Goal: Task Accomplishment & Management: Manage account settings

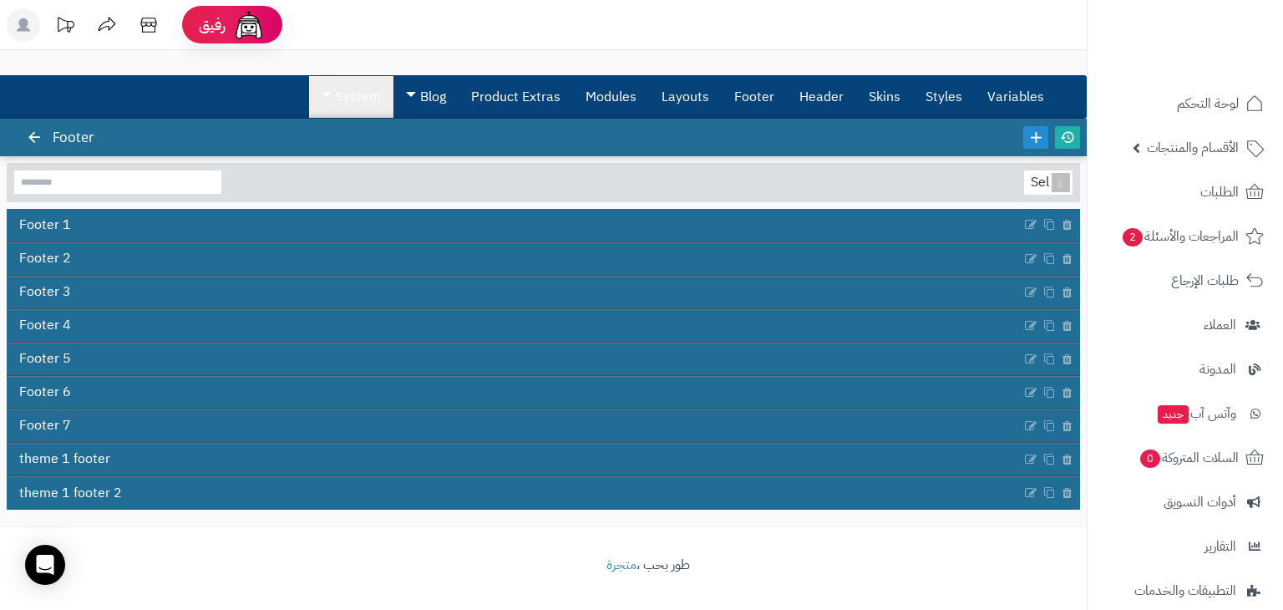
click at [362, 92] on link "System" at bounding box center [351, 97] width 84 height 42
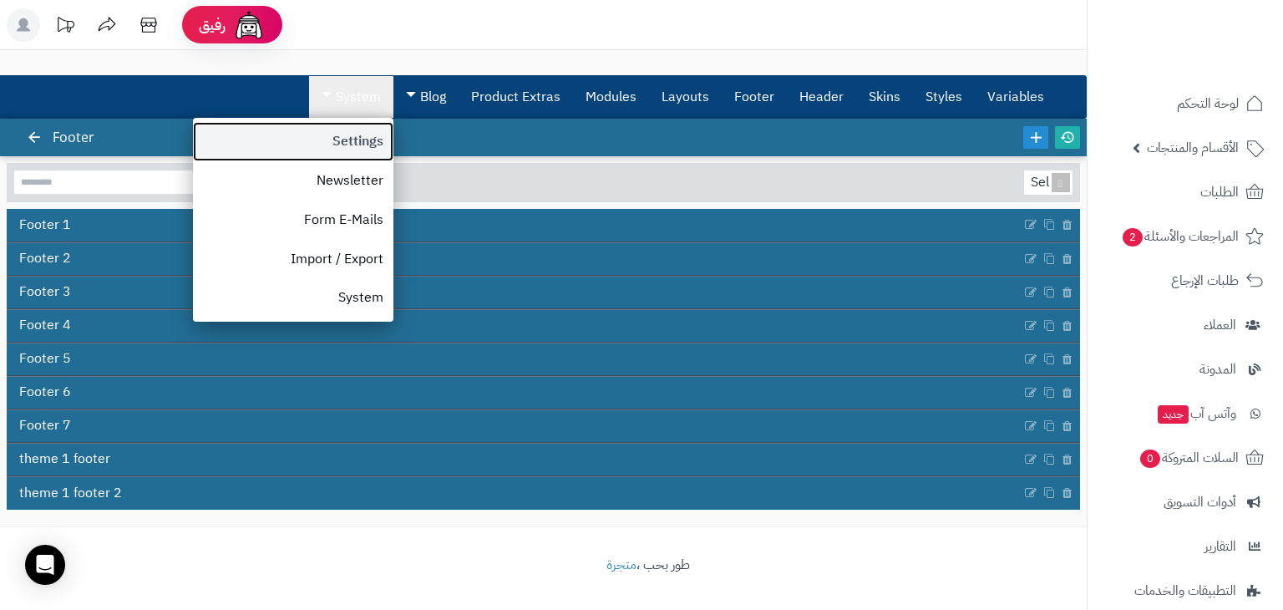
click at [349, 140] on link "Settings" at bounding box center [293, 141] width 201 height 39
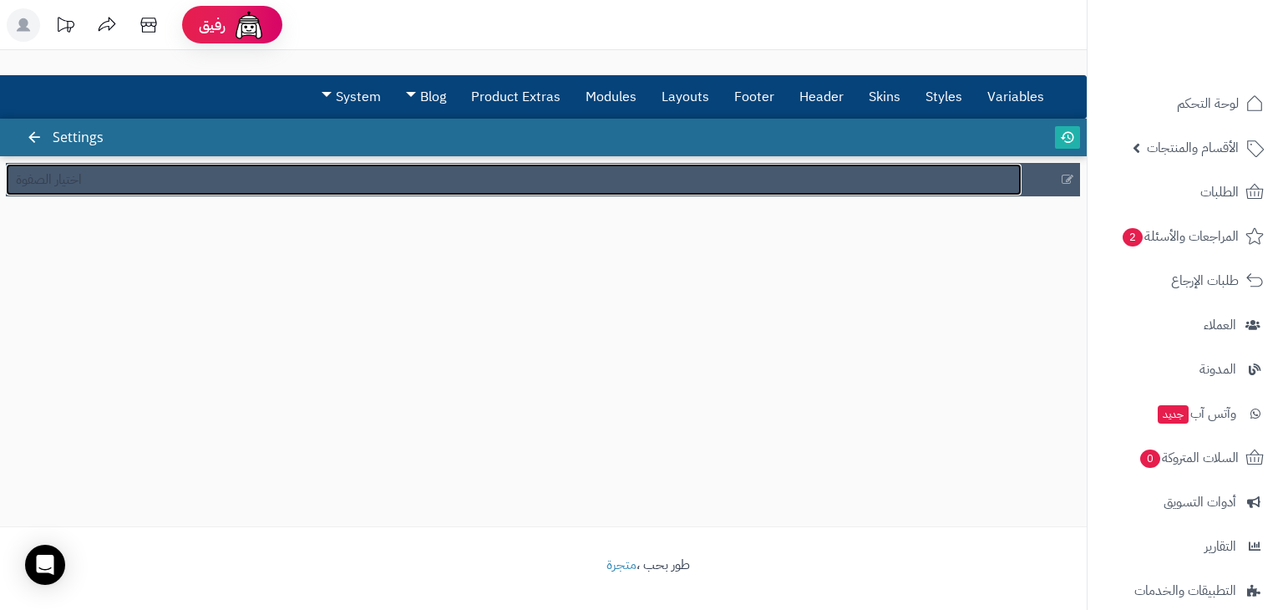
click at [261, 182] on link "اختيار الصفوة" at bounding box center [514, 180] width 1016 height 32
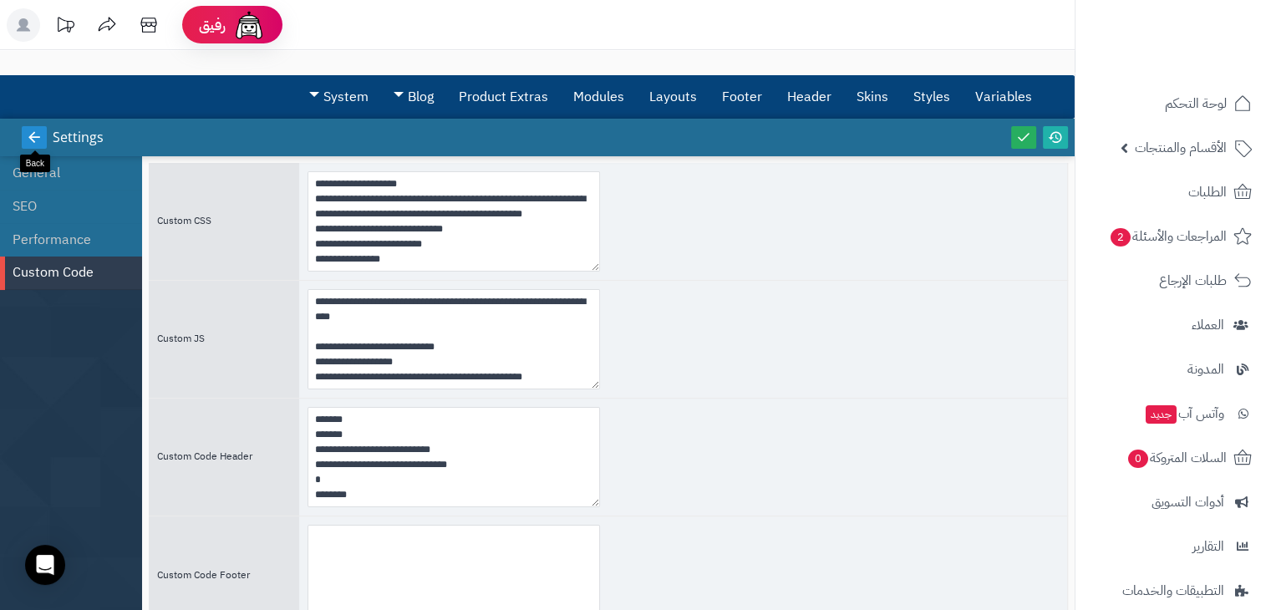
click at [30, 131] on icon at bounding box center [34, 136] width 15 height 15
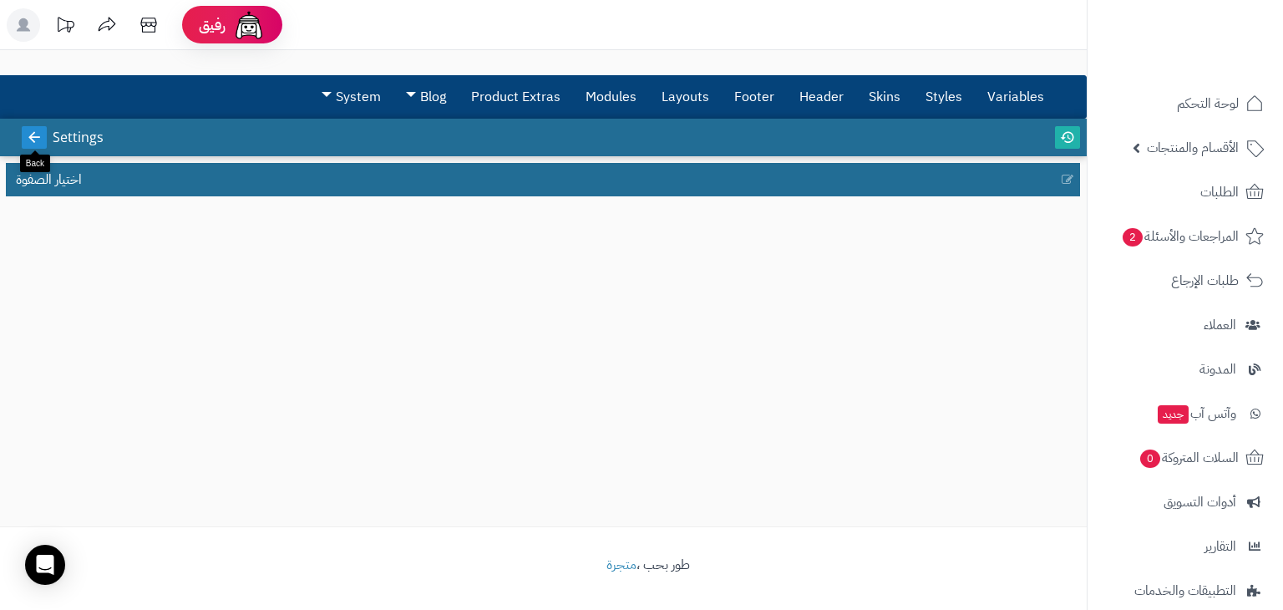
click at [35, 138] on icon at bounding box center [34, 136] width 15 height 15
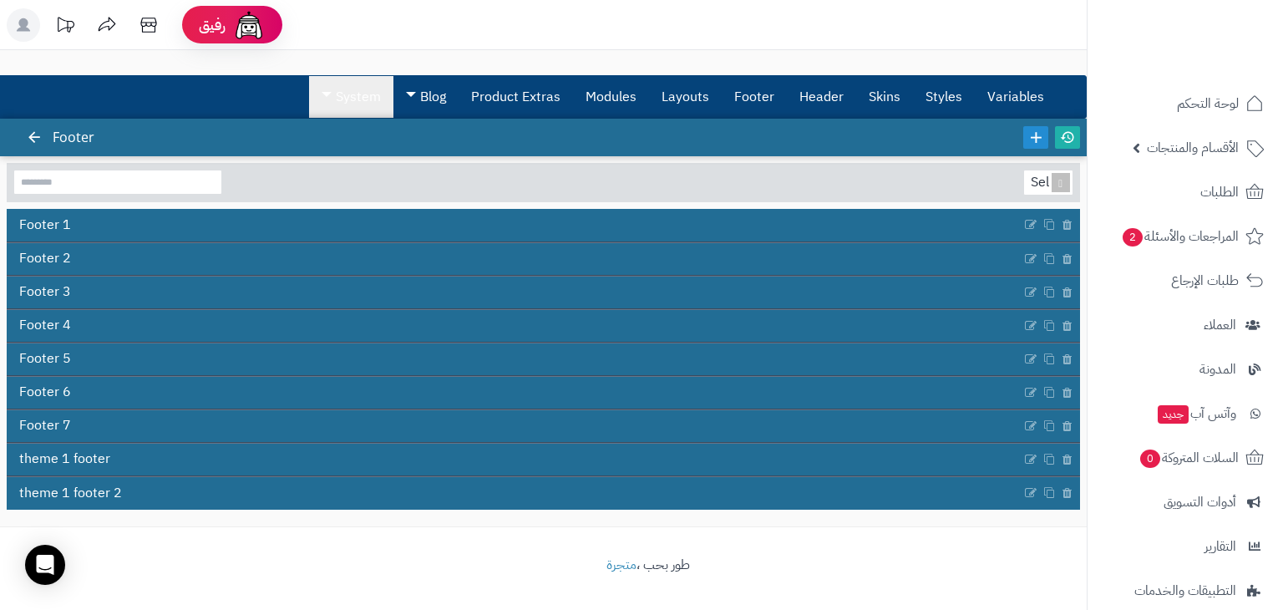
click at [361, 101] on link "System" at bounding box center [351, 97] width 84 height 42
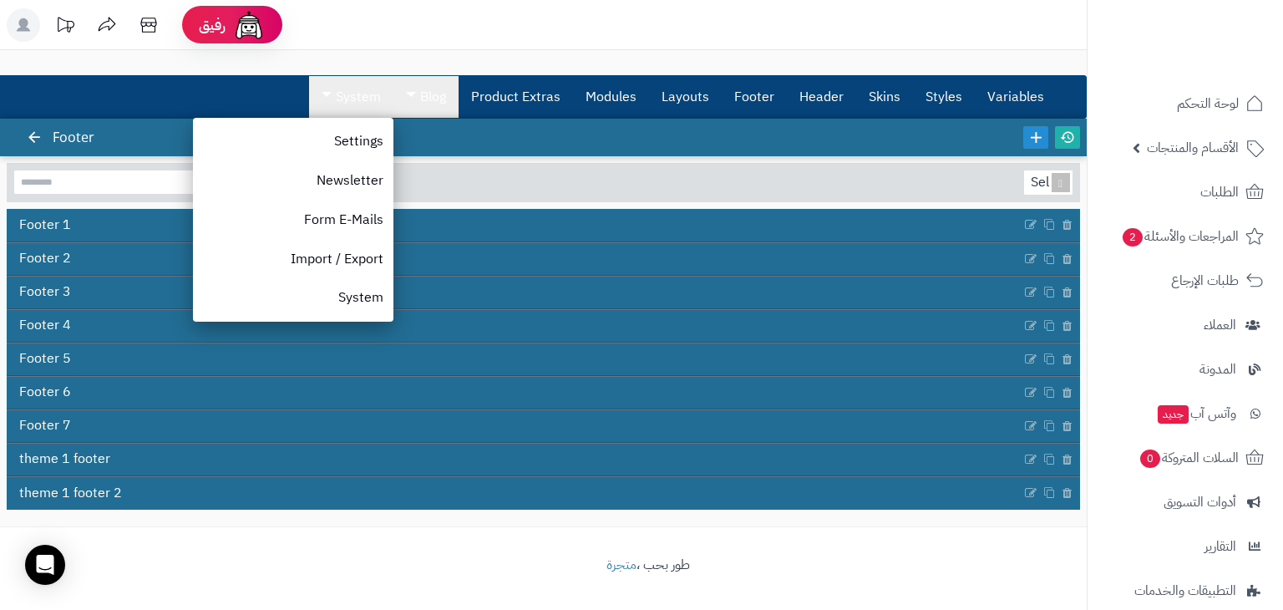
click at [437, 94] on link "Blog" at bounding box center [426, 97] width 65 height 42
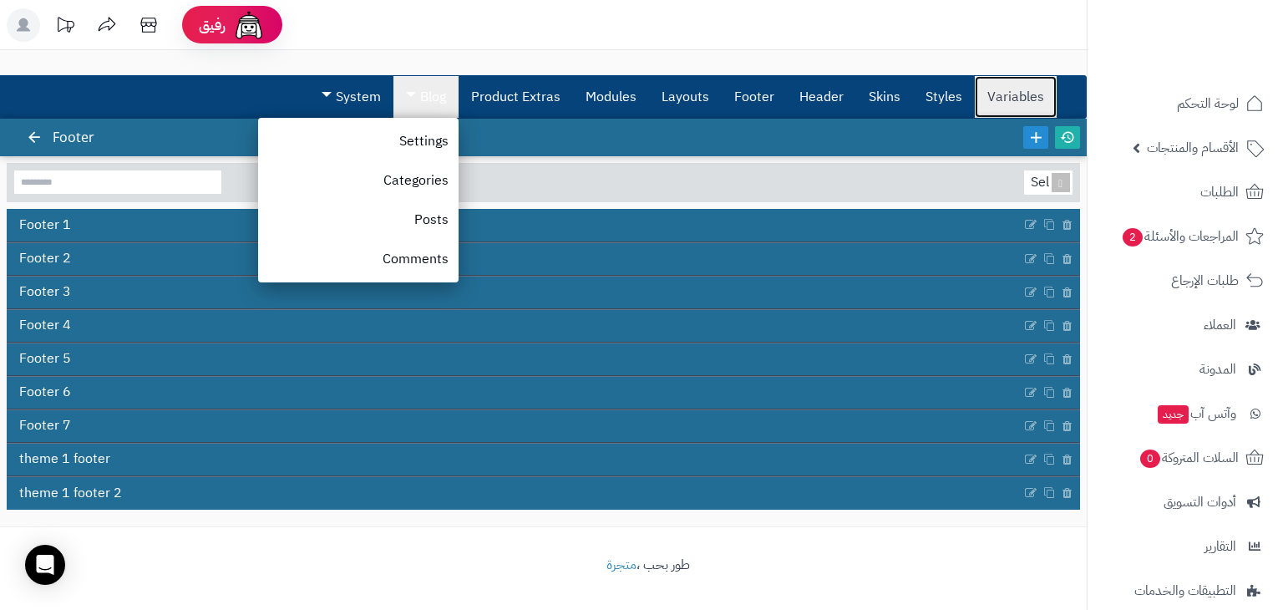
click at [1016, 95] on link "Variables" at bounding box center [1016, 97] width 82 height 42
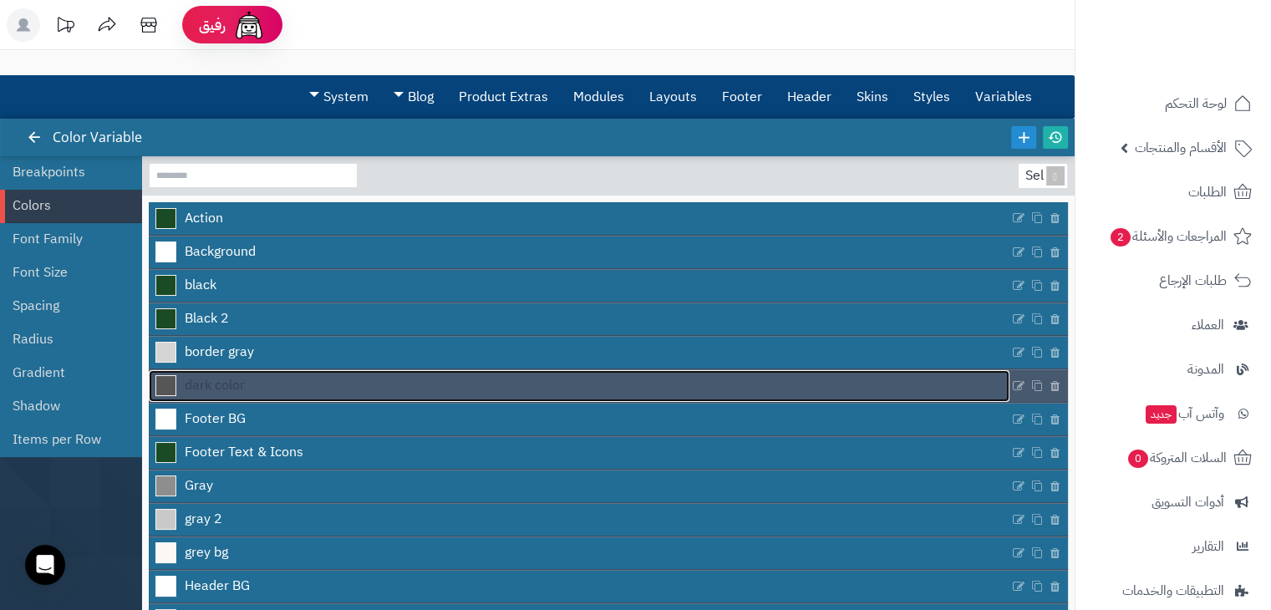
click at [168, 385] on span at bounding box center [165, 385] width 21 height 21
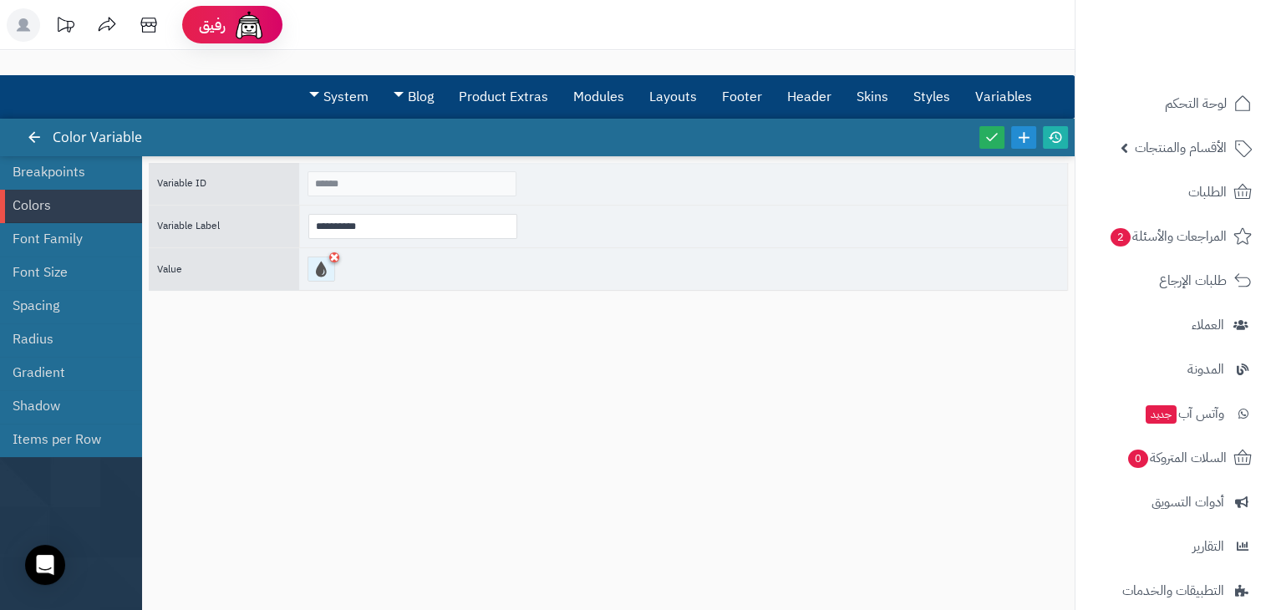
click at [320, 275] on div at bounding box center [321, 268] width 28 height 25
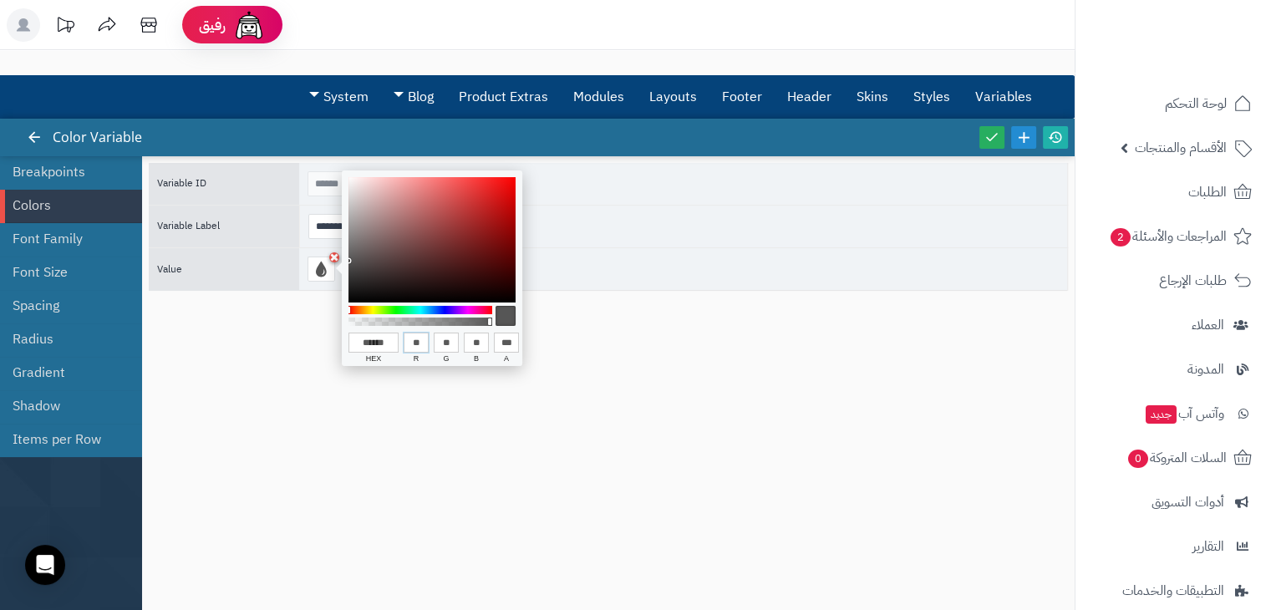
click at [420, 338] on input "**" at bounding box center [416, 343] width 25 height 20
type input "******"
type input "*"
type input "******"
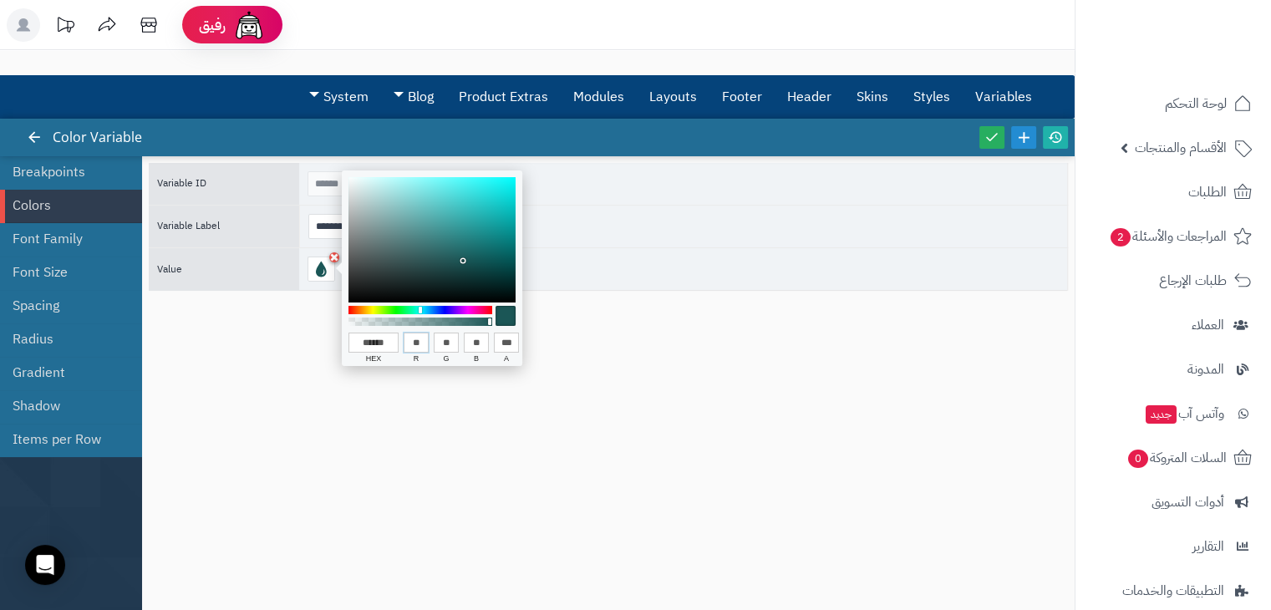
type input "**"
type input "******"
type input "*"
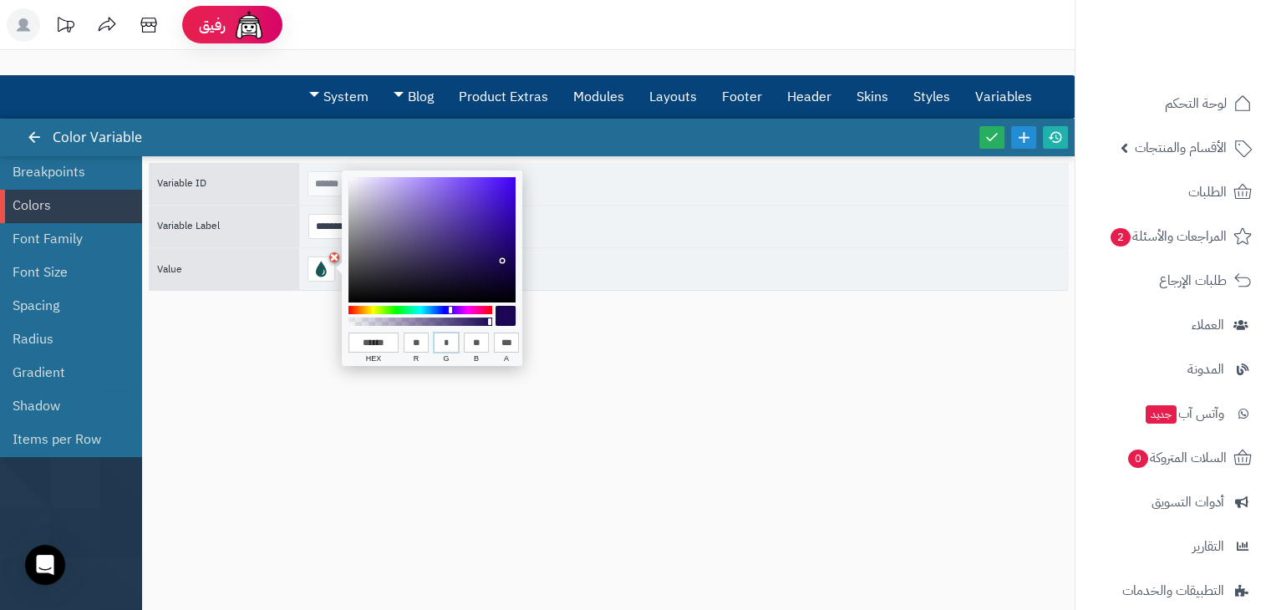
type input "******"
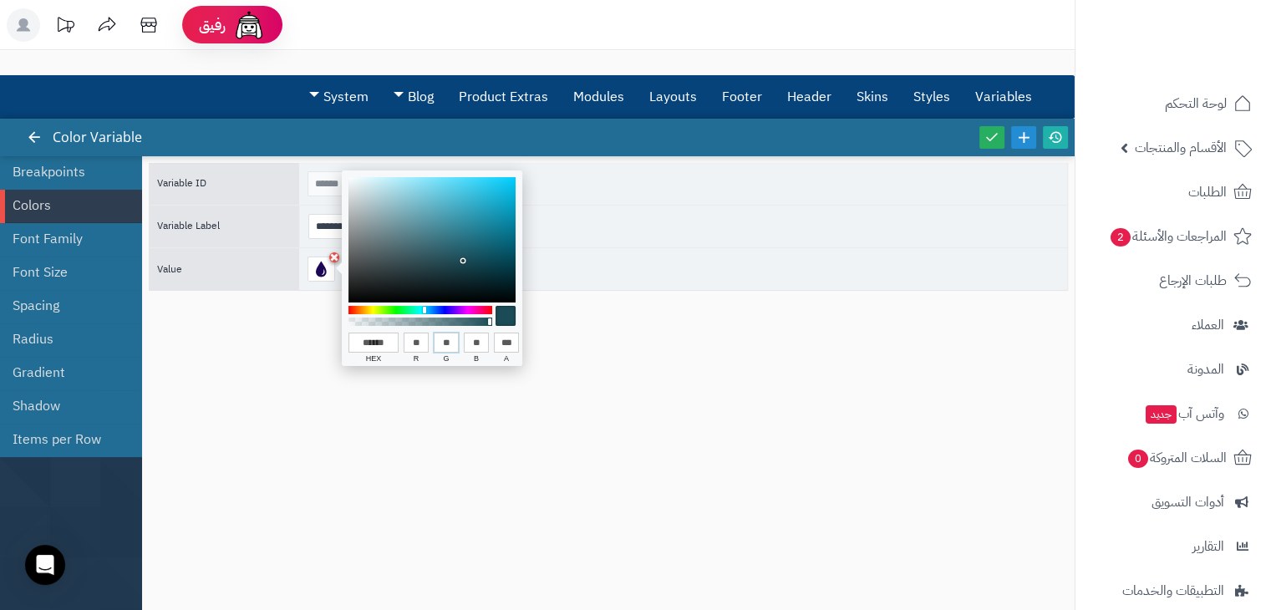
type input "**"
type input "******"
type input "*"
type input "******"
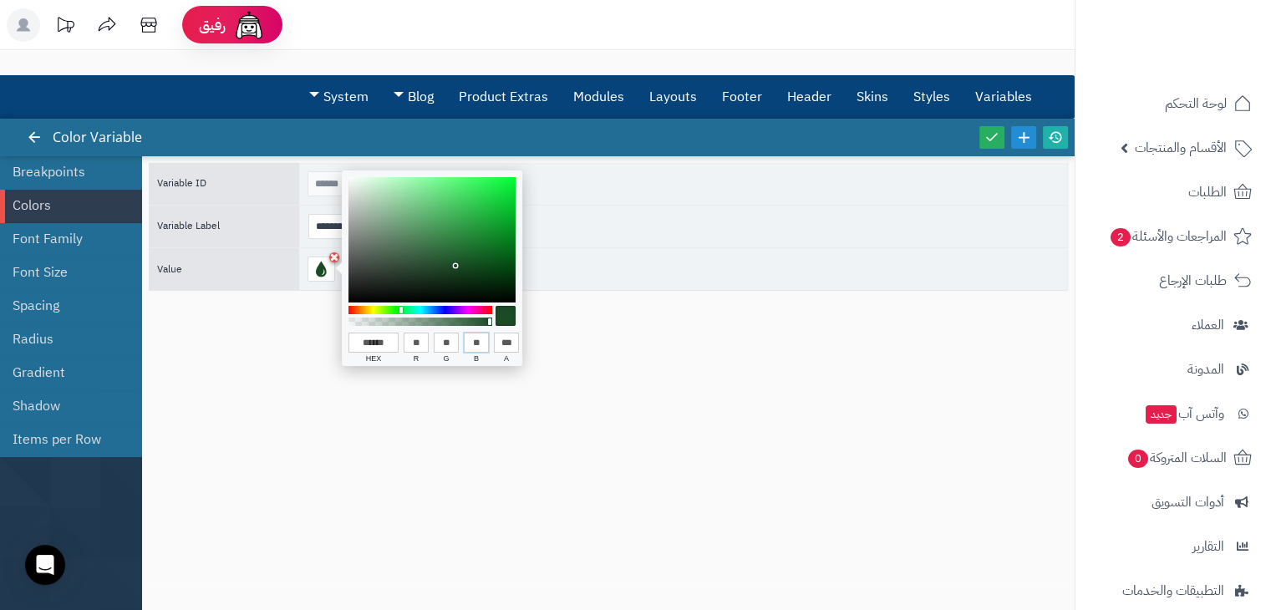
type input "**"
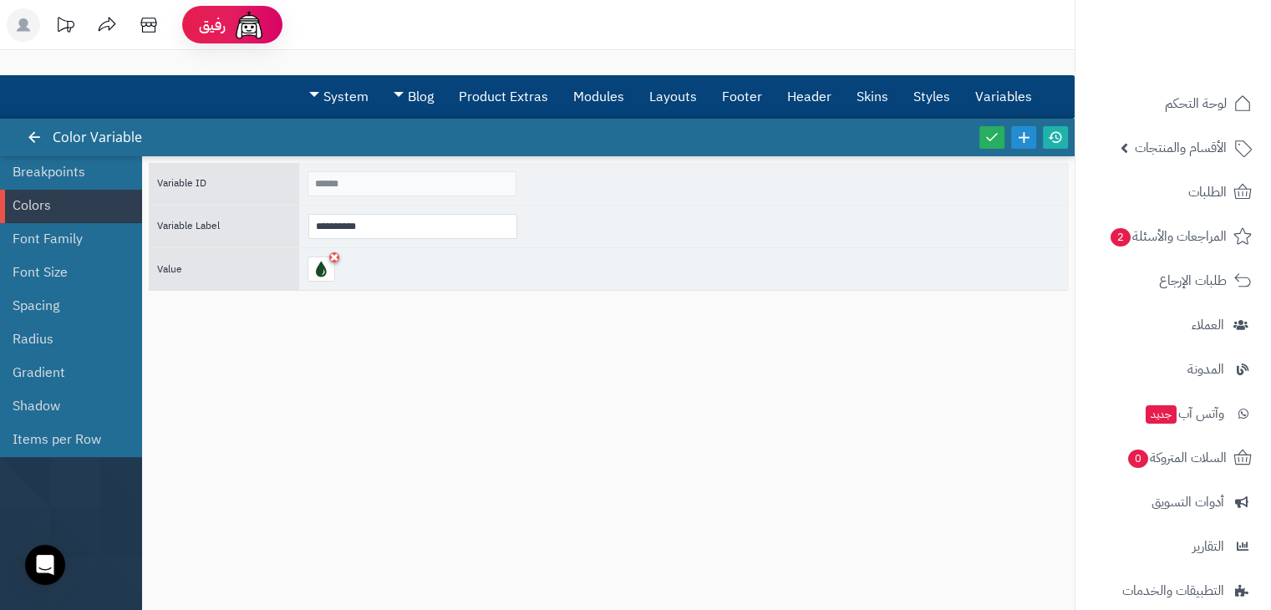
click at [376, 495] on div "**********" at bounding box center [608, 375] width 919 height 424
click at [999, 135] on link at bounding box center [991, 137] width 25 height 23
click at [43, 201] on link "Colors" at bounding box center [65, 205] width 104 height 33
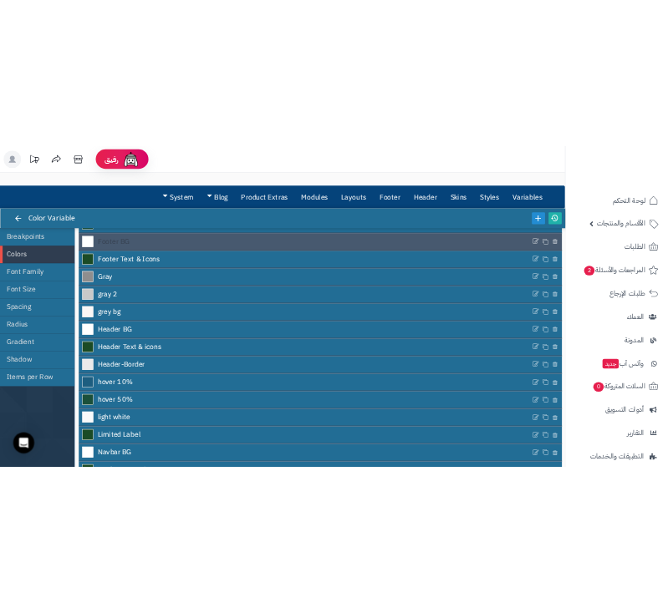
scroll to position [403, 0]
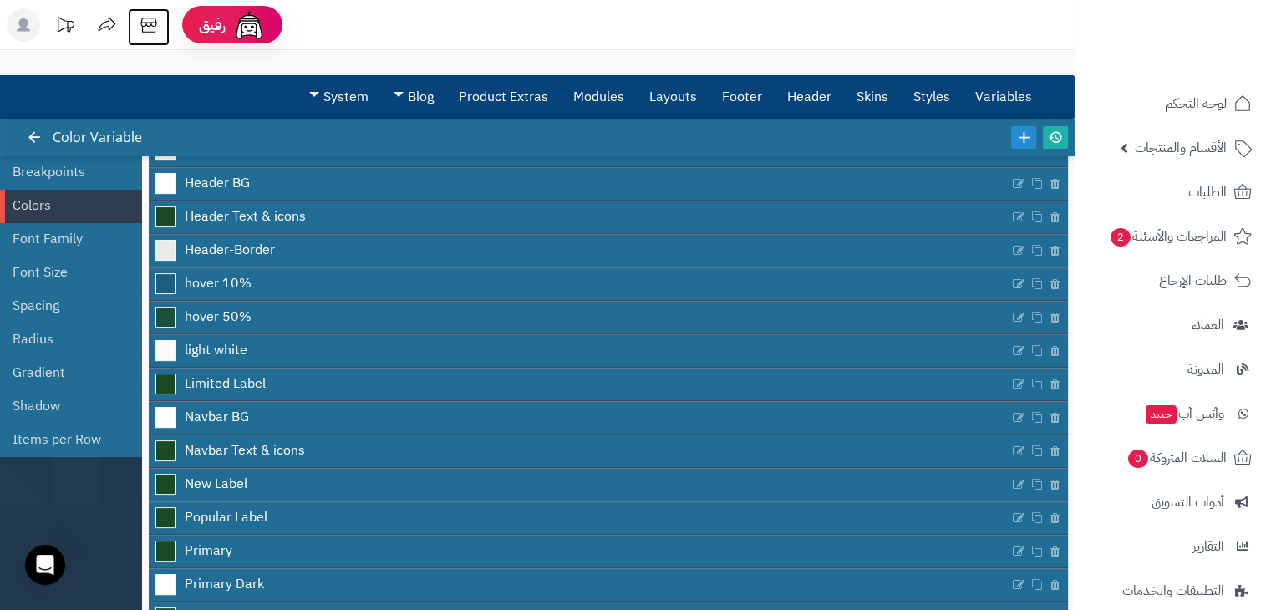
click at [140, 28] on icon at bounding box center [148, 24] width 33 height 33
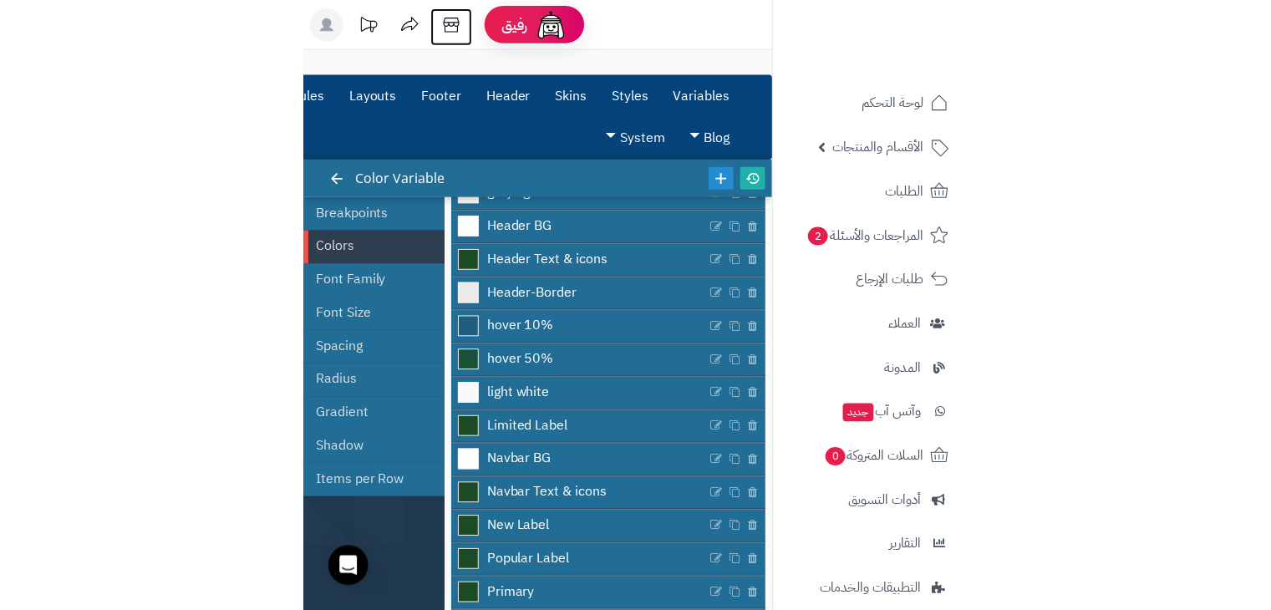
scroll to position [399, 0]
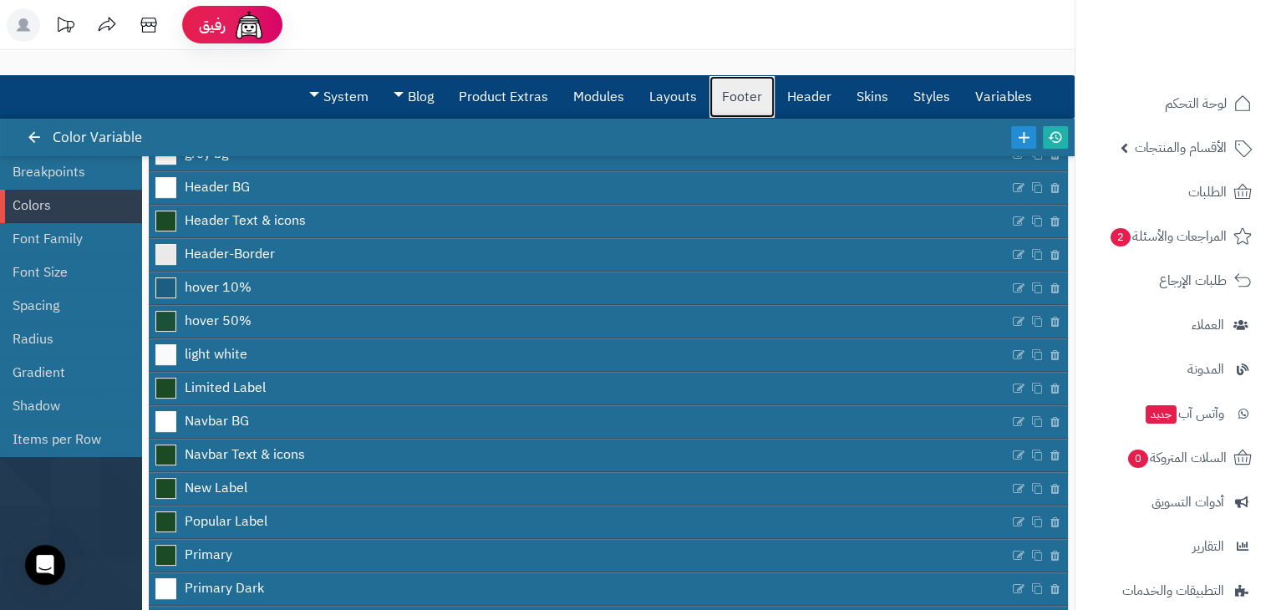
click at [735, 97] on link "Footer" at bounding box center [741, 97] width 65 height 42
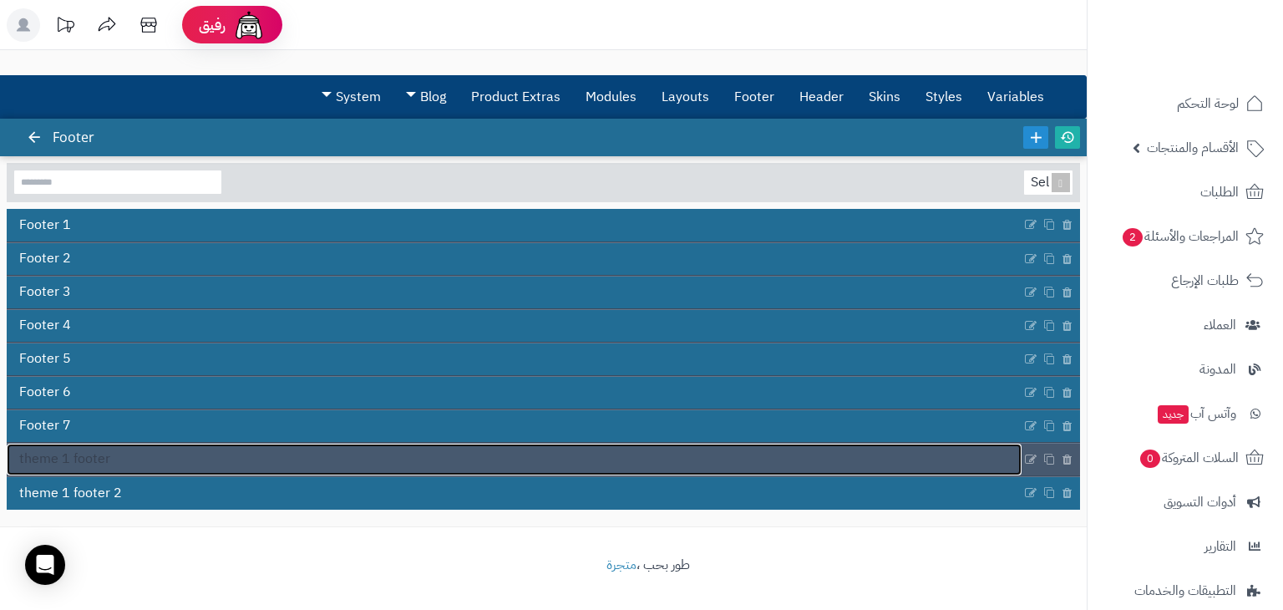
click at [454, 462] on link "theme 1 footer" at bounding box center [514, 460] width 1015 height 32
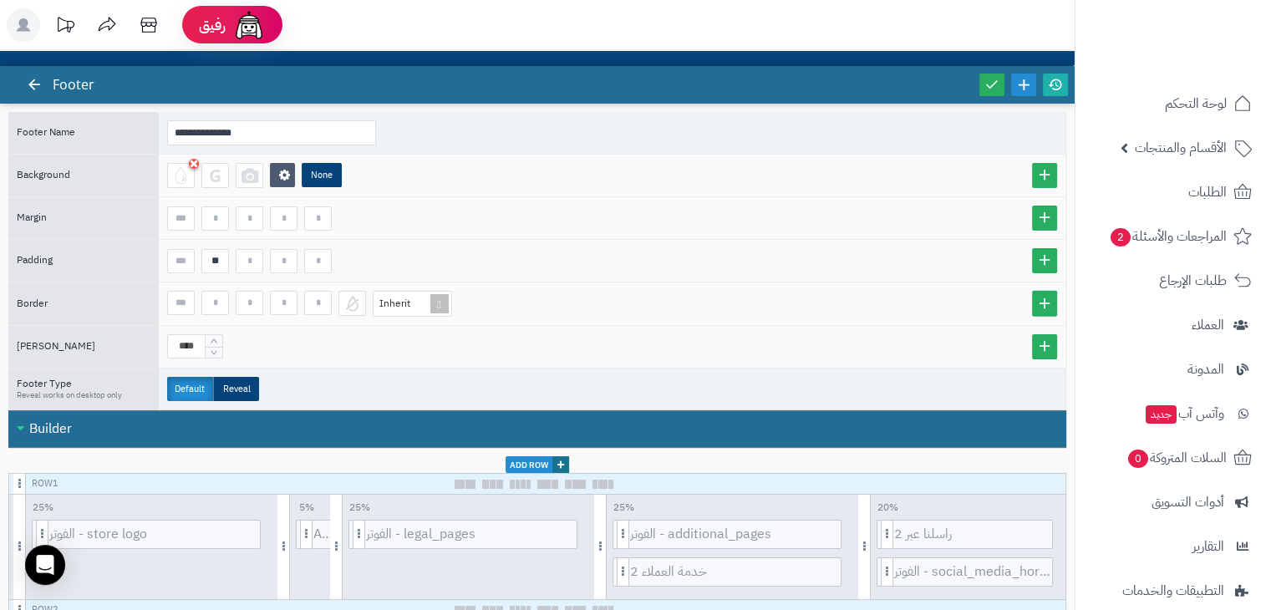
scroll to position [92, 0]
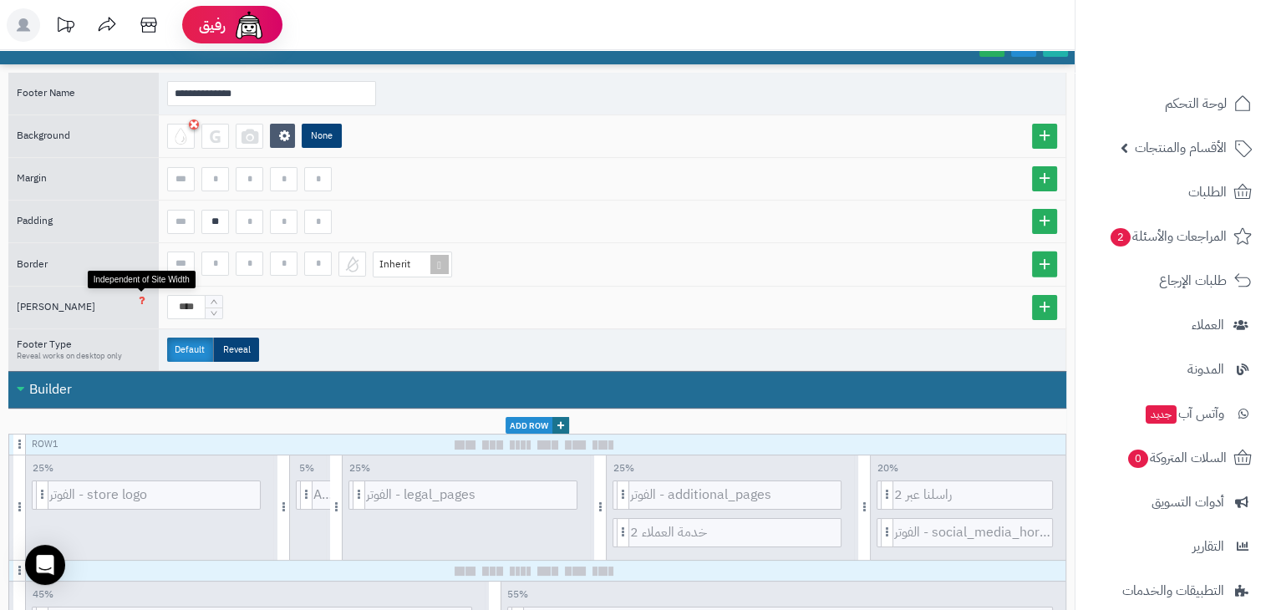
click at [139, 299] on icon at bounding box center [142, 300] width 7 height 12
click at [215, 312] on icon "Decrease Value" at bounding box center [215, 313] width 8 height 10
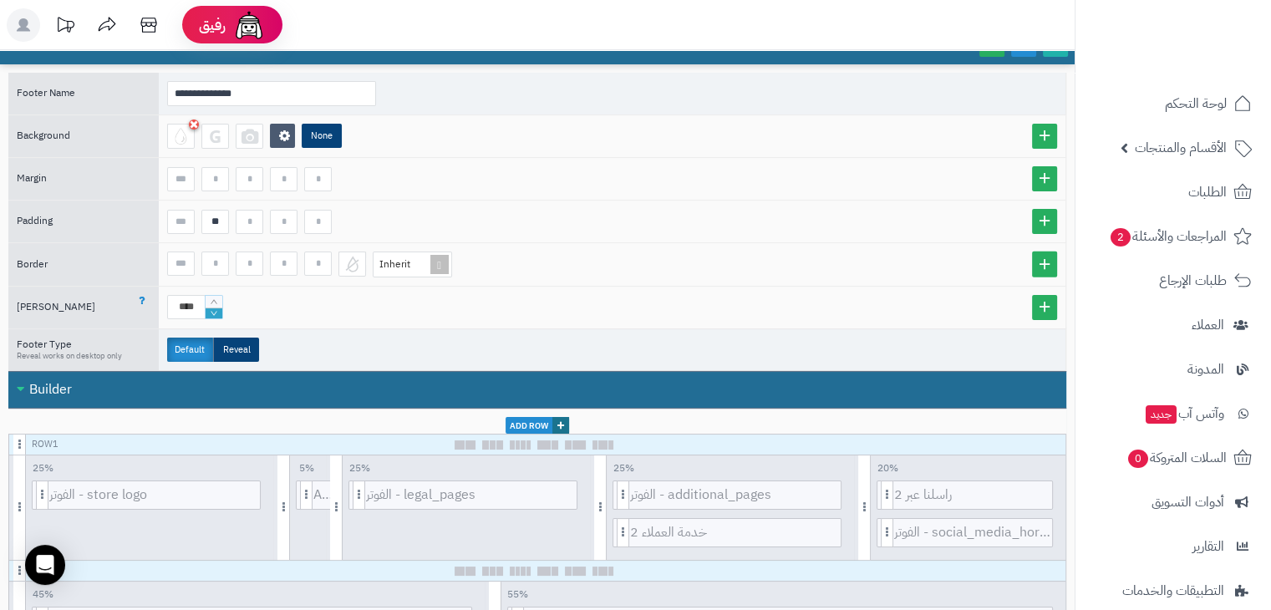
click at [215, 312] on icon "Decrease Value" at bounding box center [215, 313] width 8 height 10
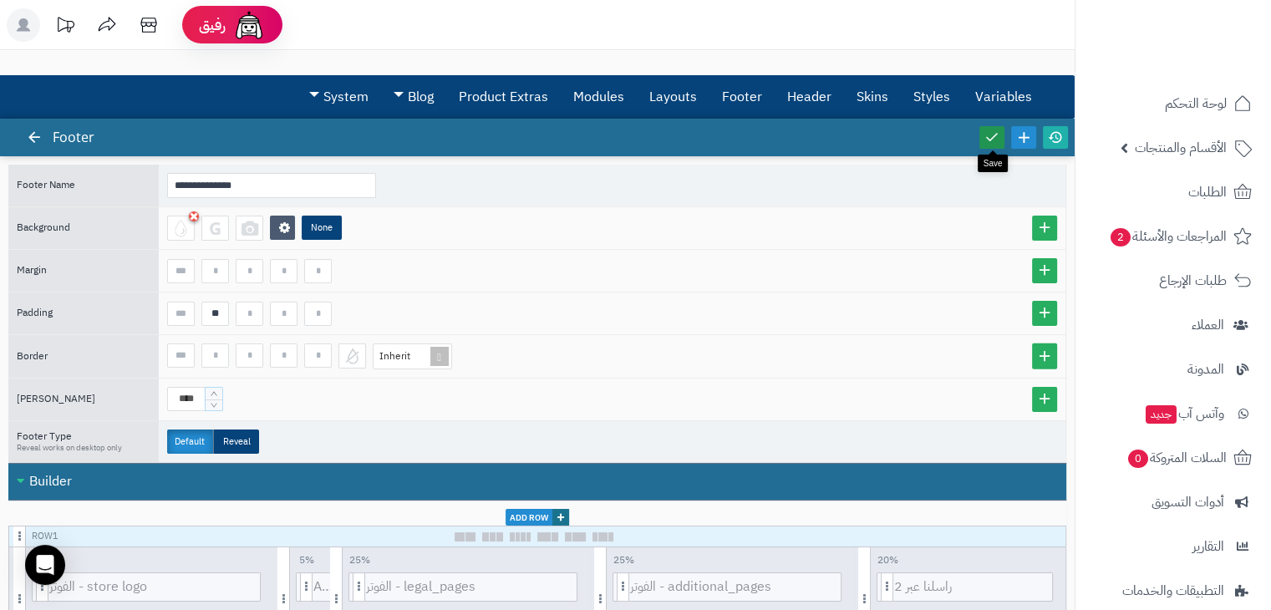
click at [993, 129] on icon at bounding box center [991, 136] width 15 height 15
click at [989, 131] on icon at bounding box center [991, 136] width 15 height 15
click at [149, 30] on icon at bounding box center [148, 24] width 33 height 33
click at [187, 395] on input "****" at bounding box center [186, 399] width 38 height 24
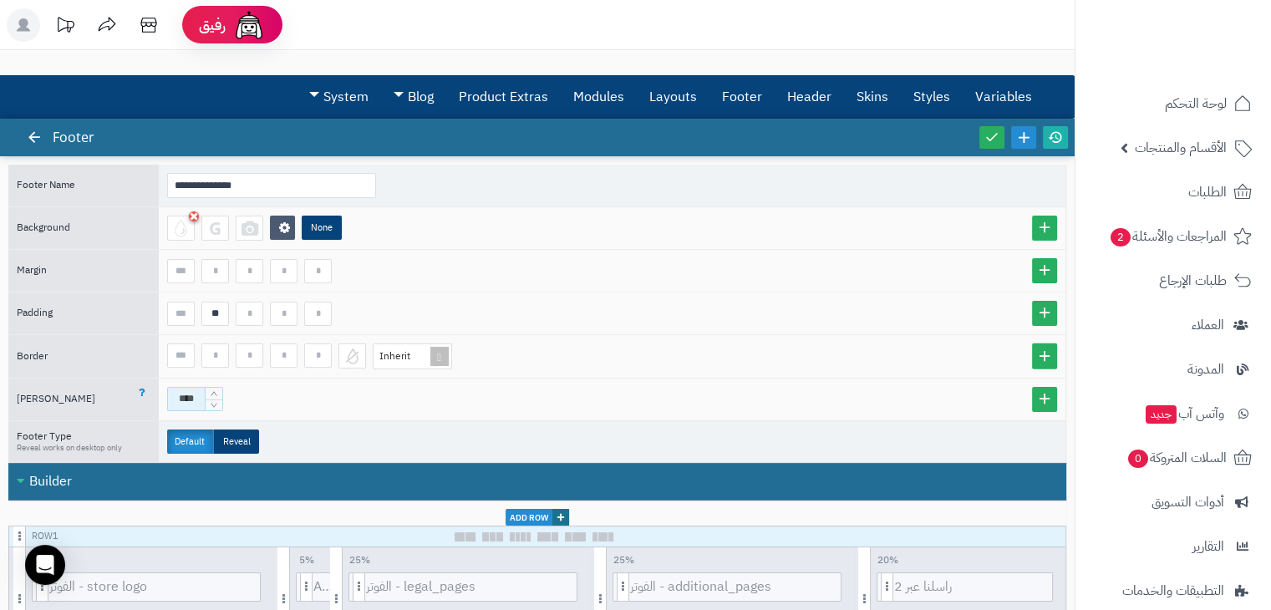
click at [187, 395] on input "****" at bounding box center [186, 399] width 38 height 24
click at [217, 392] on icon "Increase Value" at bounding box center [214, 393] width 10 height 10
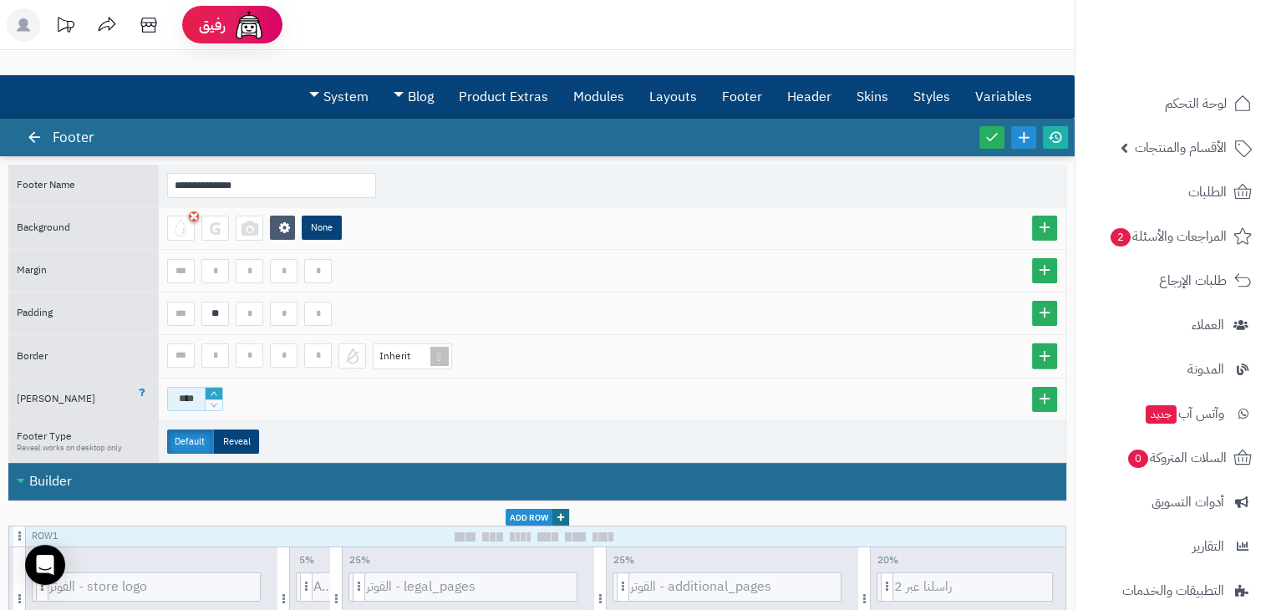
click at [217, 392] on icon "Increase Value" at bounding box center [214, 393] width 10 height 10
click at [188, 400] on input "****" at bounding box center [186, 399] width 38 height 24
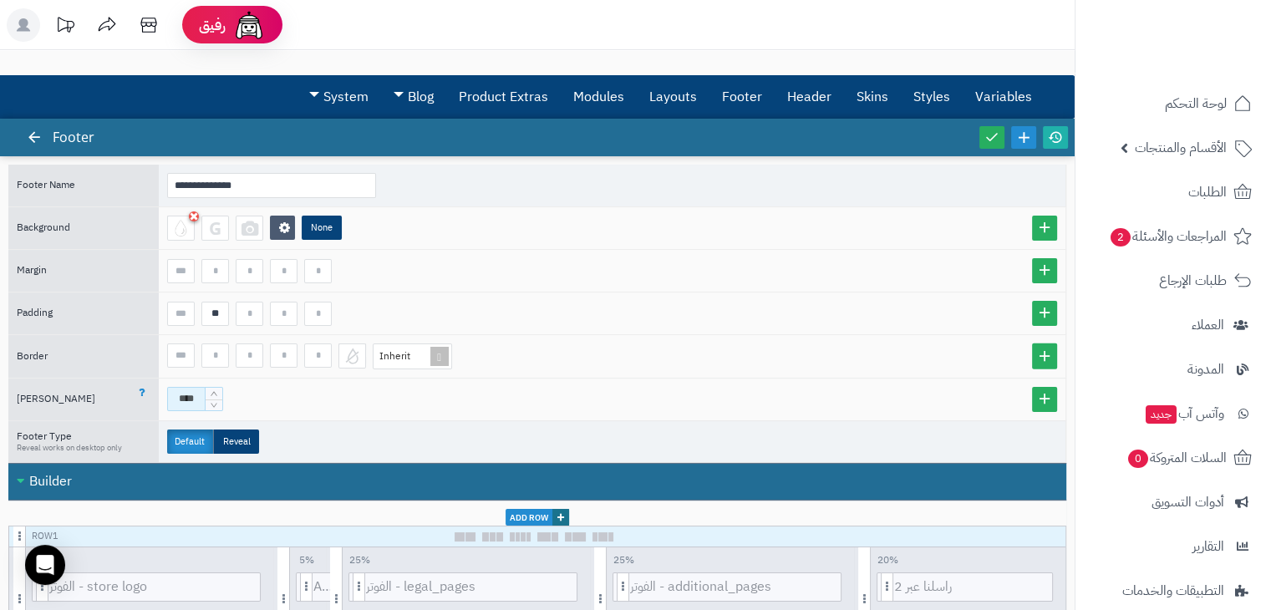
click at [188, 400] on input "****" at bounding box center [186, 399] width 38 height 24
click at [303, 391] on div "***" at bounding box center [612, 399] width 890 height 24
click at [988, 139] on icon at bounding box center [991, 136] width 15 height 15
click at [147, 28] on icon at bounding box center [148, 24] width 33 height 33
click at [183, 391] on input "***" at bounding box center [186, 399] width 38 height 24
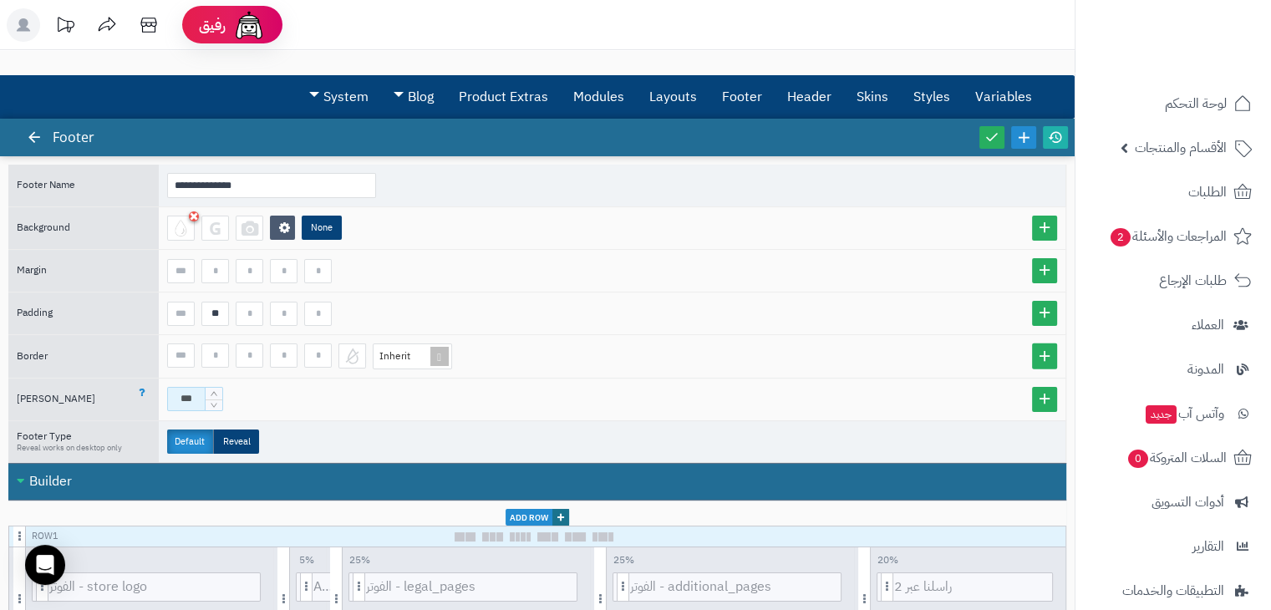
click at [183, 391] on input "***" at bounding box center [186, 399] width 38 height 24
type input "****"
click at [986, 142] on icon at bounding box center [991, 136] width 15 height 15
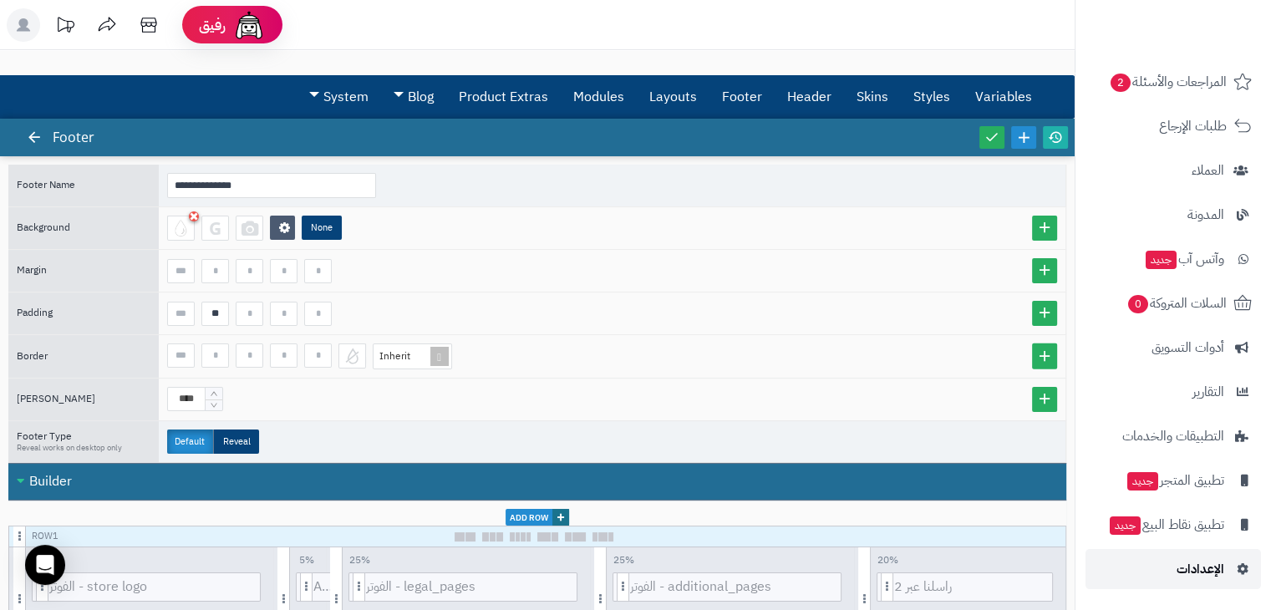
click at [1153, 556] on link "الإعدادات" at bounding box center [1172, 569] width 175 height 40
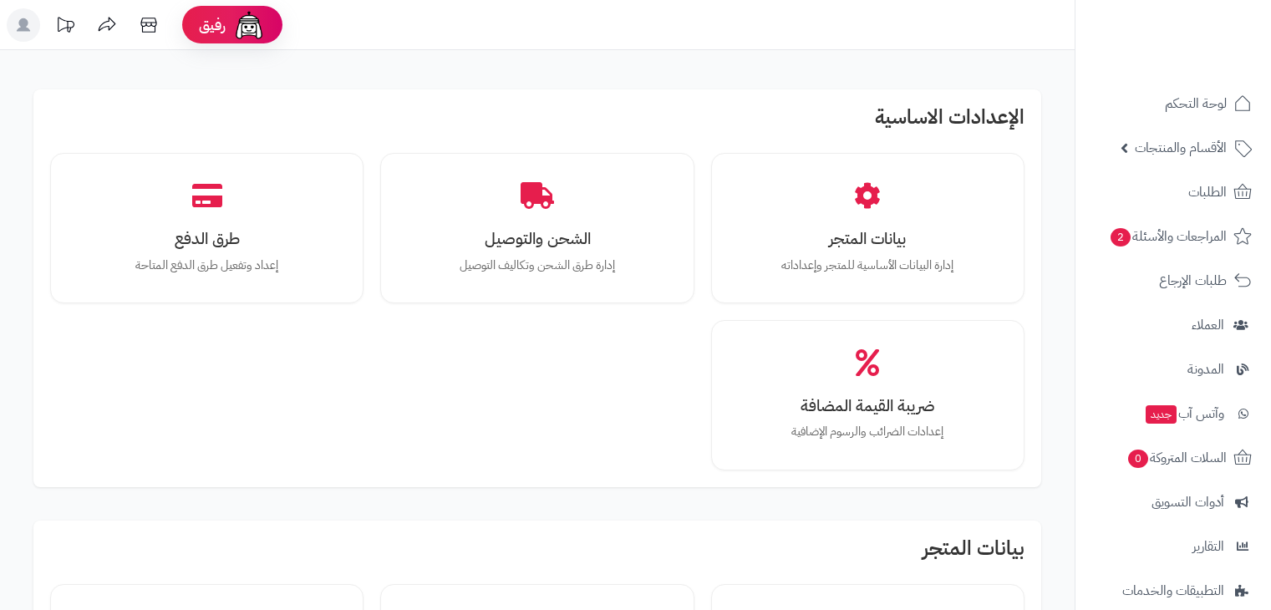
scroll to position [349, 0]
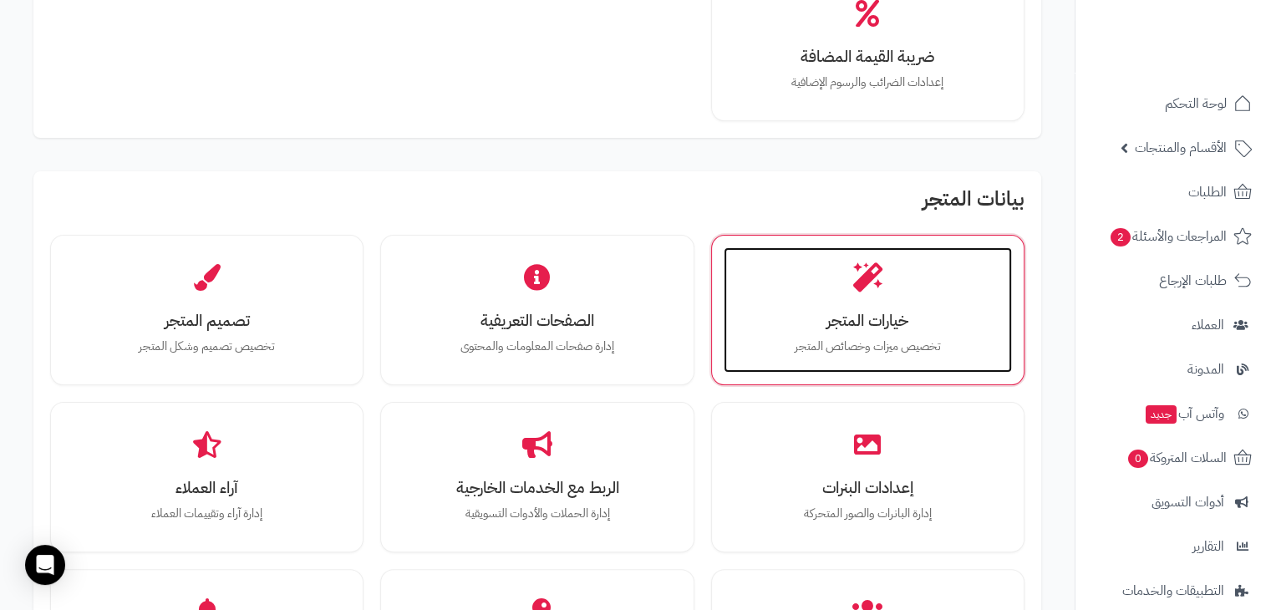
click at [765, 260] on div "خيارات المتجر تخصيص ميزات وخصائص المتجر" at bounding box center [868, 309] width 288 height 125
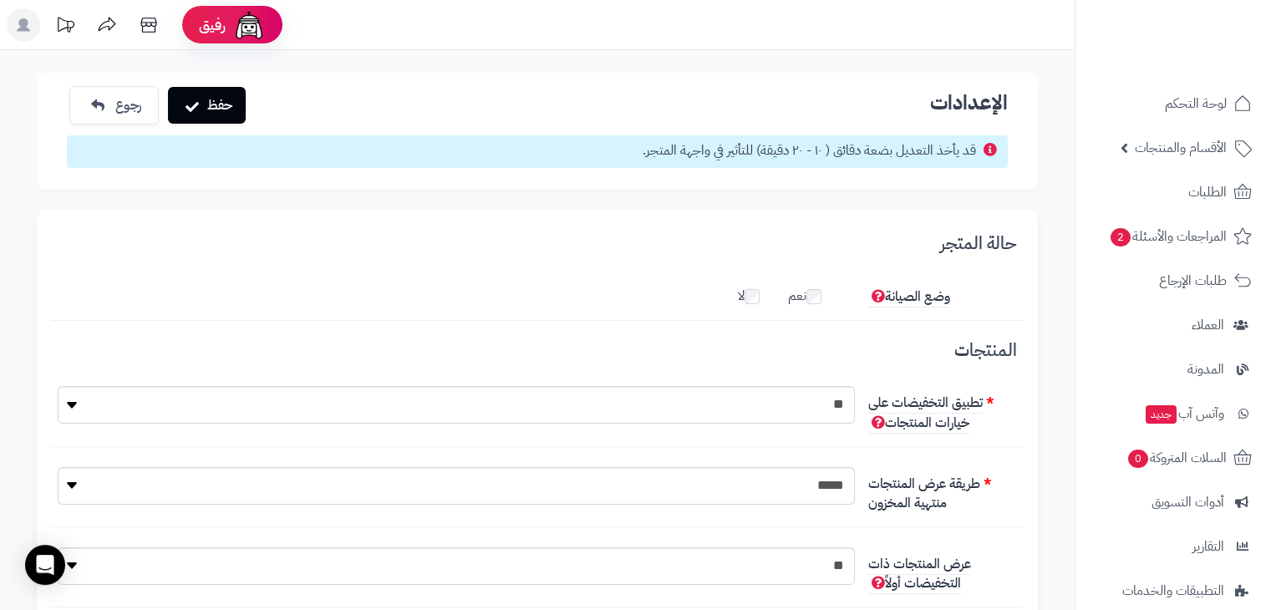
scroll to position [12, 0]
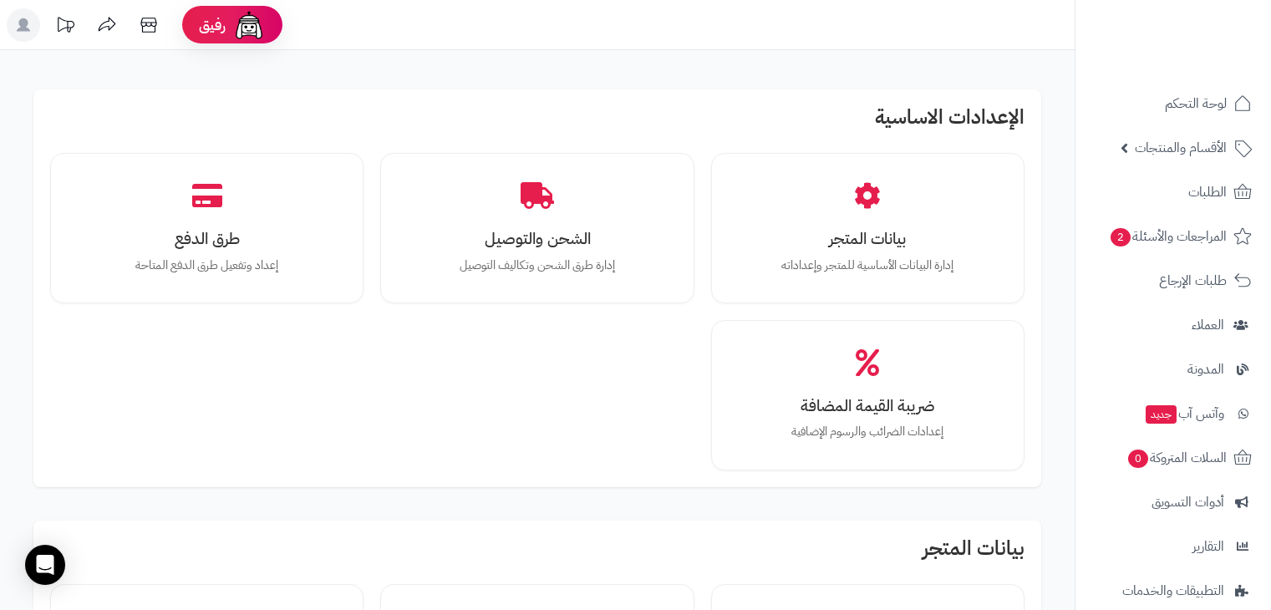
scroll to position [353, 0]
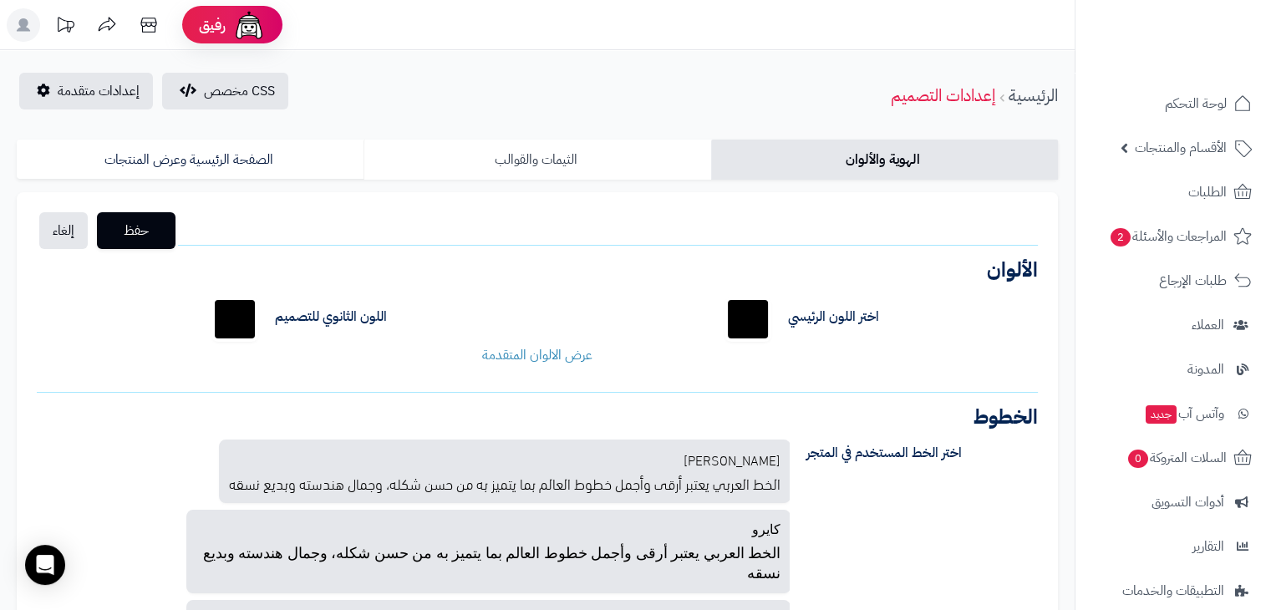
click at [679, 140] on link "الثيمات والقوالب" at bounding box center [536, 160] width 347 height 40
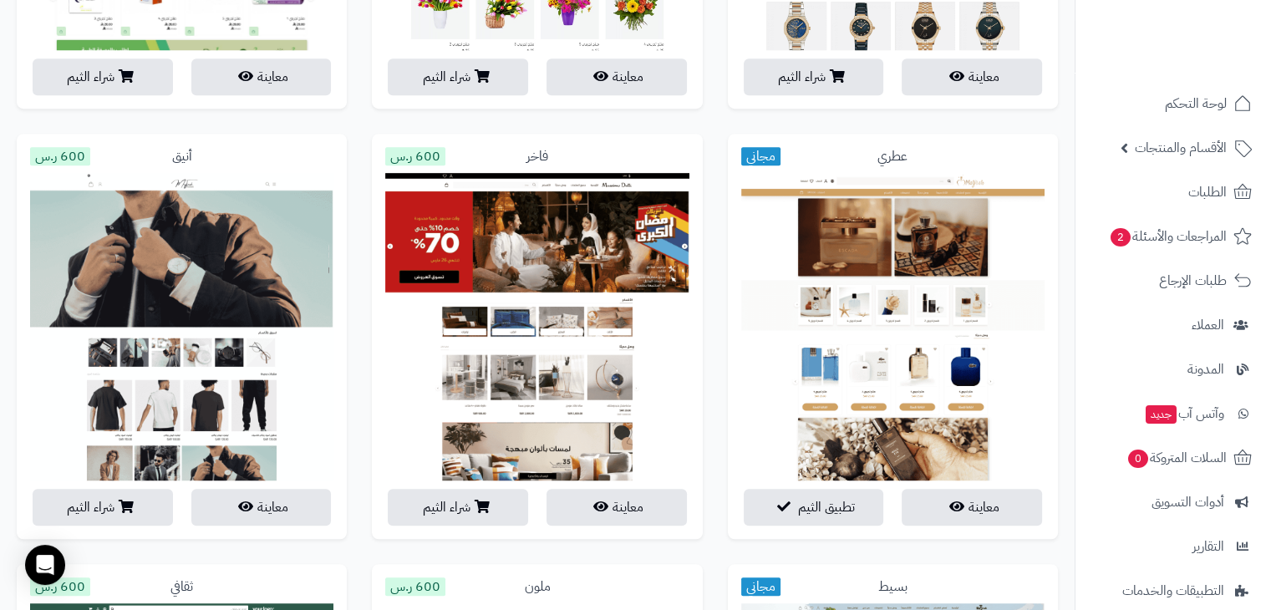
scroll to position [967, 0]
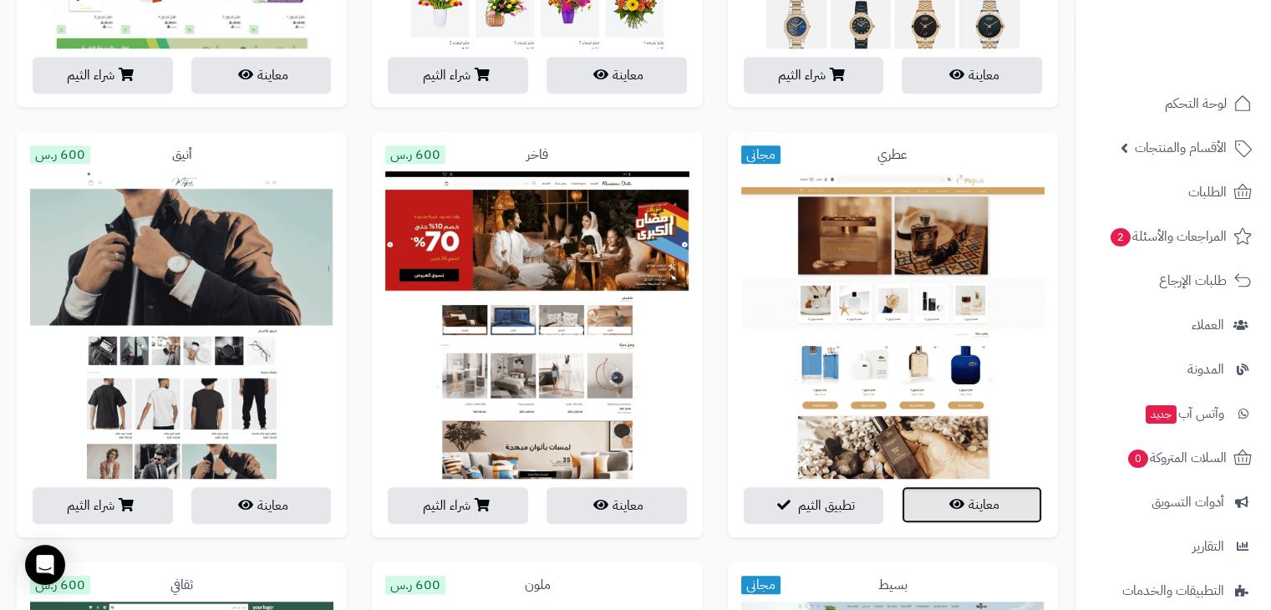
click at [932, 507] on button "معاينة" at bounding box center [971, 504] width 140 height 37
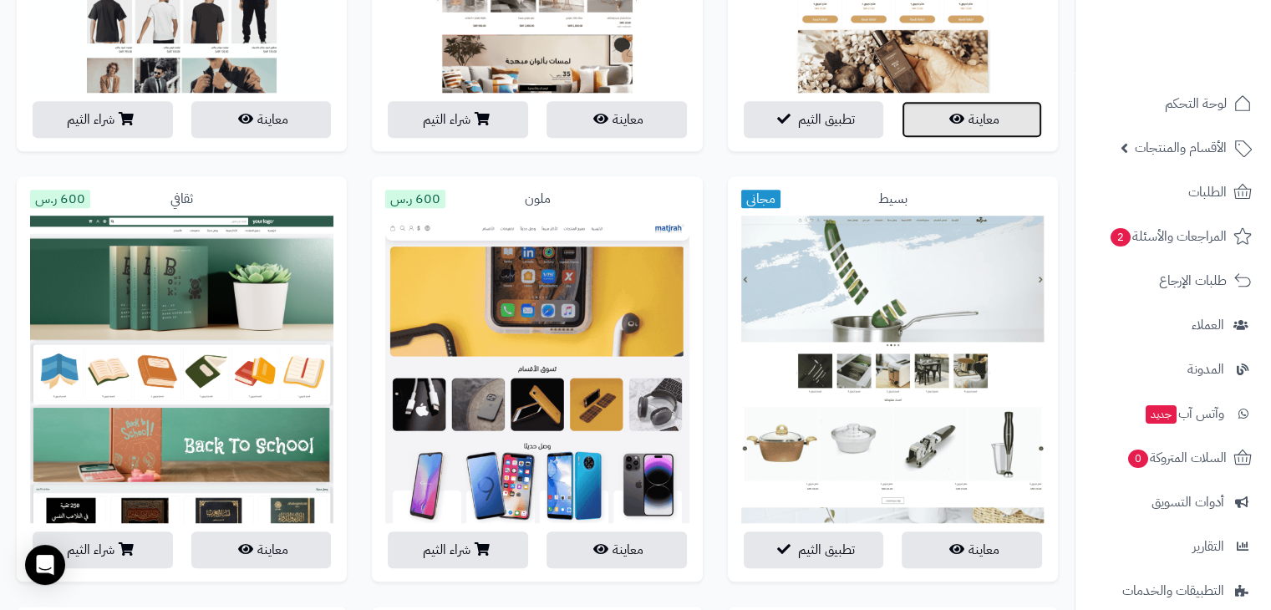
scroll to position [1434, 0]
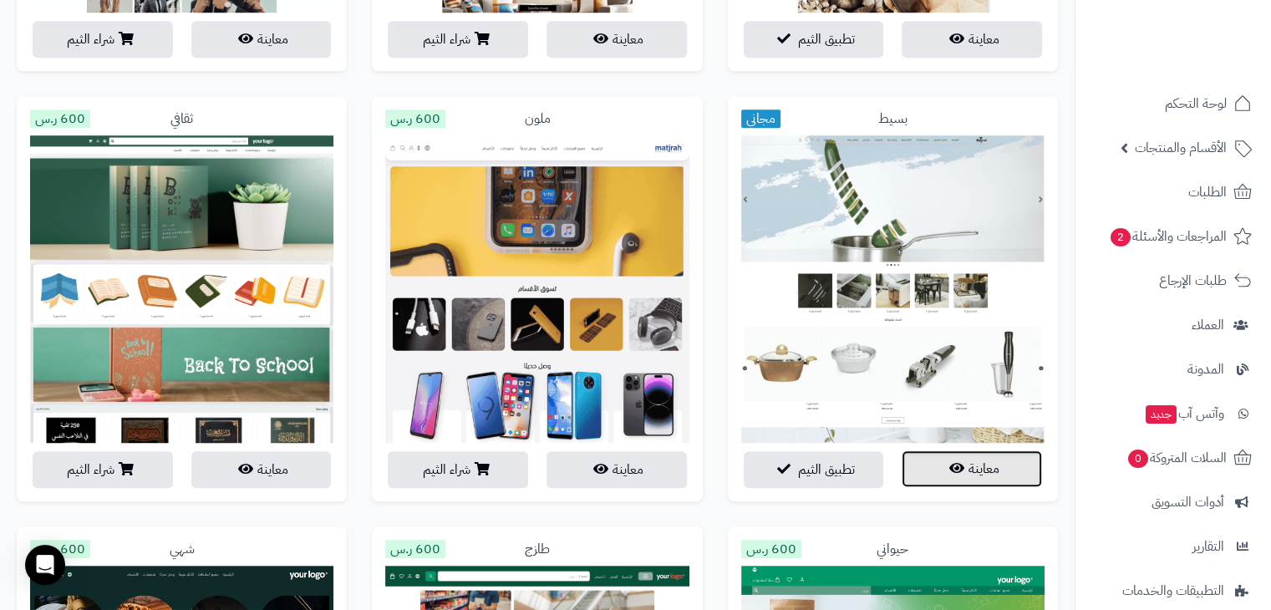
click at [942, 470] on button "معاينة" at bounding box center [971, 468] width 140 height 37
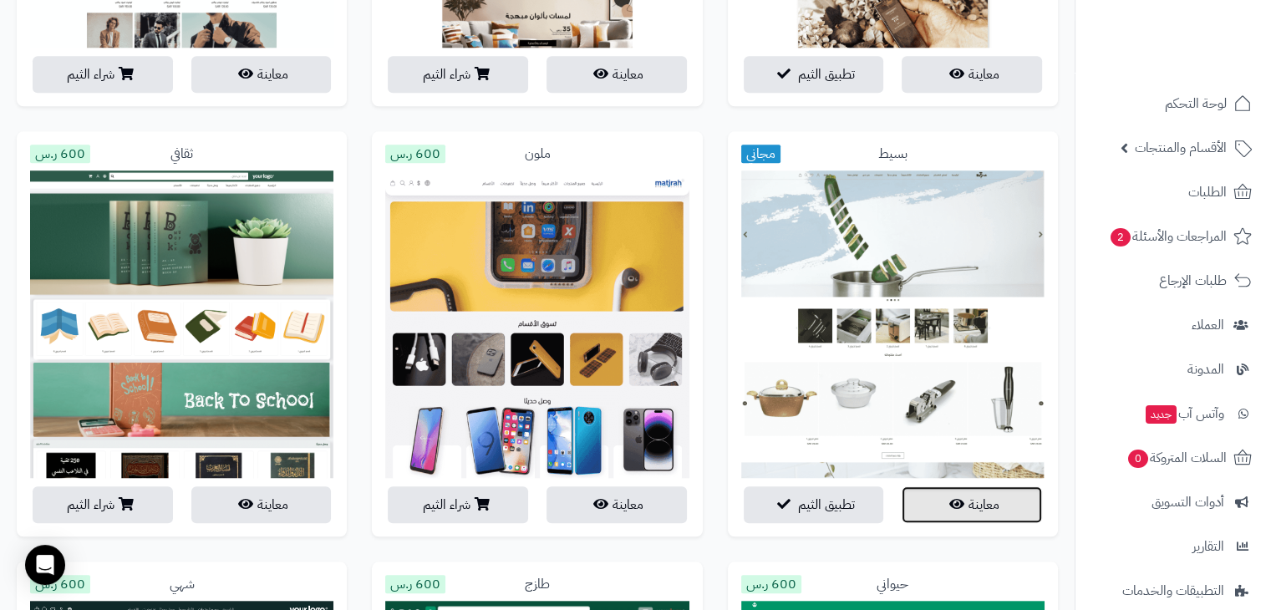
scroll to position [1420, 0]
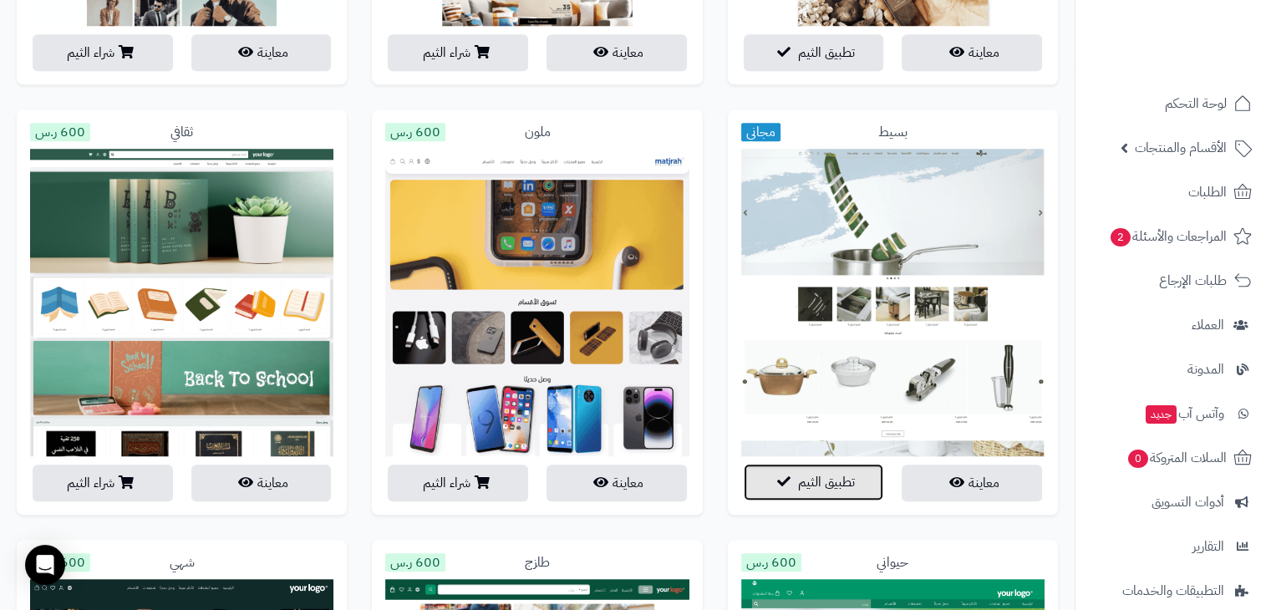
click at [833, 479] on span "تطبيق الثيم" at bounding box center [826, 482] width 57 height 20
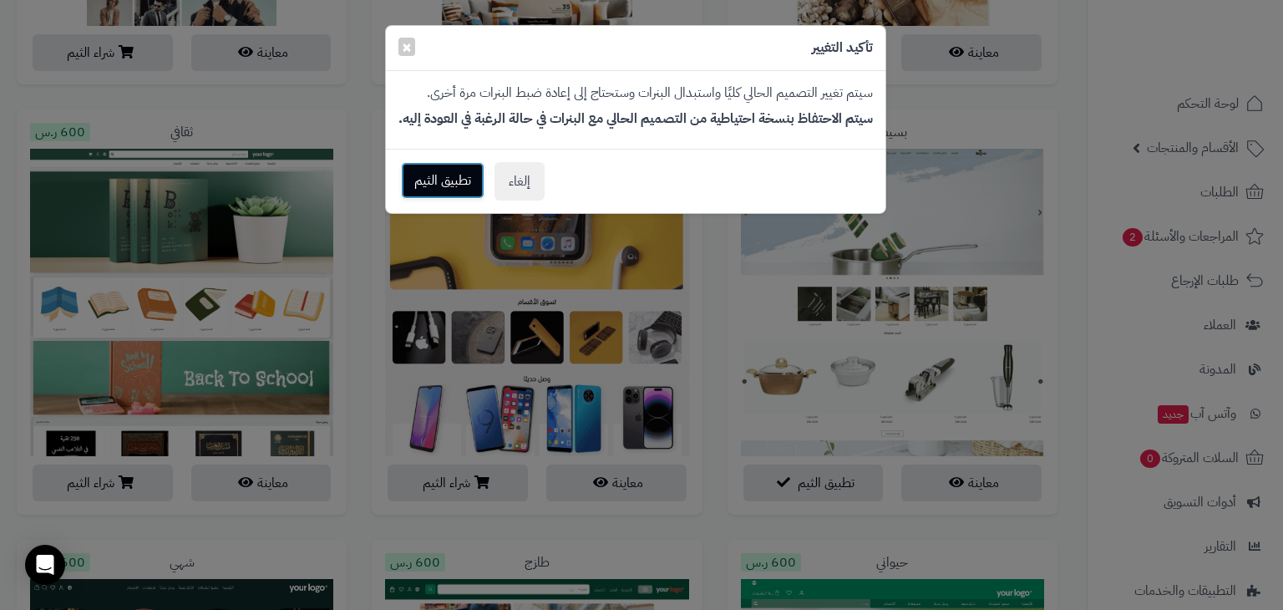
click at [438, 178] on button "تطبيق الثيم" at bounding box center [443, 180] width 84 height 37
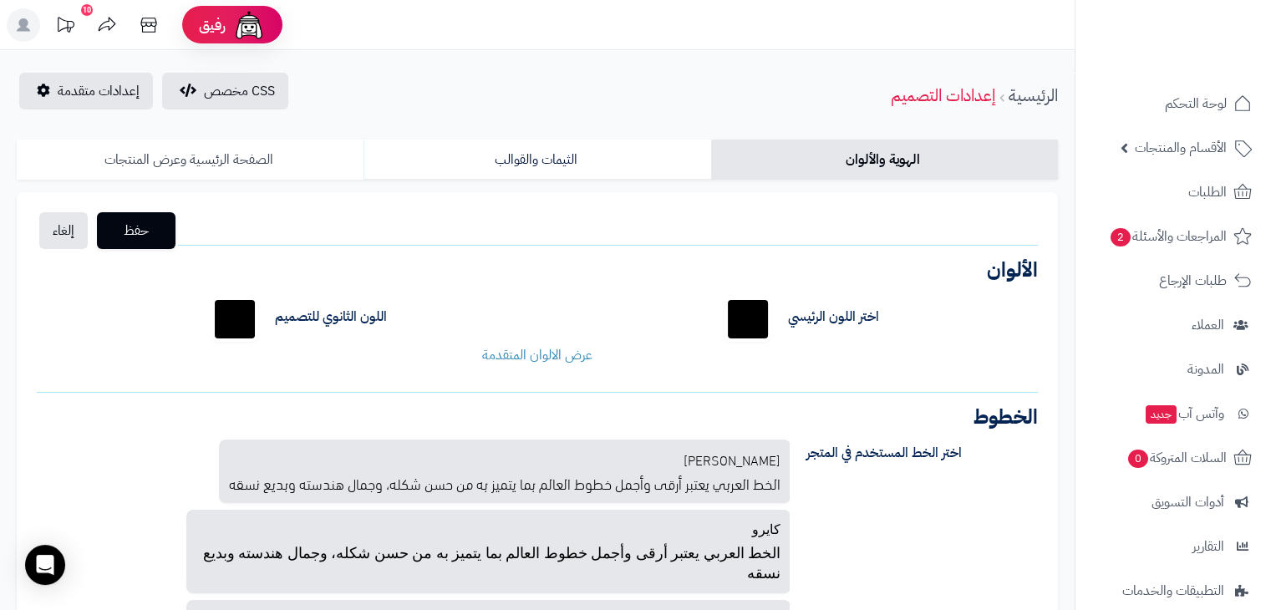
click at [245, 158] on link "الصفحة الرئيسية وعرض المنتجات" at bounding box center [190, 160] width 347 height 40
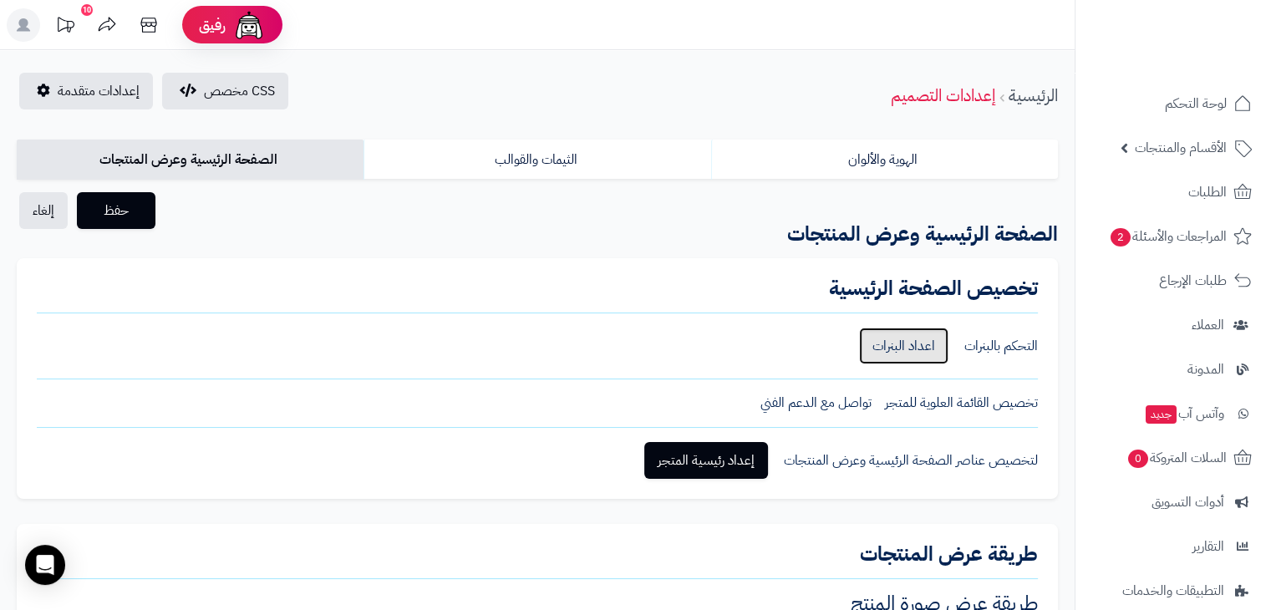
click at [871, 351] on link "اعداد البنرات" at bounding box center [903, 346] width 89 height 37
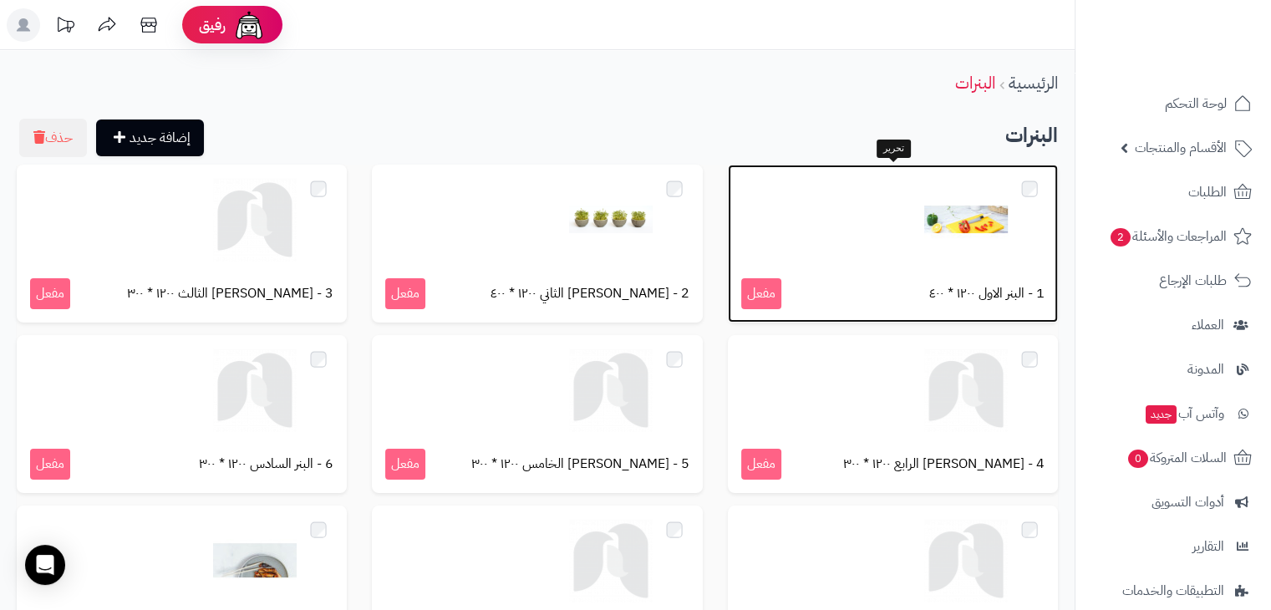
click at [771, 296] on span "مفعل" at bounding box center [761, 293] width 40 height 31
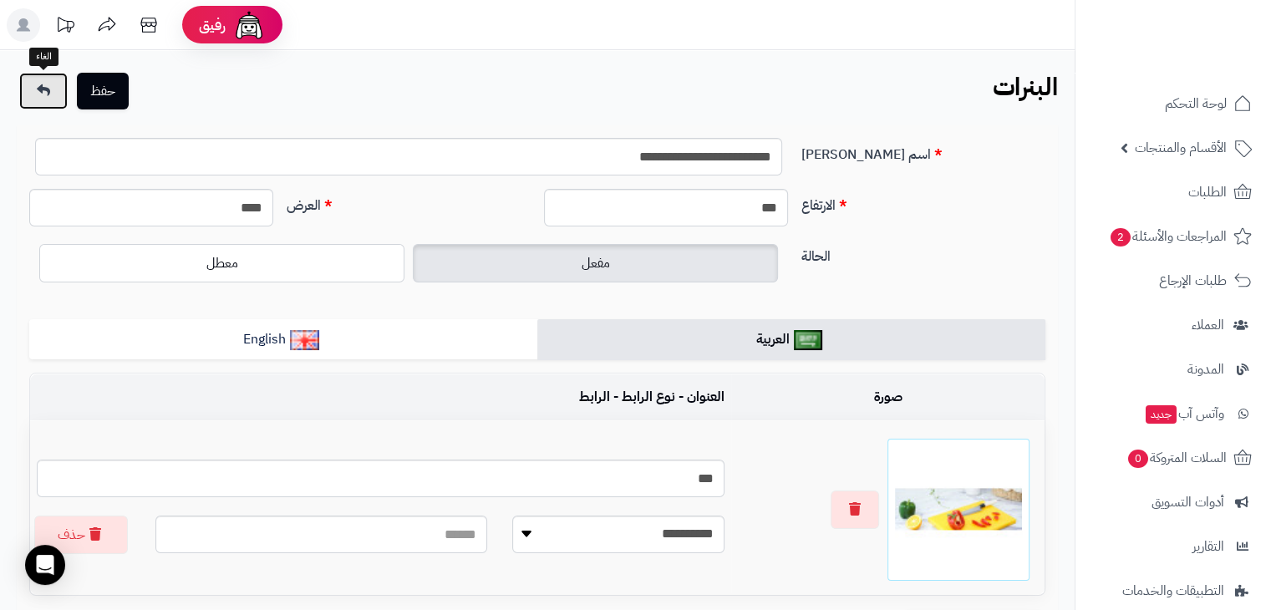
click at [53, 104] on link at bounding box center [43, 91] width 48 height 37
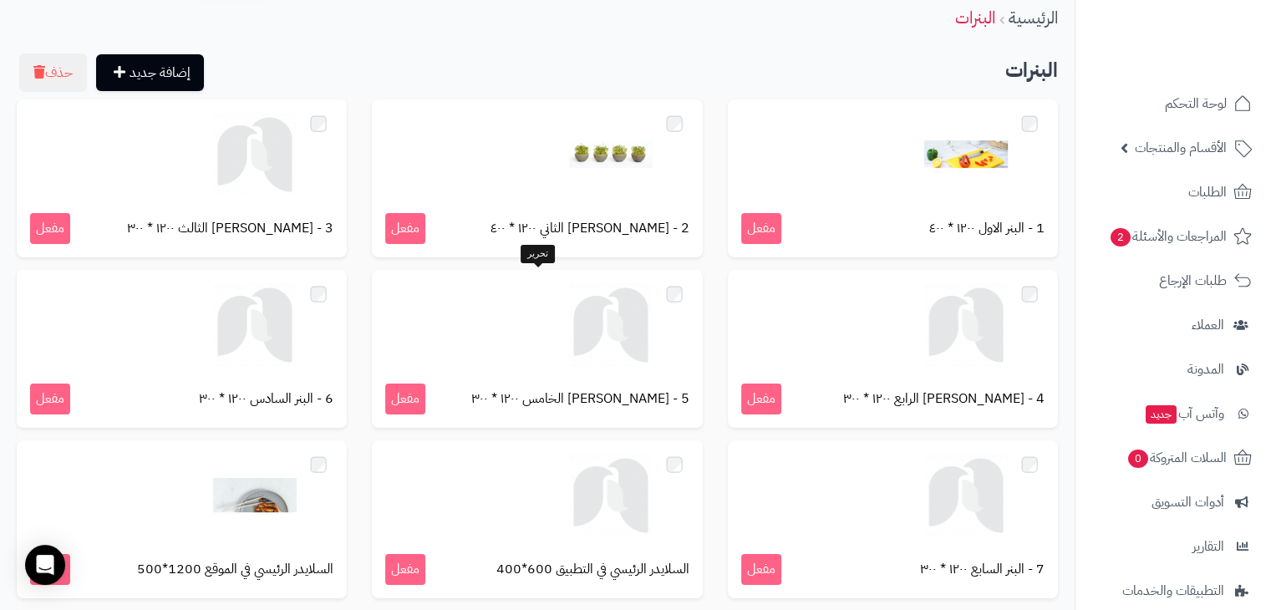
scroll to position [216, 0]
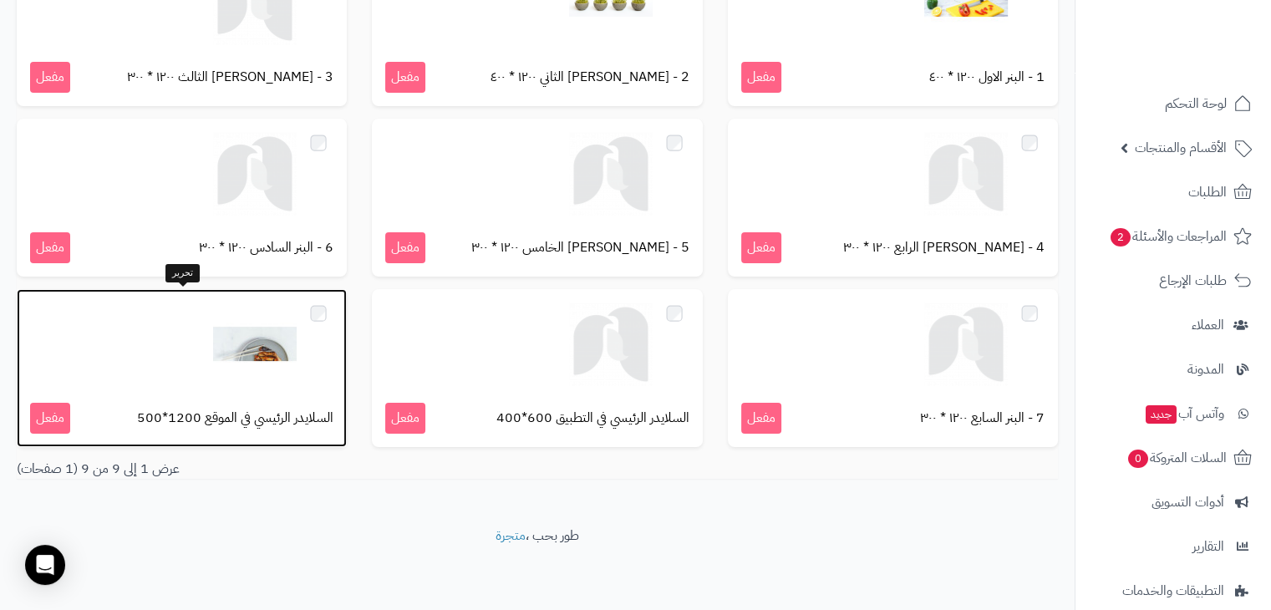
click at [264, 355] on img at bounding box center [255, 344] width 84 height 84
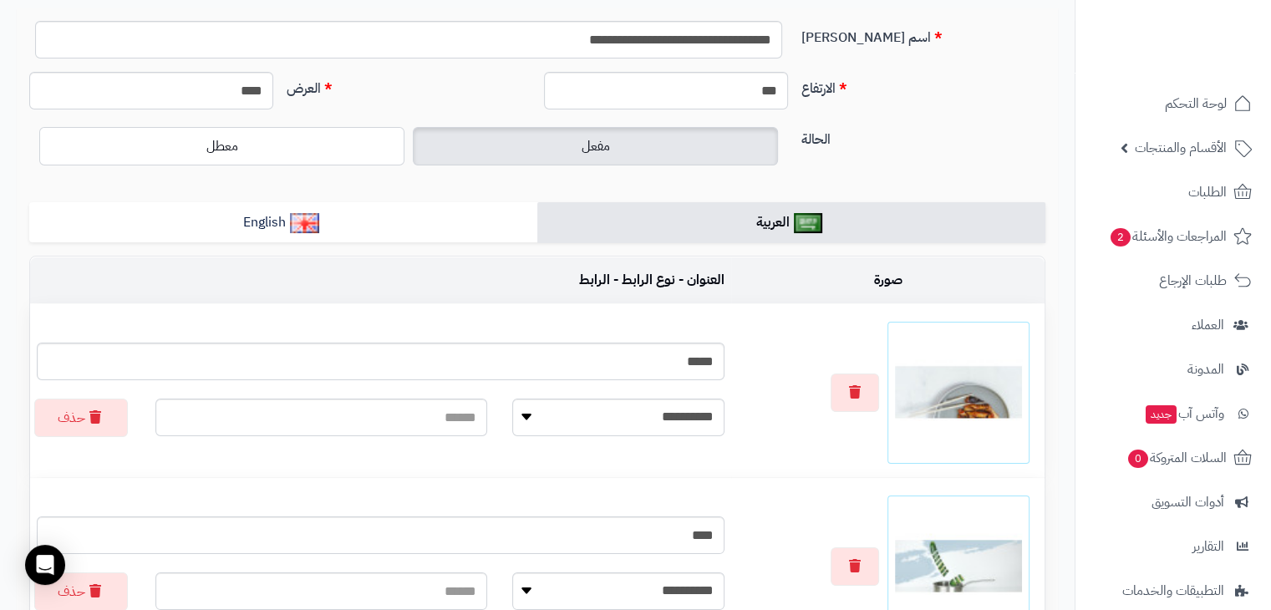
scroll to position [120, 0]
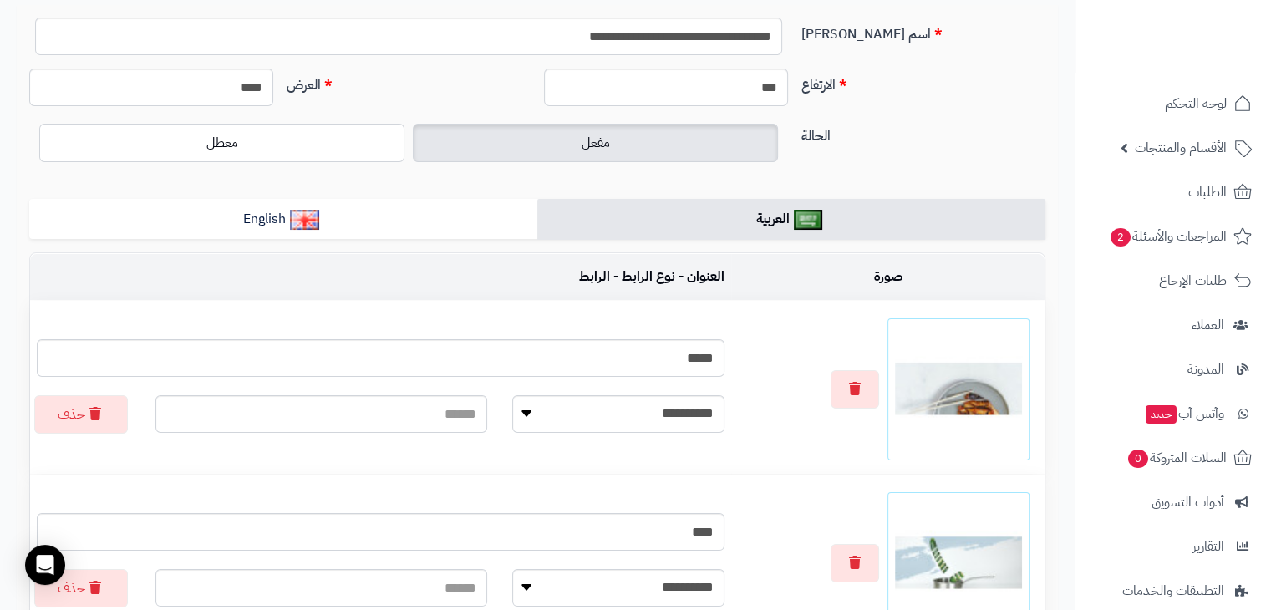
click at [941, 399] on img at bounding box center [958, 389] width 127 height 127
click at [952, 383] on img at bounding box center [958, 389] width 127 height 127
click at [942, 340] on img at bounding box center [958, 389] width 127 height 127
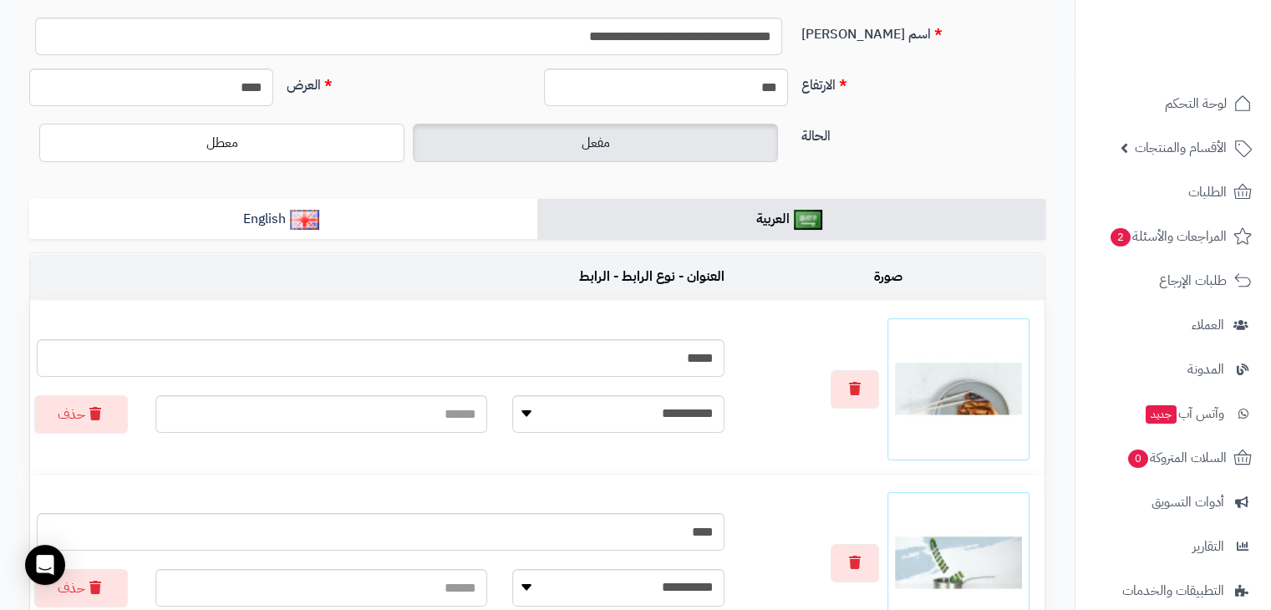
click at [942, 340] on img at bounding box center [958, 389] width 127 height 127
click at [863, 392] on button "button" at bounding box center [854, 388] width 48 height 38
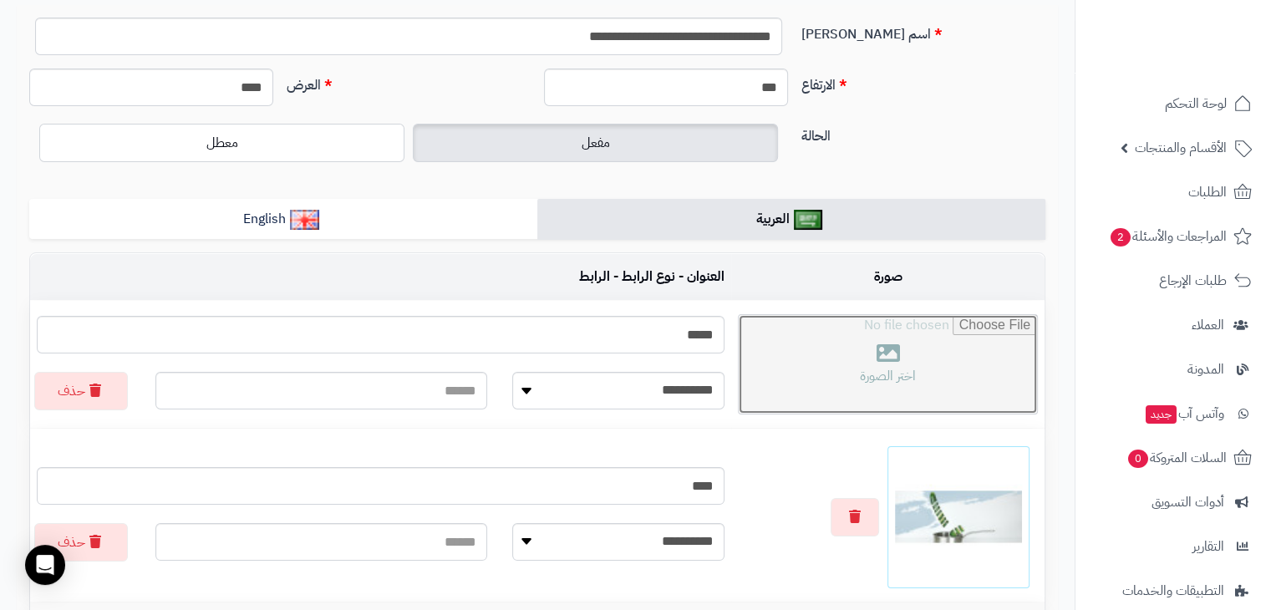
click at [942, 385] on input "file" at bounding box center [888, 364] width 298 height 99
click at [799, 335] on input "file" at bounding box center [888, 364] width 298 height 99
type input "**********"
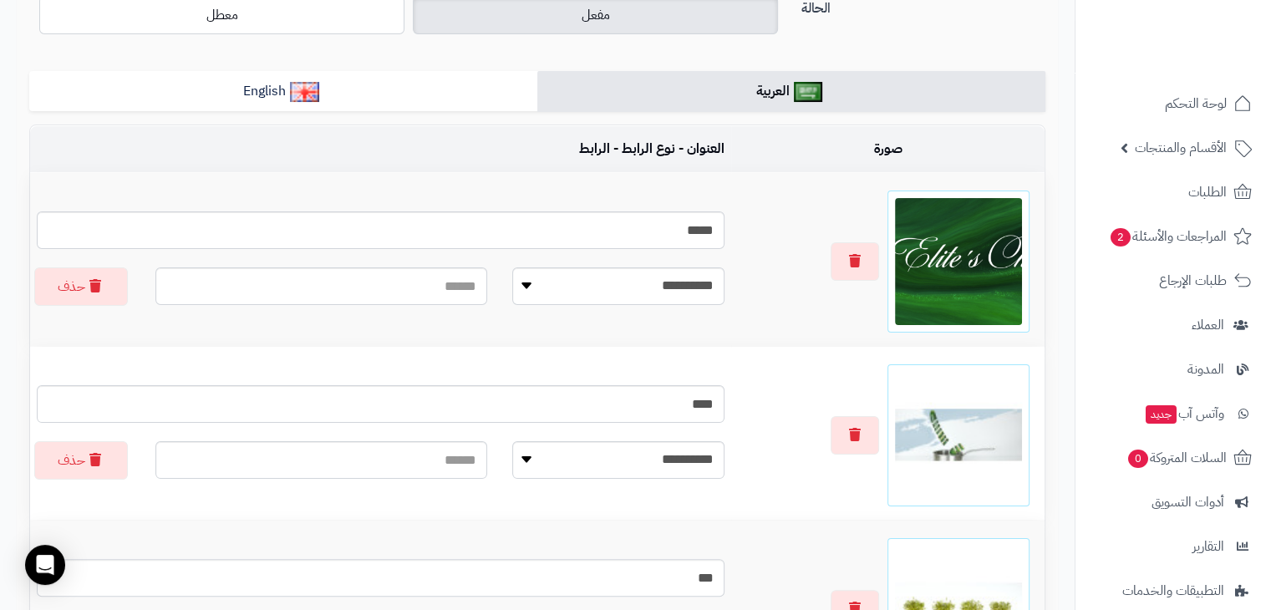
scroll to position [0, 0]
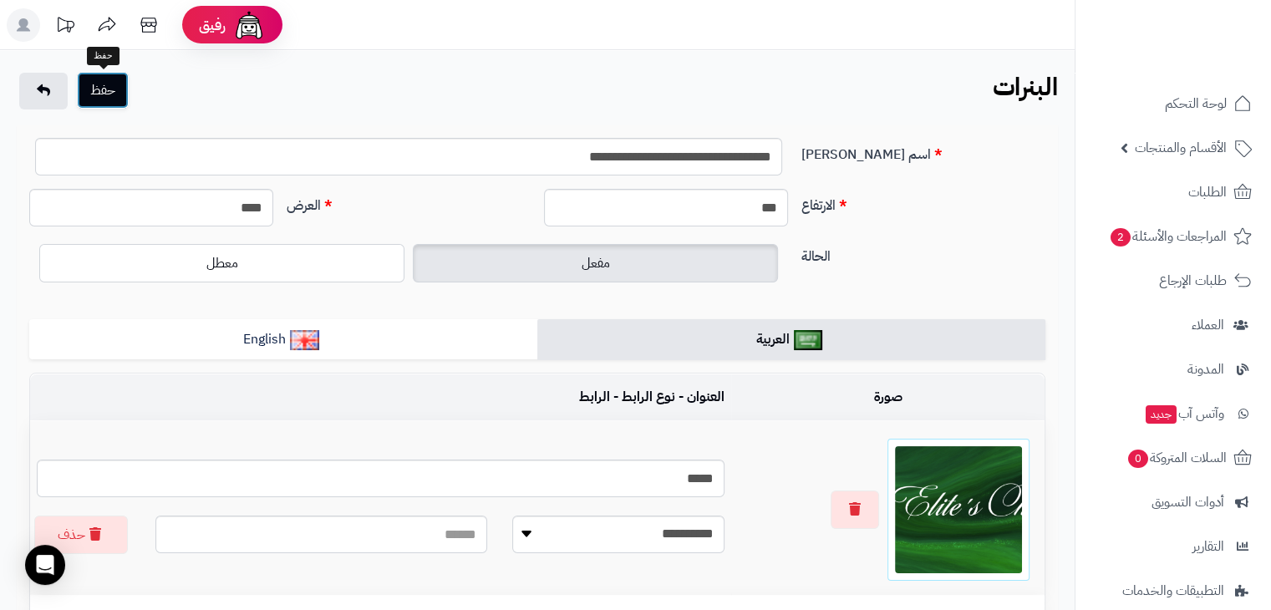
click at [105, 94] on button "حفظ" at bounding box center [103, 90] width 52 height 37
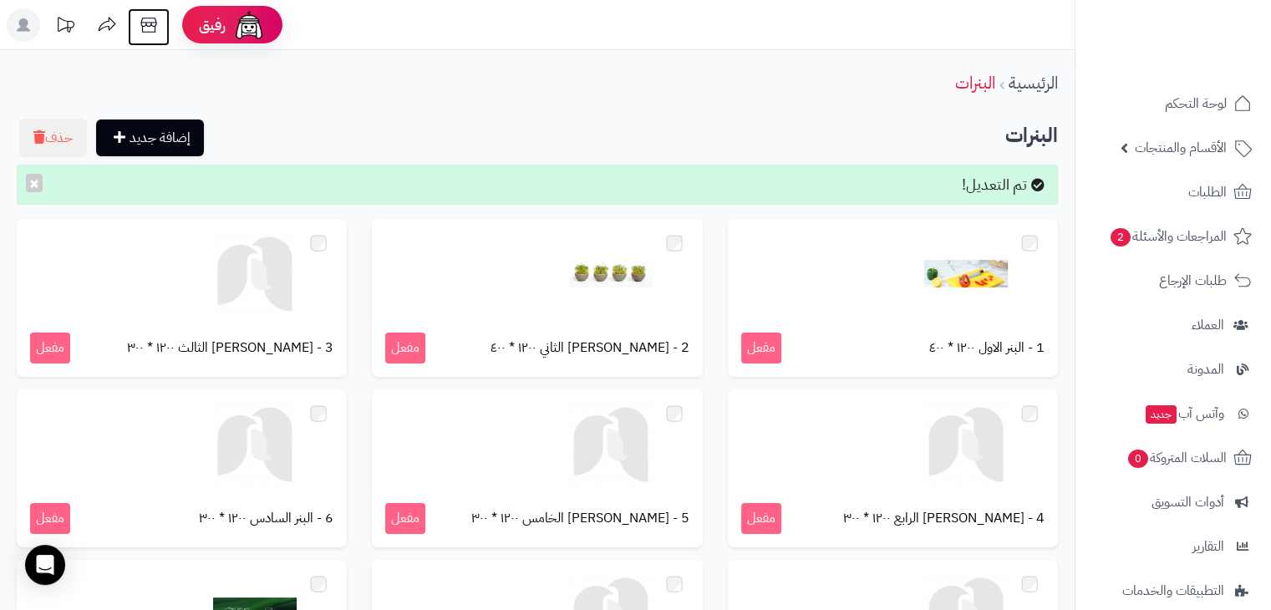
click at [157, 23] on icon at bounding box center [148, 24] width 33 height 33
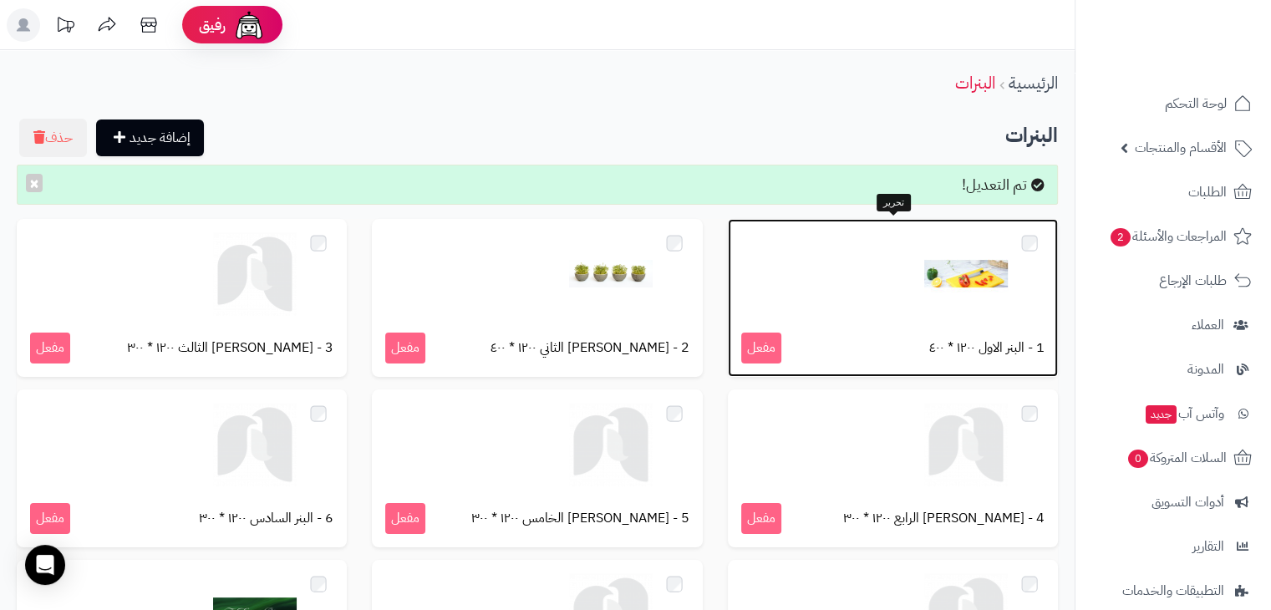
click at [975, 260] on img at bounding box center [966, 274] width 84 height 84
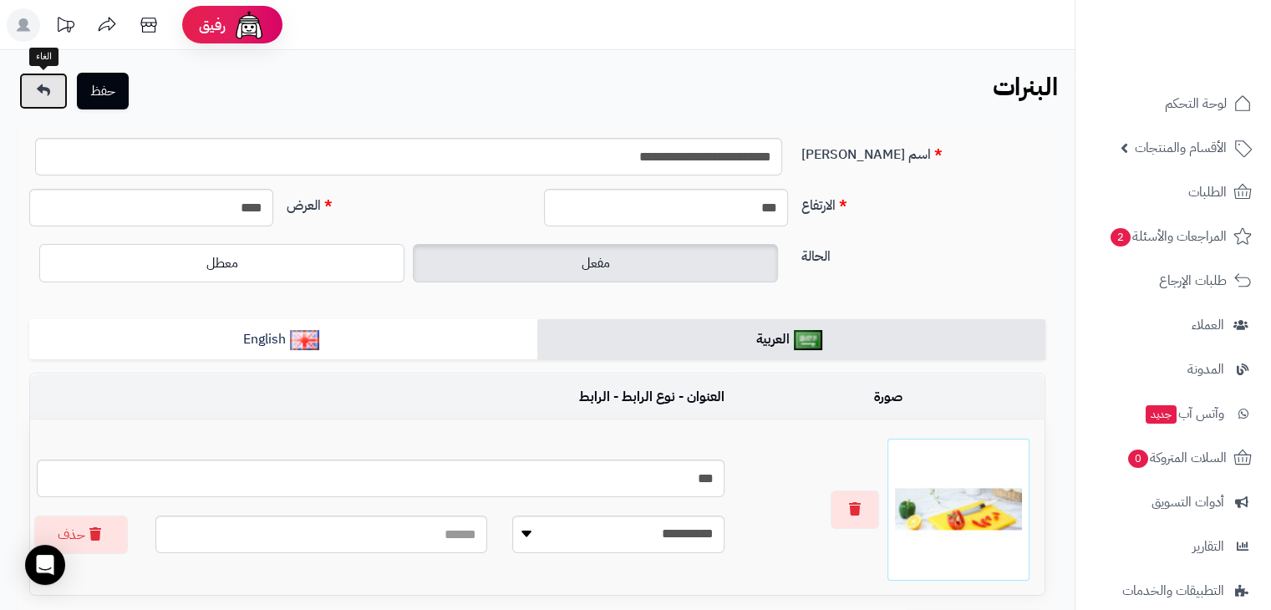
click at [60, 96] on link at bounding box center [43, 91] width 48 height 37
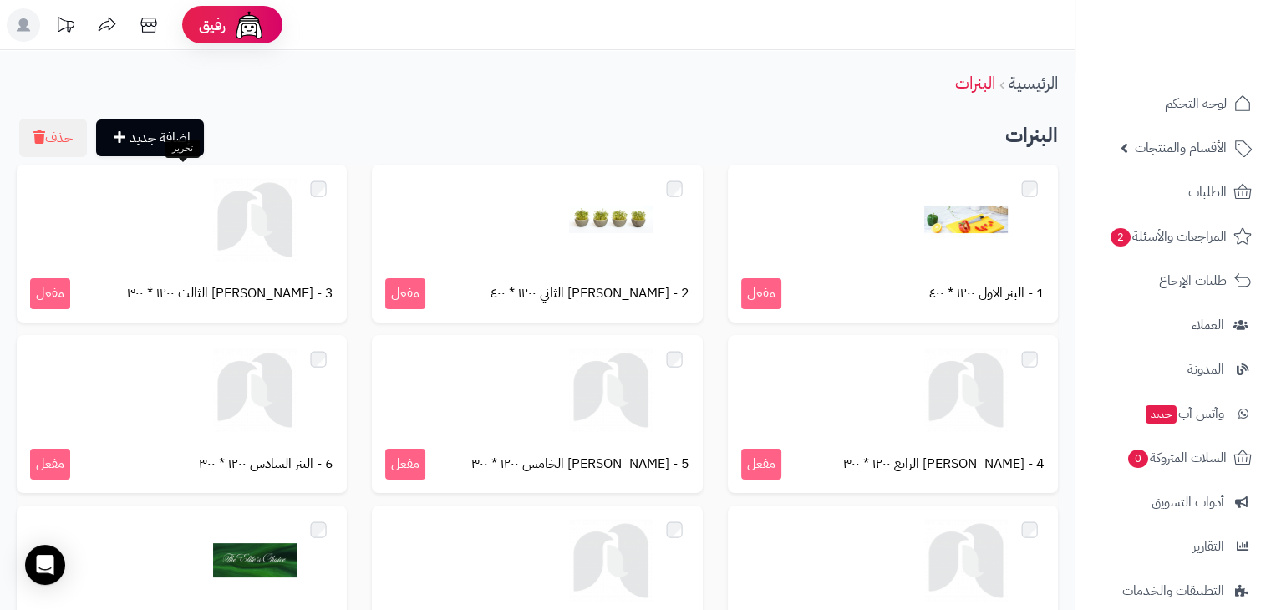
scroll to position [204, 0]
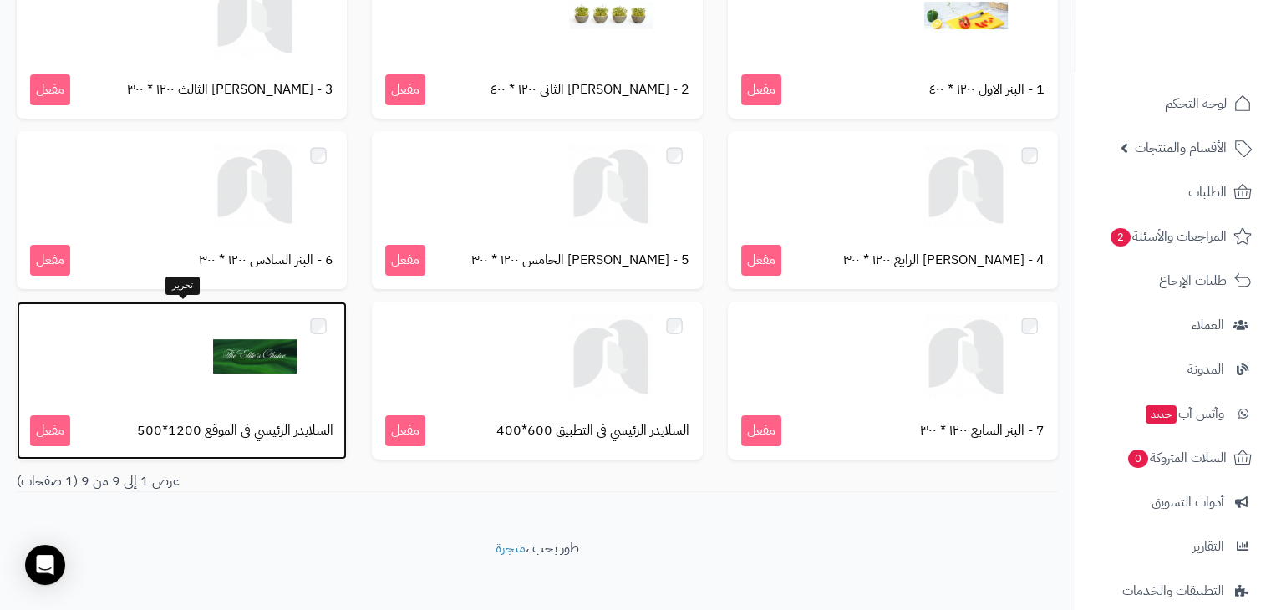
click at [215, 373] on img at bounding box center [255, 357] width 84 height 84
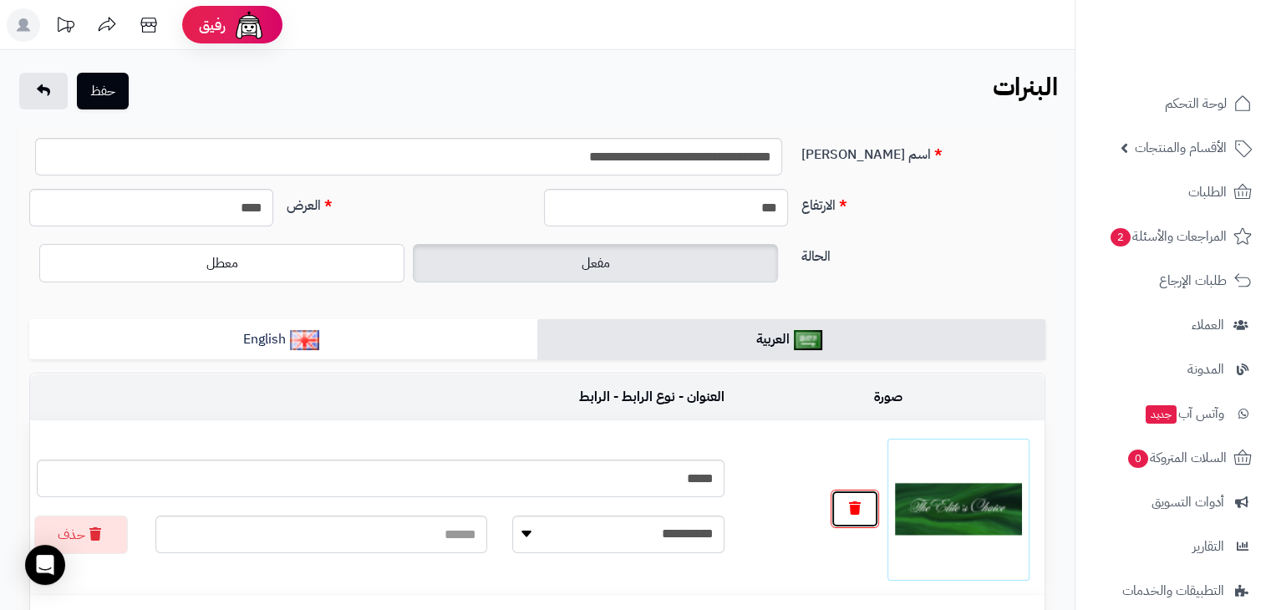
click at [859, 494] on button "button" at bounding box center [854, 509] width 48 height 38
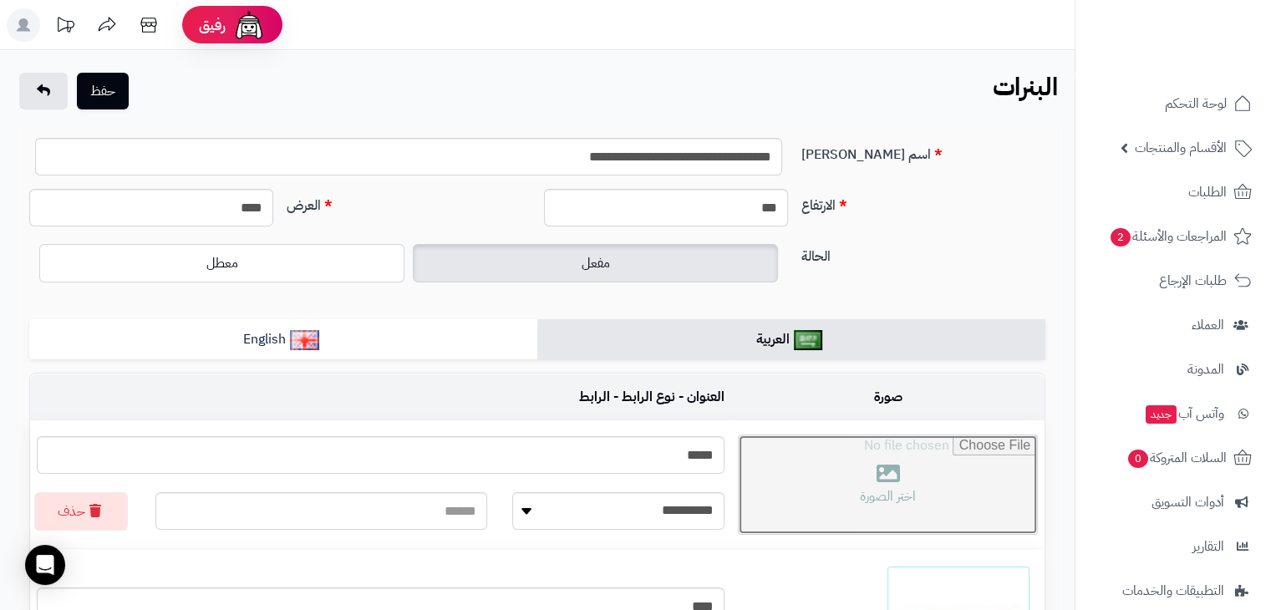
click at [926, 451] on input "file" at bounding box center [888, 484] width 298 height 99
type input "**********"
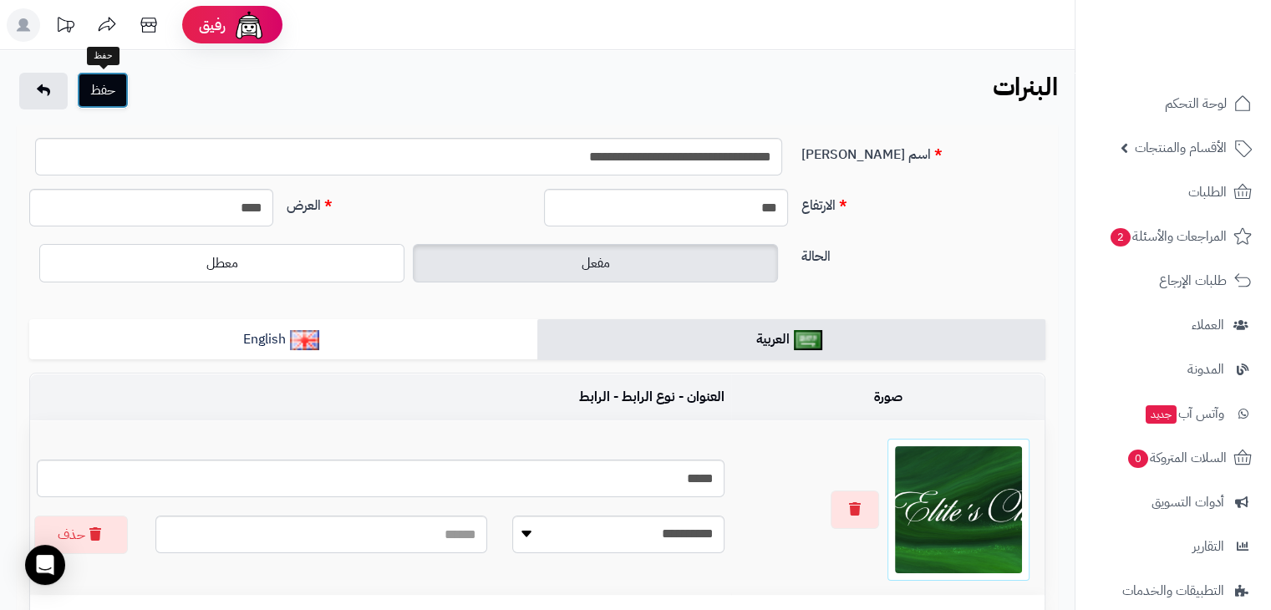
click at [94, 83] on button "حفظ" at bounding box center [103, 90] width 52 height 37
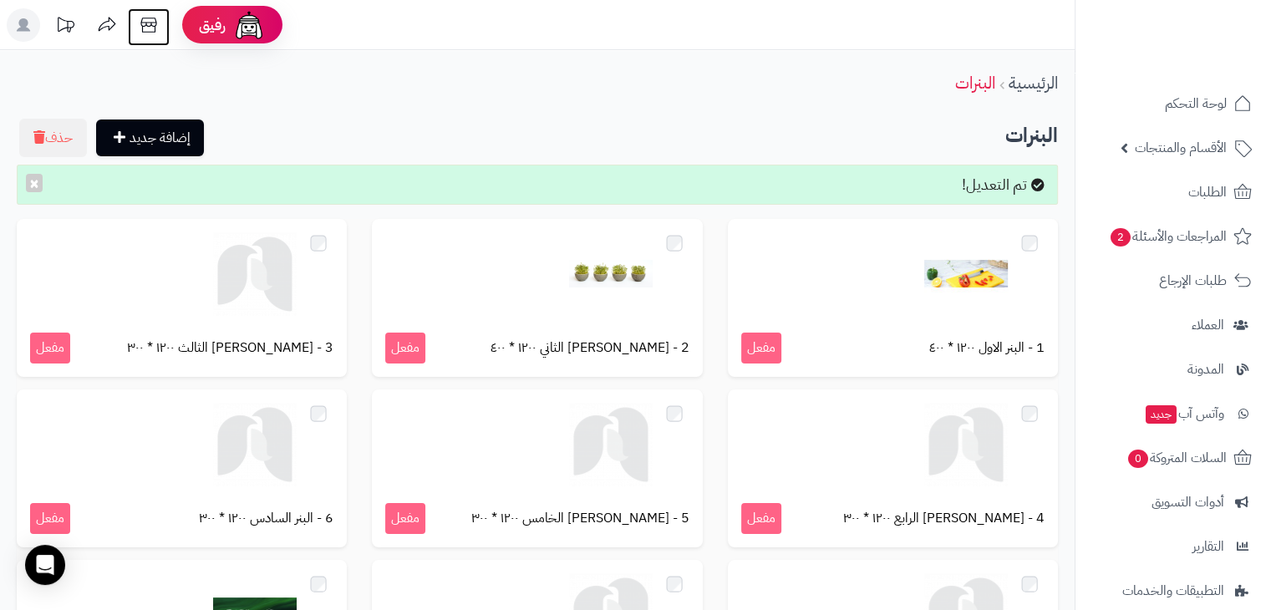
click at [150, 18] on icon at bounding box center [148, 24] width 33 height 33
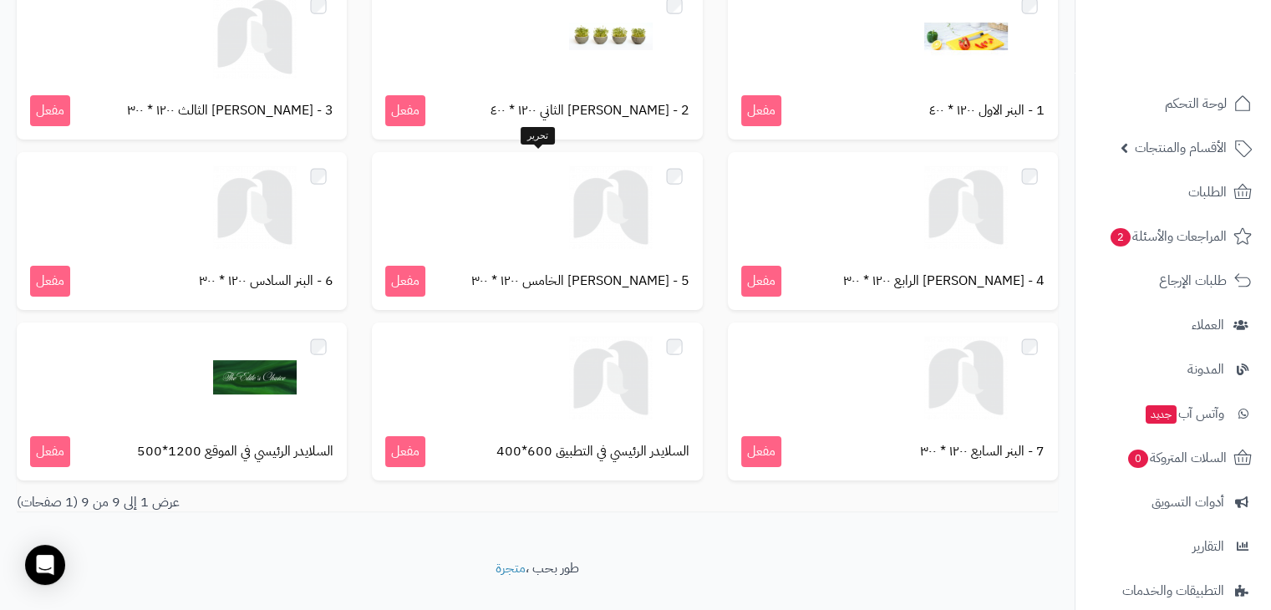
scroll to position [270, 0]
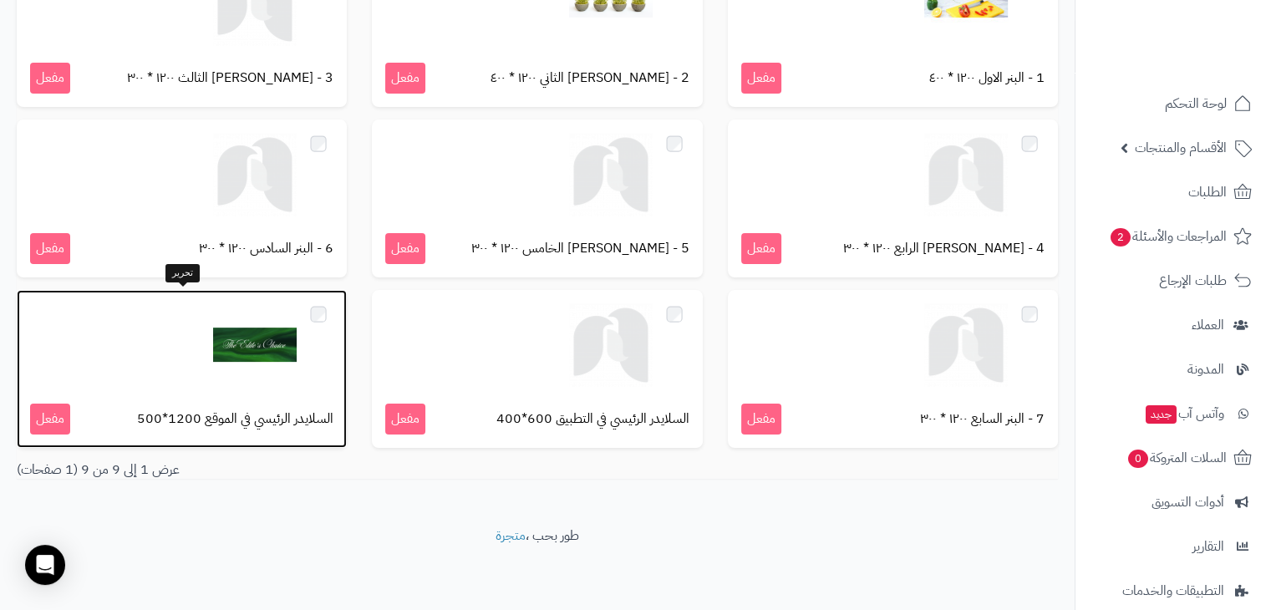
click at [282, 399] on div "السلايدر الرئيسي في الموقع 1200*500 مفعل" at bounding box center [182, 369] width 330 height 158
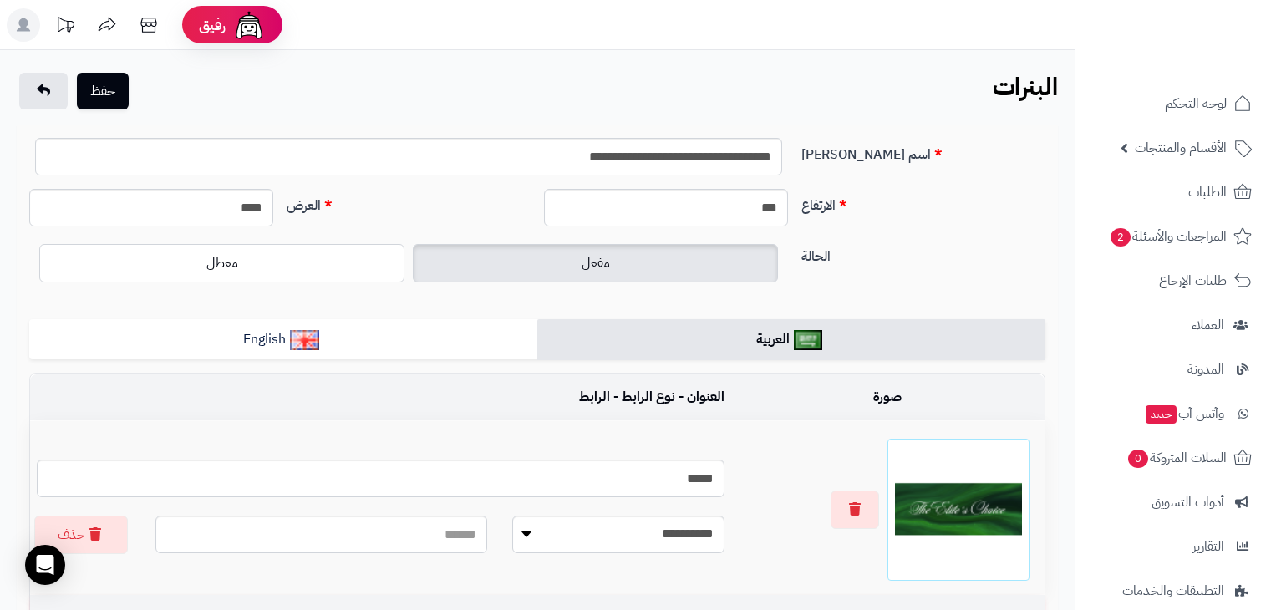
scroll to position [388, 0]
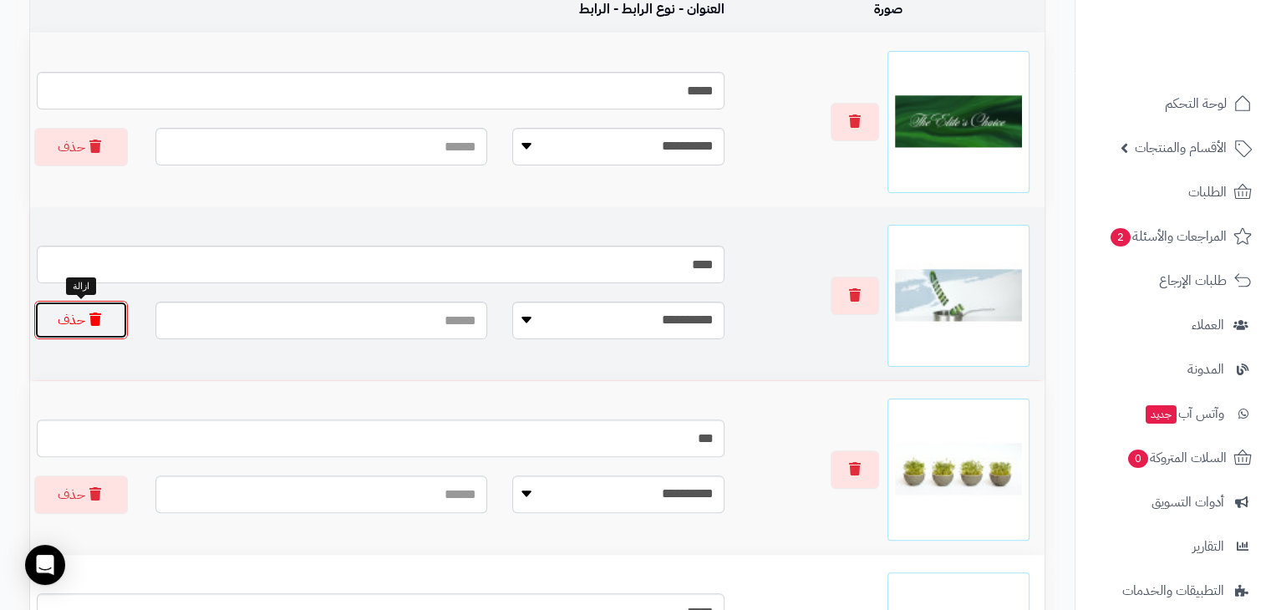
click at [60, 308] on button "حذف" at bounding box center [81, 320] width 94 height 38
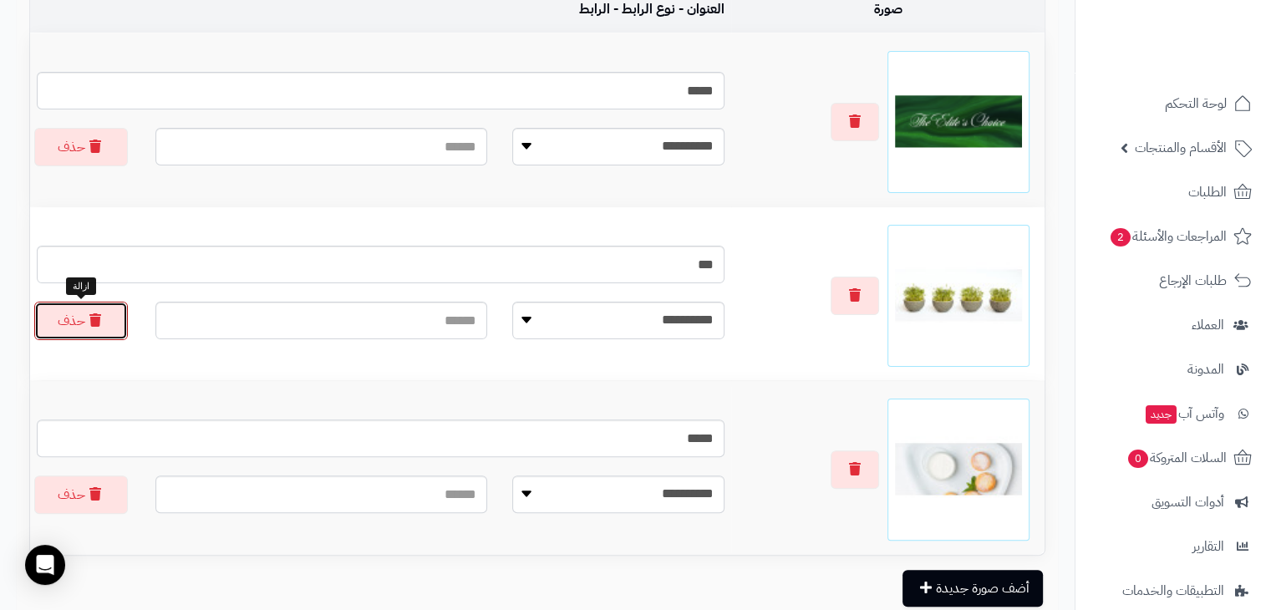
click at [60, 308] on button "حذف" at bounding box center [81, 321] width 94 height 38
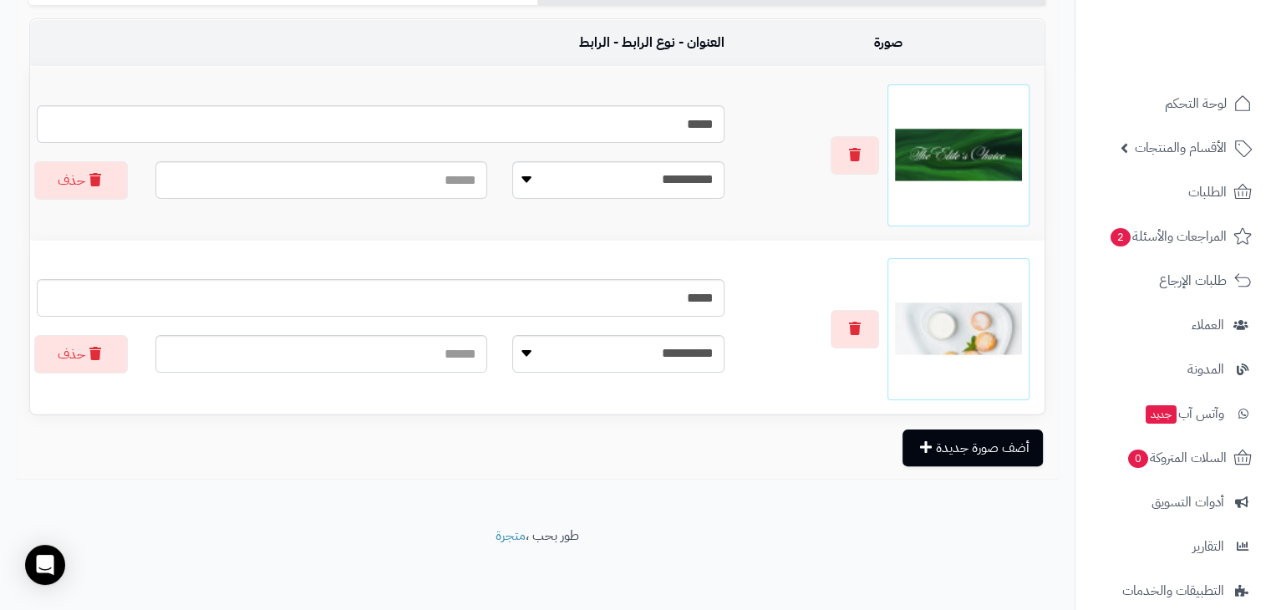
scroll to position [356, 0]
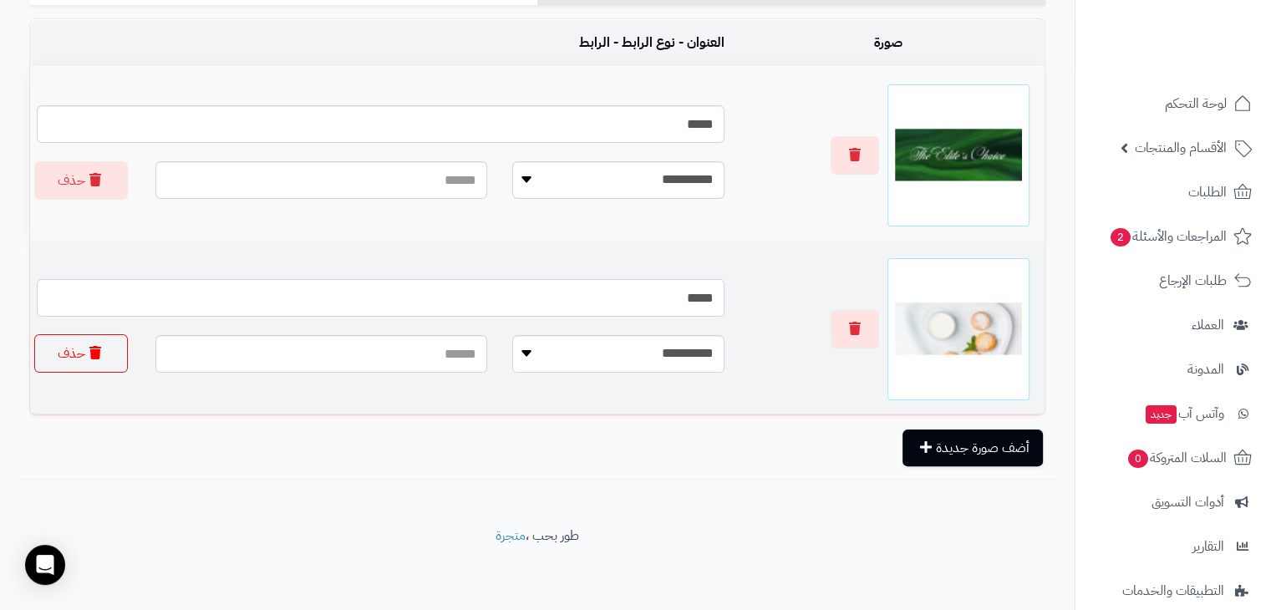
drag, startPoint x: 60, startPoint y: 308, endPoint x: 63, endPoint y: 350, distance: 41.8
click at [63, 350] on td "**********" at bounding box center [380, 327] width 701 height 173
click at [63, 350] on button "حذف" at bounding box center [81, 353] width 94 height 38
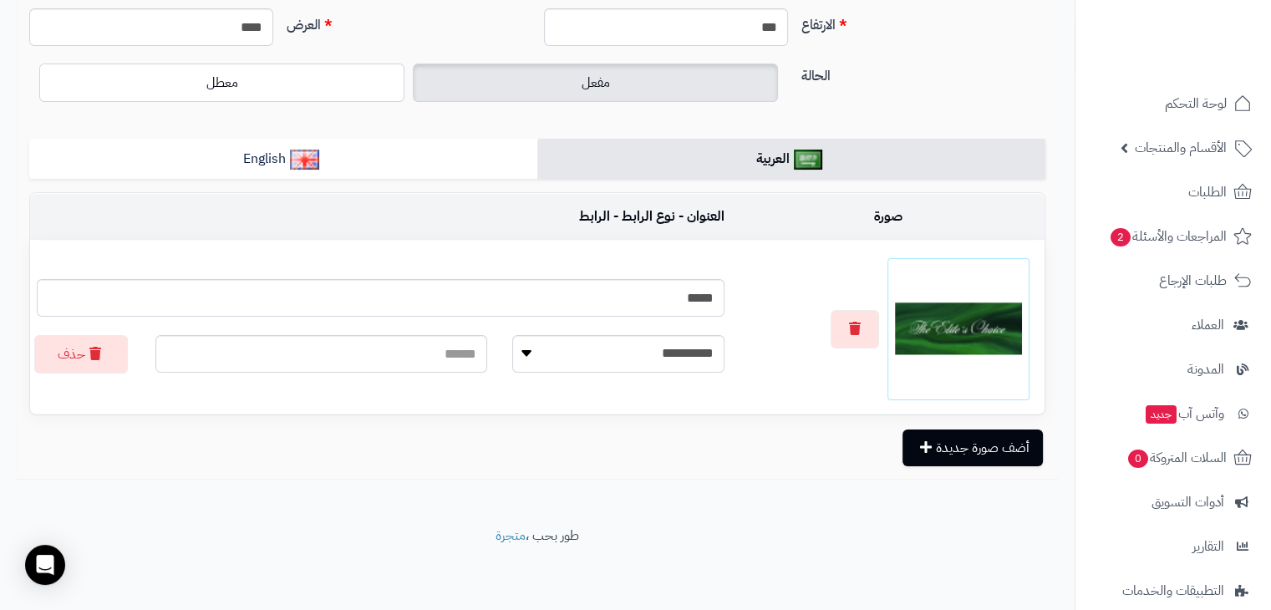
scroll to position [0, 0]
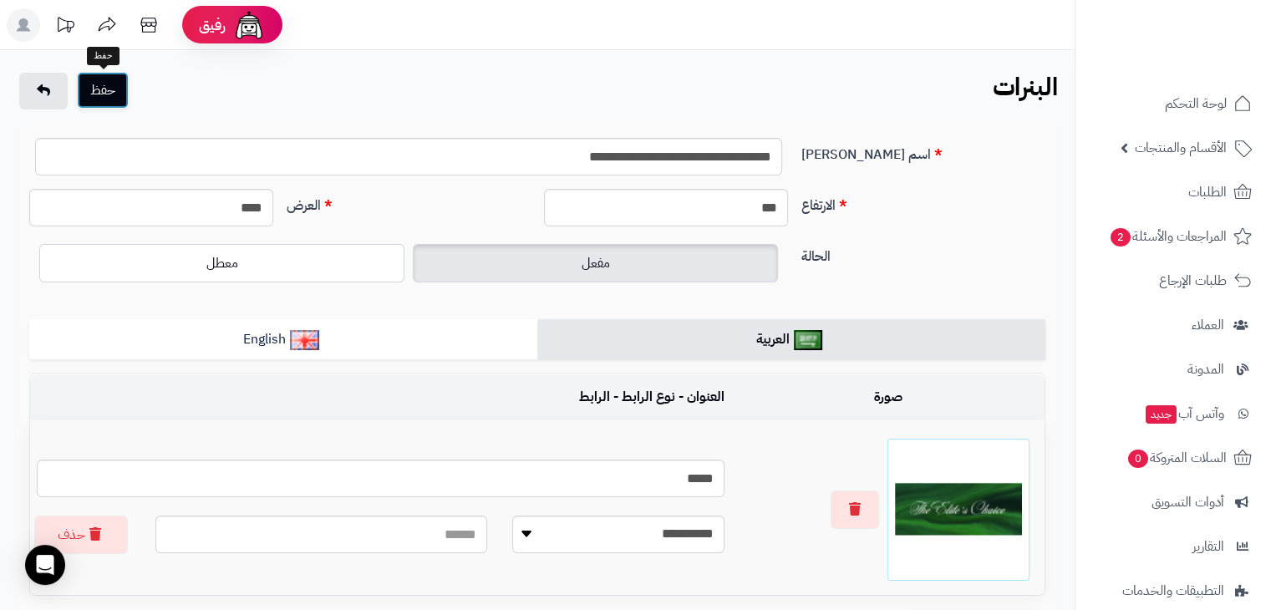
click at [110, 89] on button "حفظ" at bounding box center [103, 90] width 52 height 37
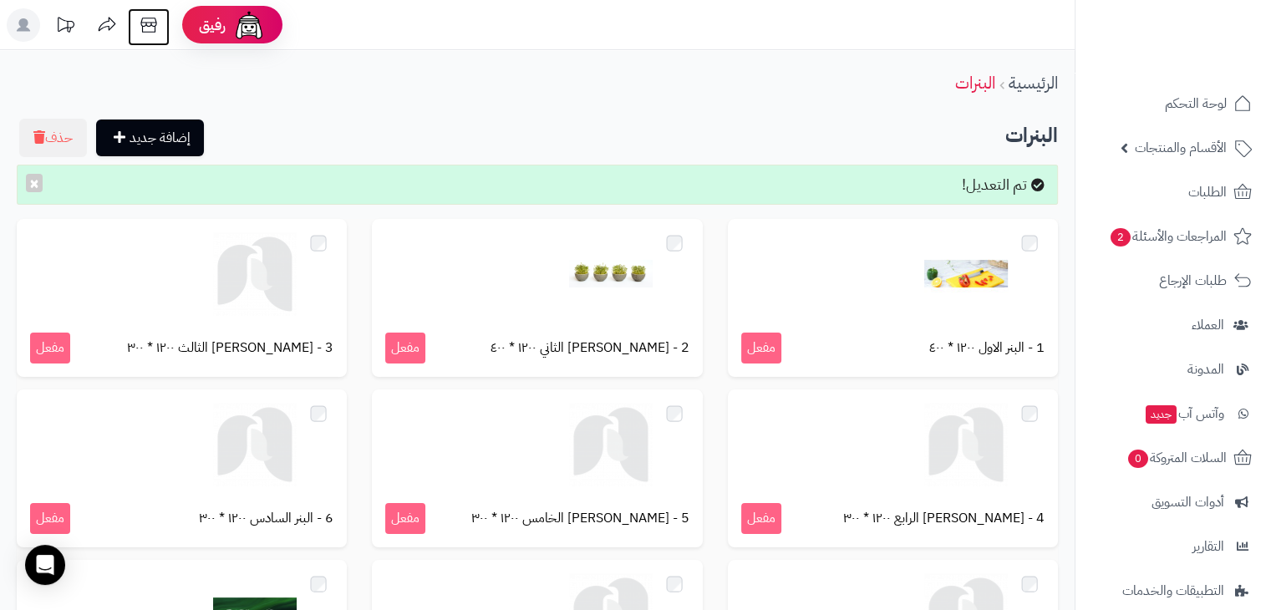
click at [144, 24] on icon at bounding box center [148, 24] width 33 height 33
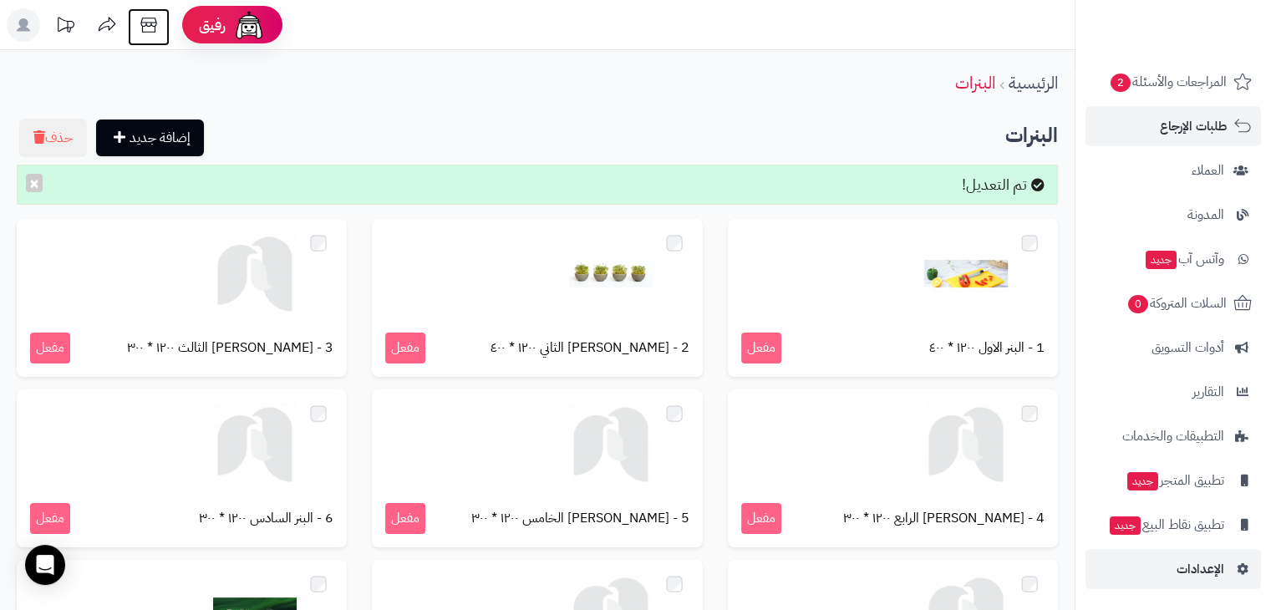
scroll to position [270, 0]
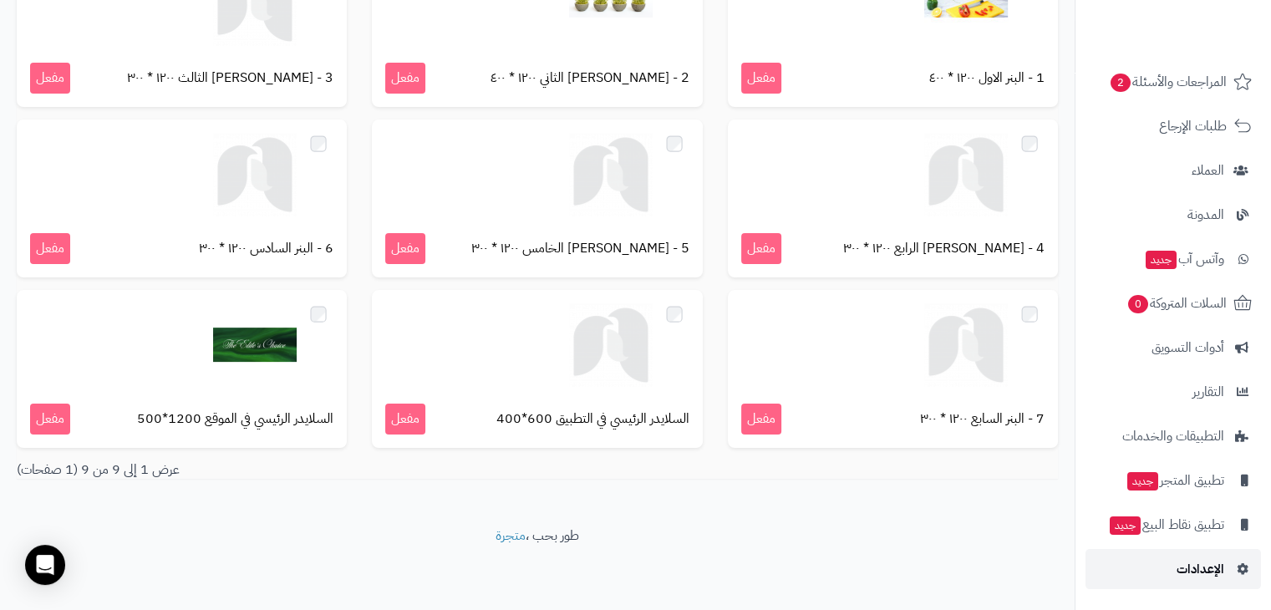
click at [1186, 576] on span "الإعدادات" at bounding box center [1200, 568] width 48 height 23
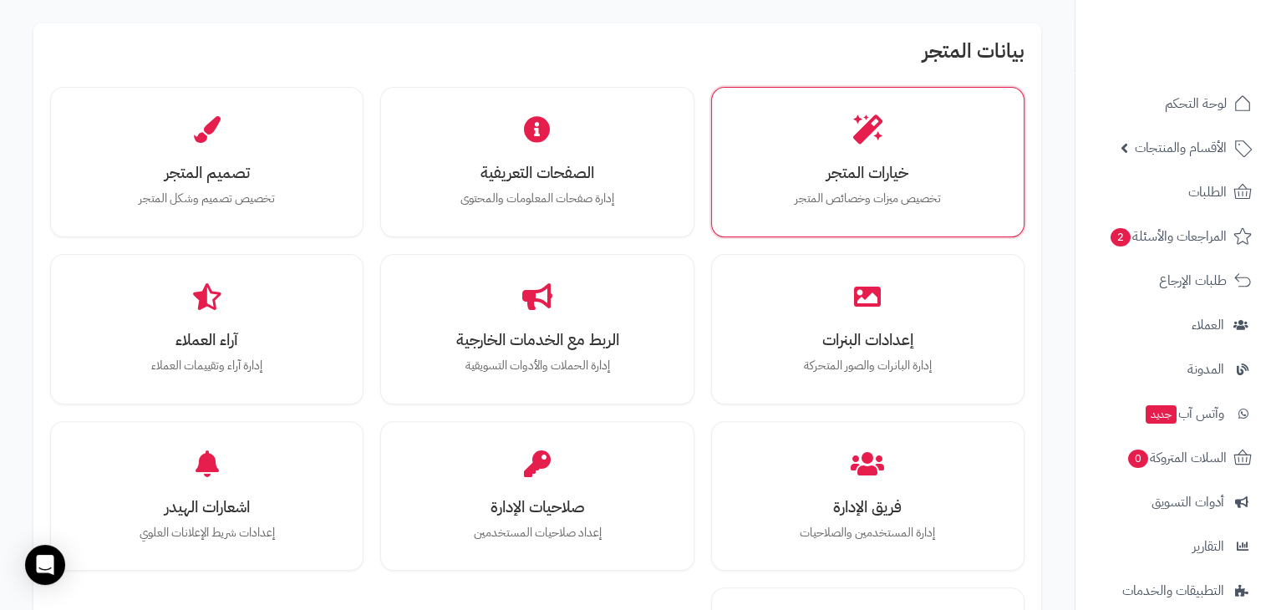
scroll to position [498, 0]
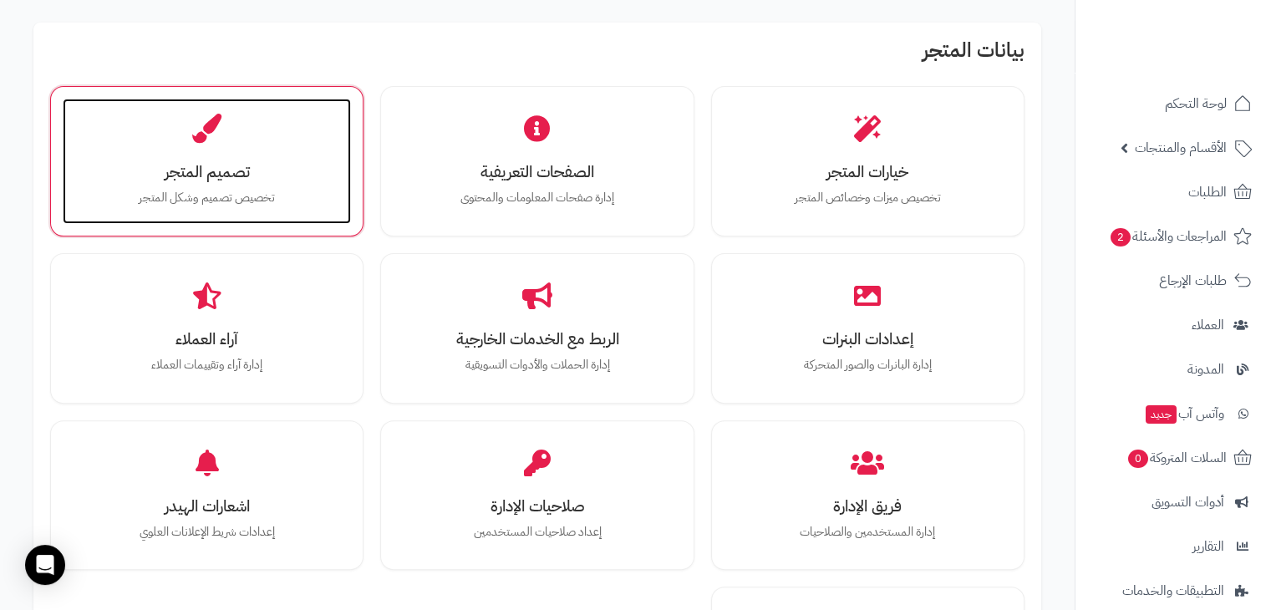
click at [258, 137] on div "تصميم المتجر تخصيص تصميم وشكل المتجر" at bounding box center [207, 161] width 288 height 125
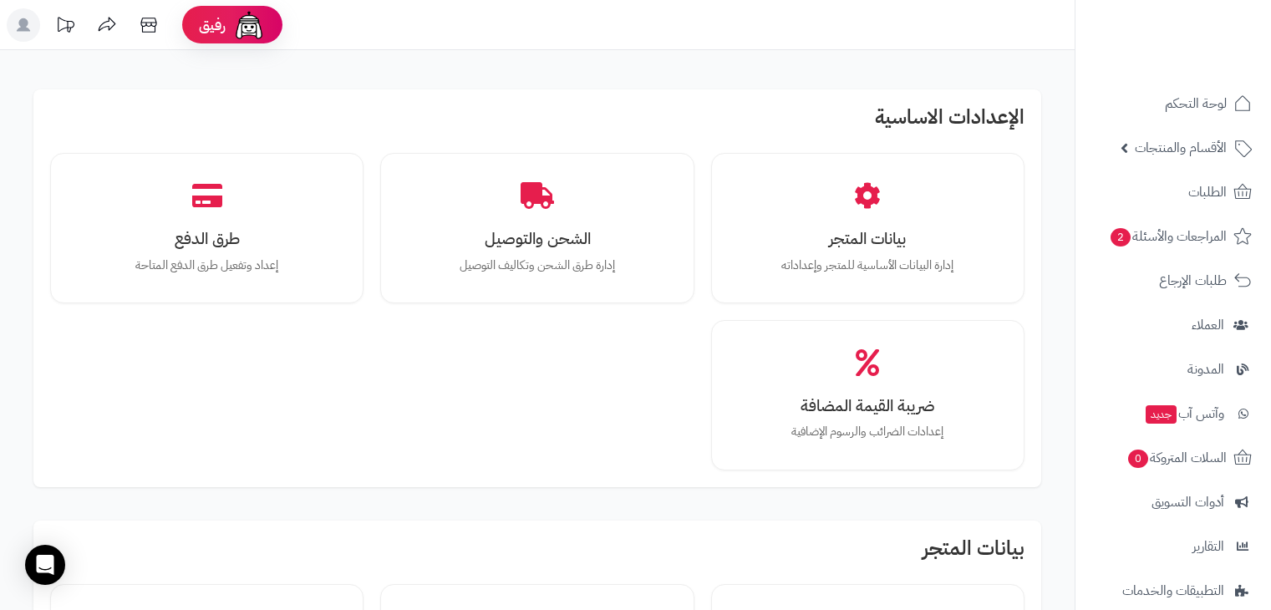
scroll to position [498, 0]
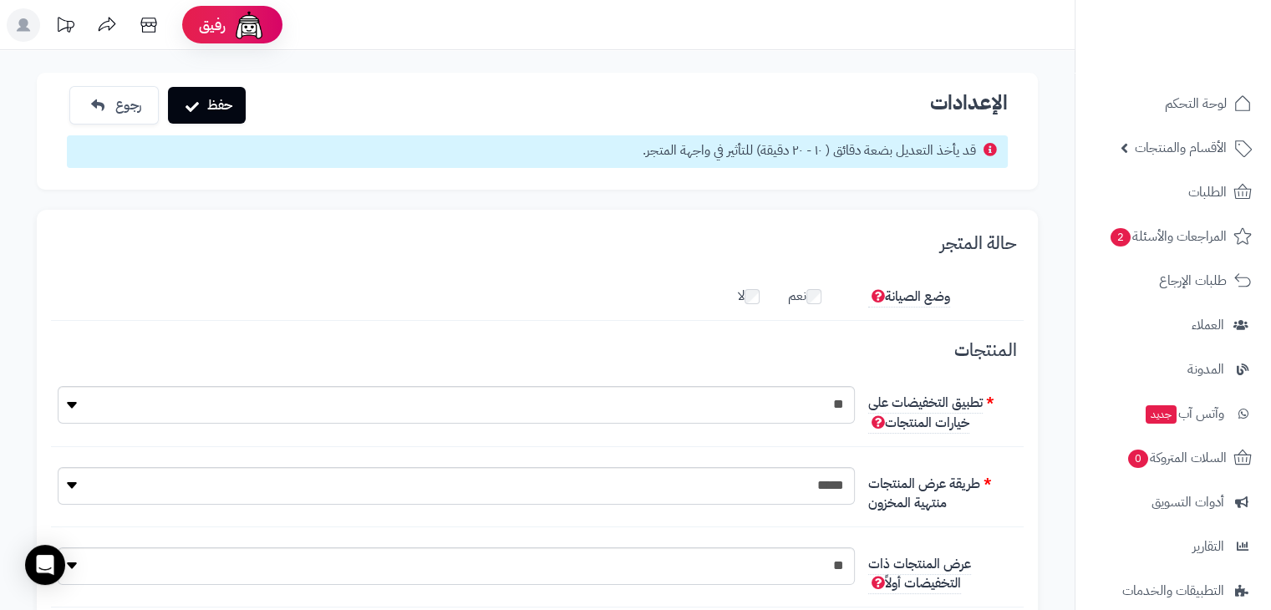
scroll to position [12, 0]
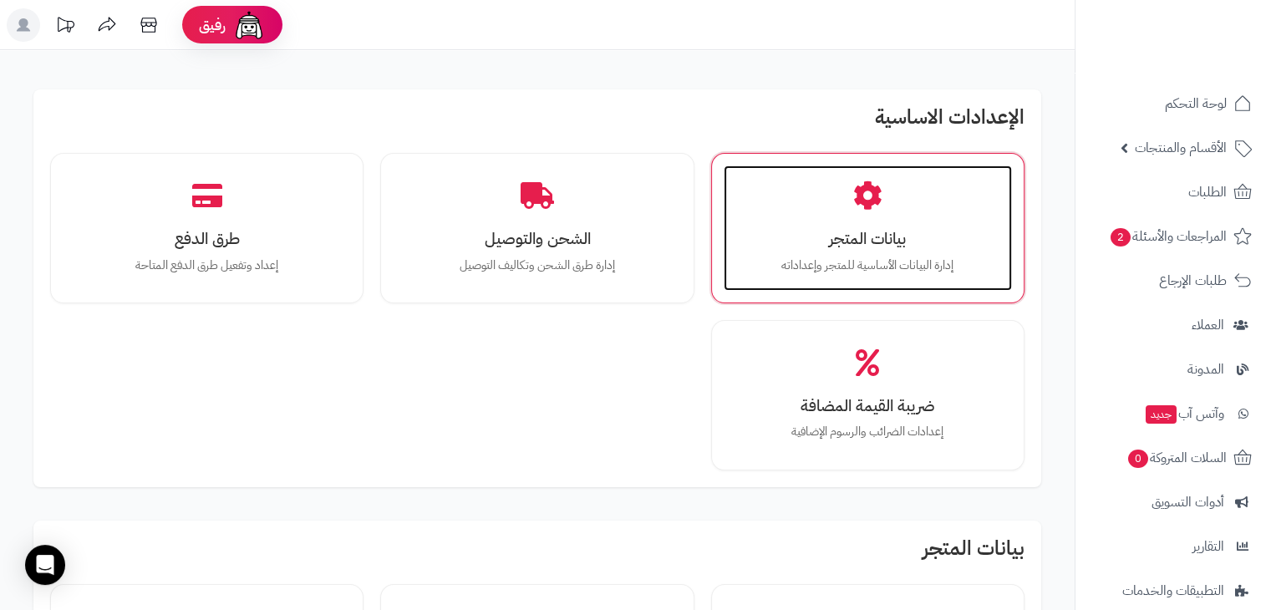
click at [856, 230] on h3 "بيانات المتجر" at bounding box center [867, 239] width 255 height 18
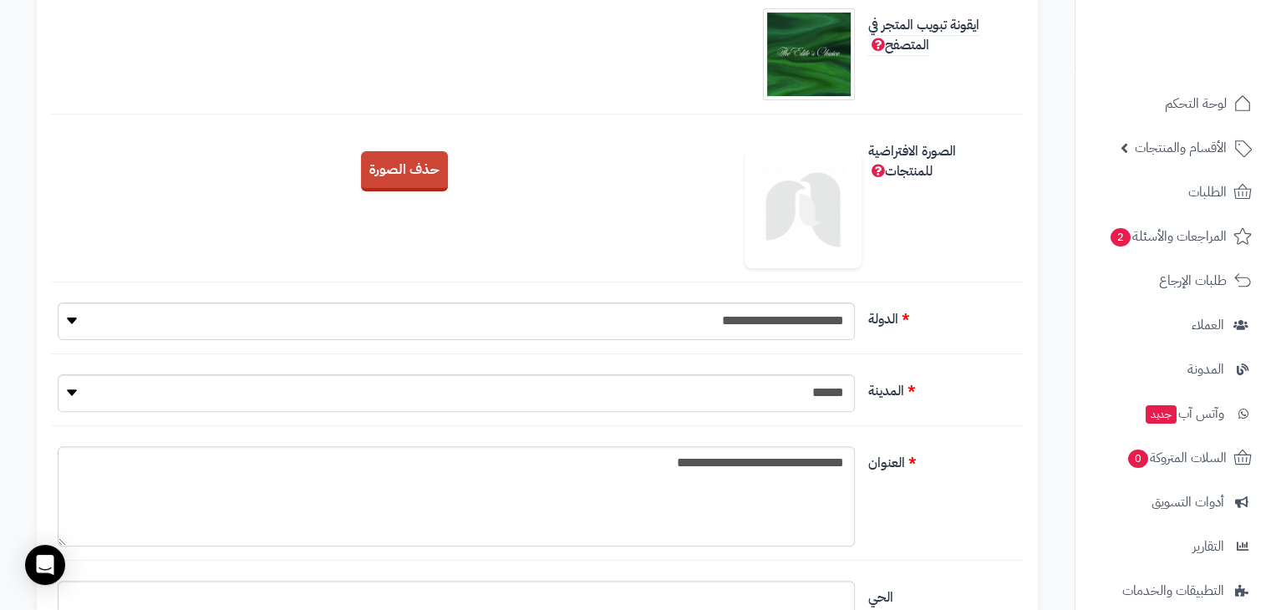
scroll to position [421, 0]
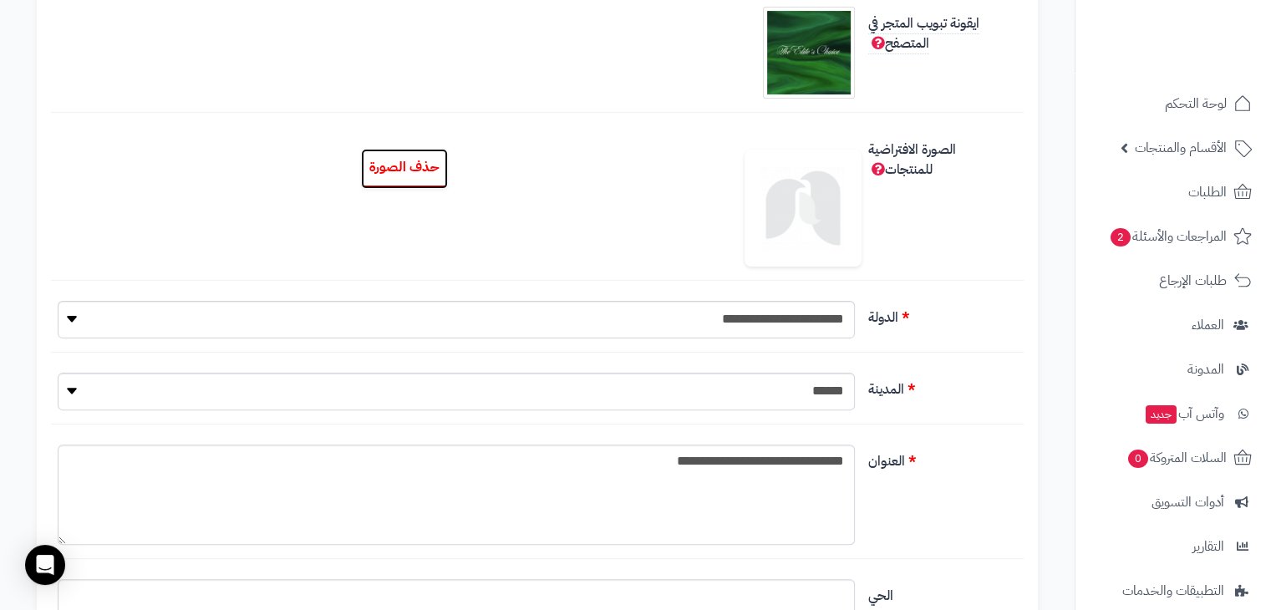
click at [407, 163] on button "حذف الصورة" at bounding box center [404, 169] width 87 height 40
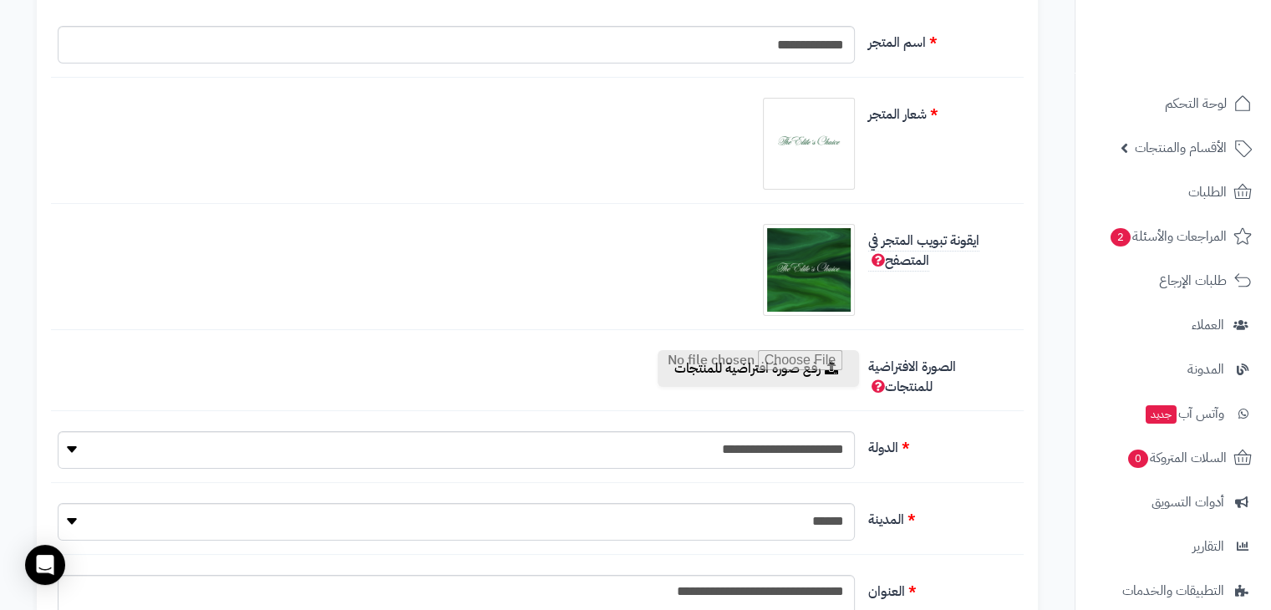
scroll to position [0, 0]
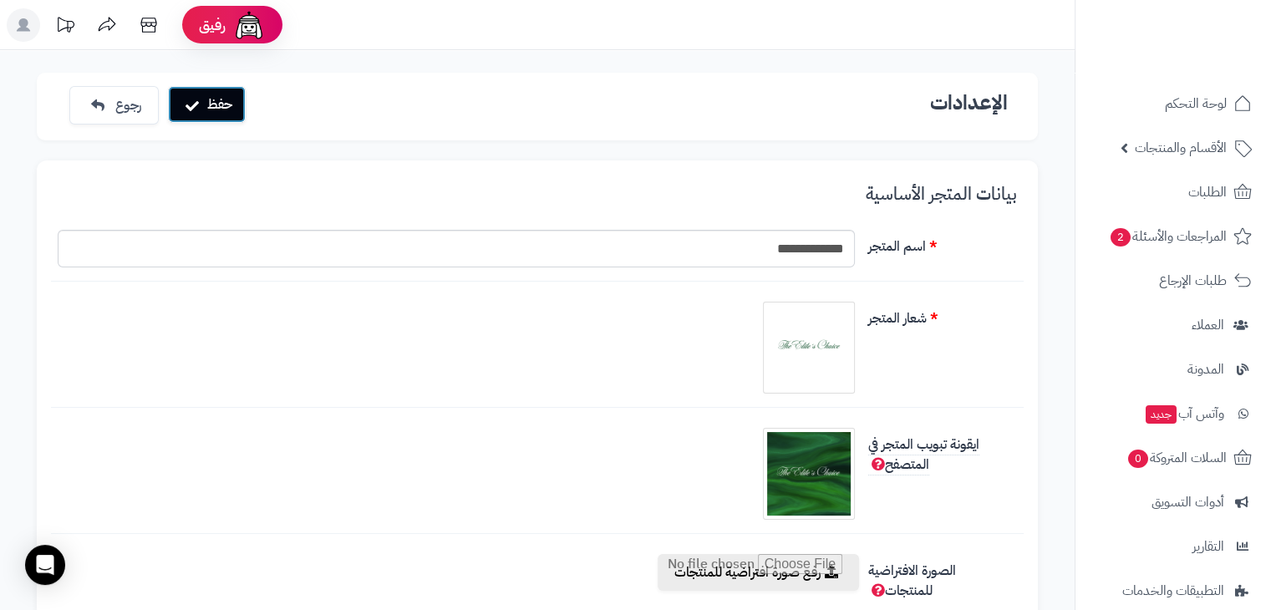
click at [215, 88] on button "حفظ" at bounding box center [207, 104] width 78 height 37
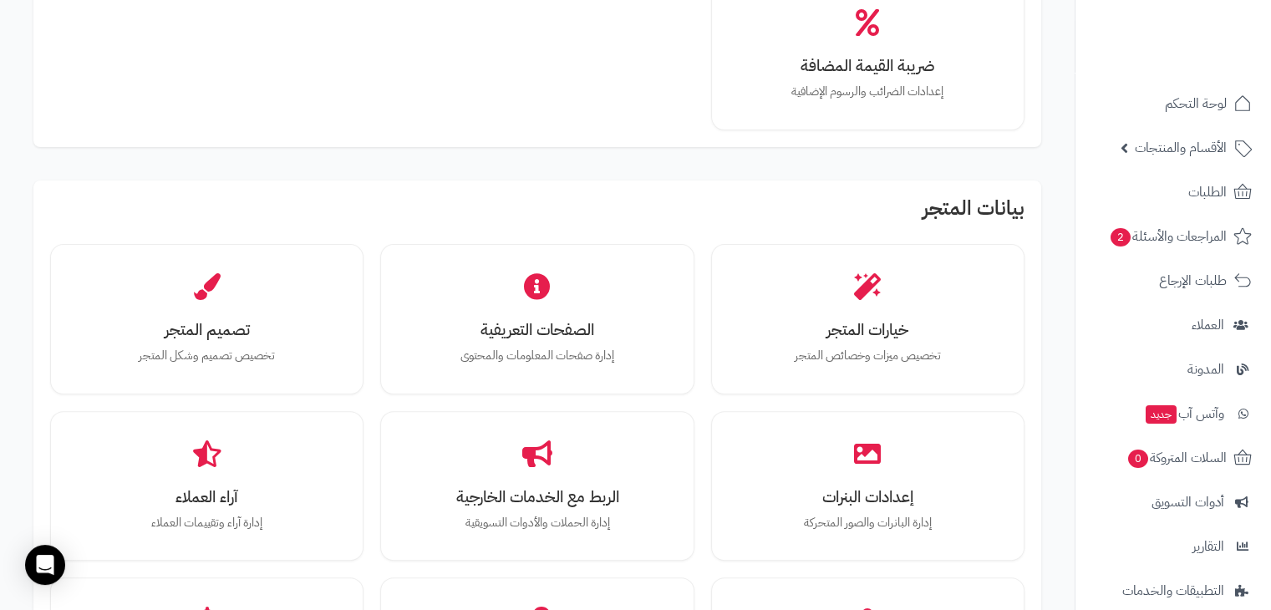
scroll to position [396, 0]
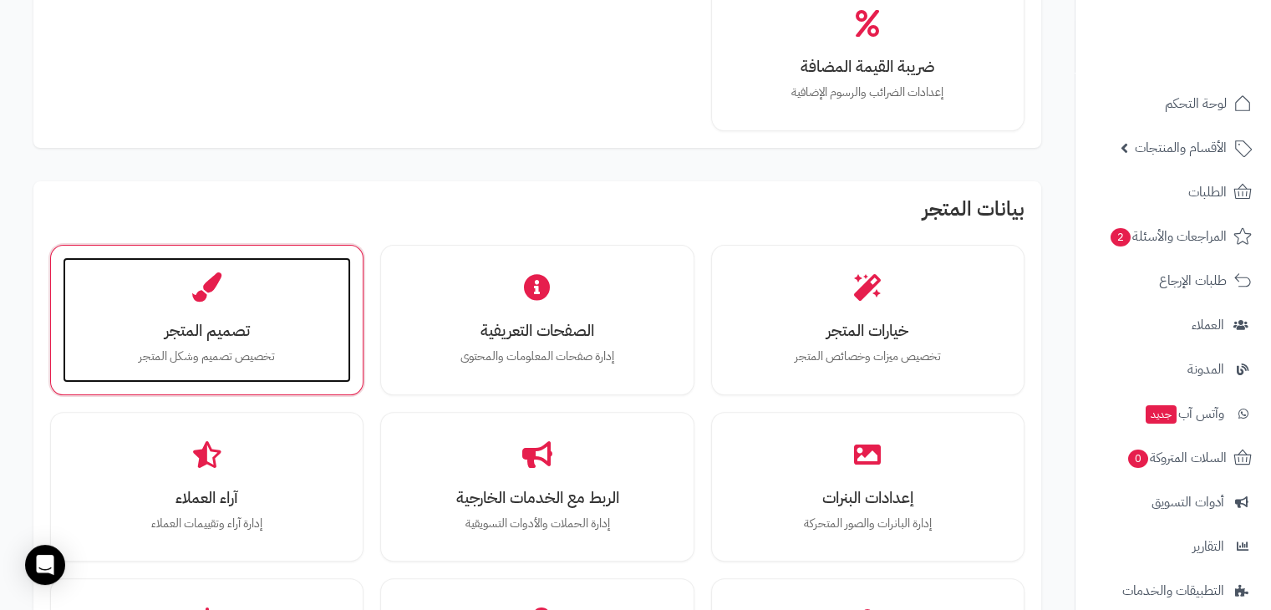
click at [247, 308] on div "تصميم المتجر تخصيص تصميم وشكل المتجر" at bounding box center [207, 319] width 288 height 125
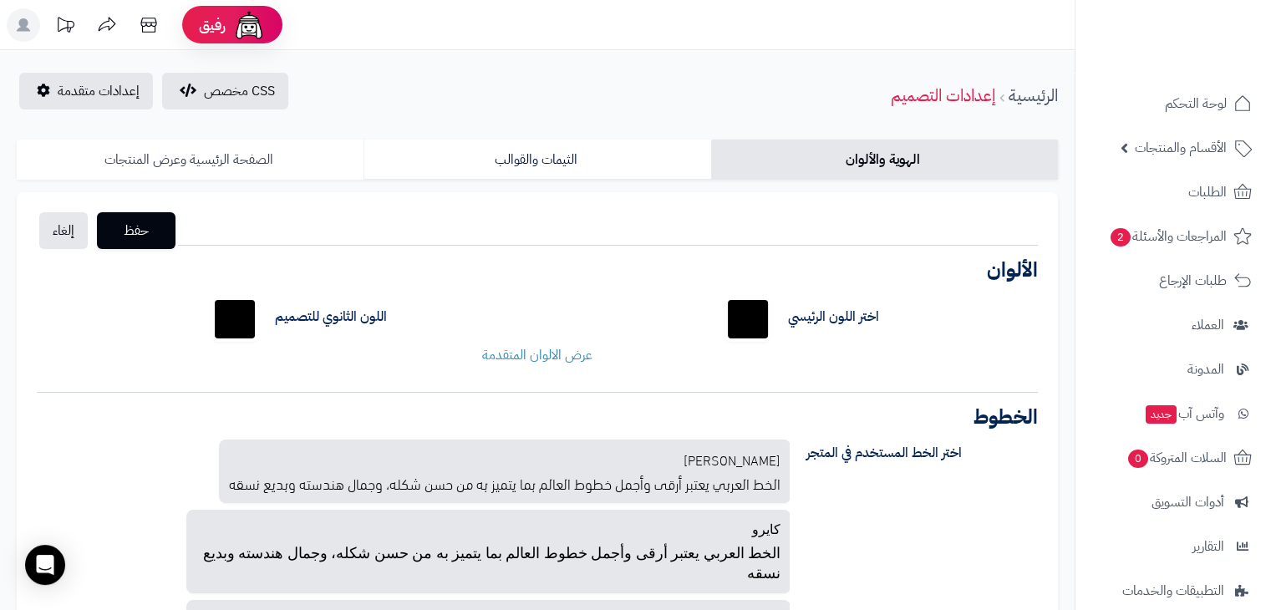
click at [216, 169] on link "الصفحة الرئيسية وعرض المنتجات" at bounding box center [190, 160] width 347 height 40
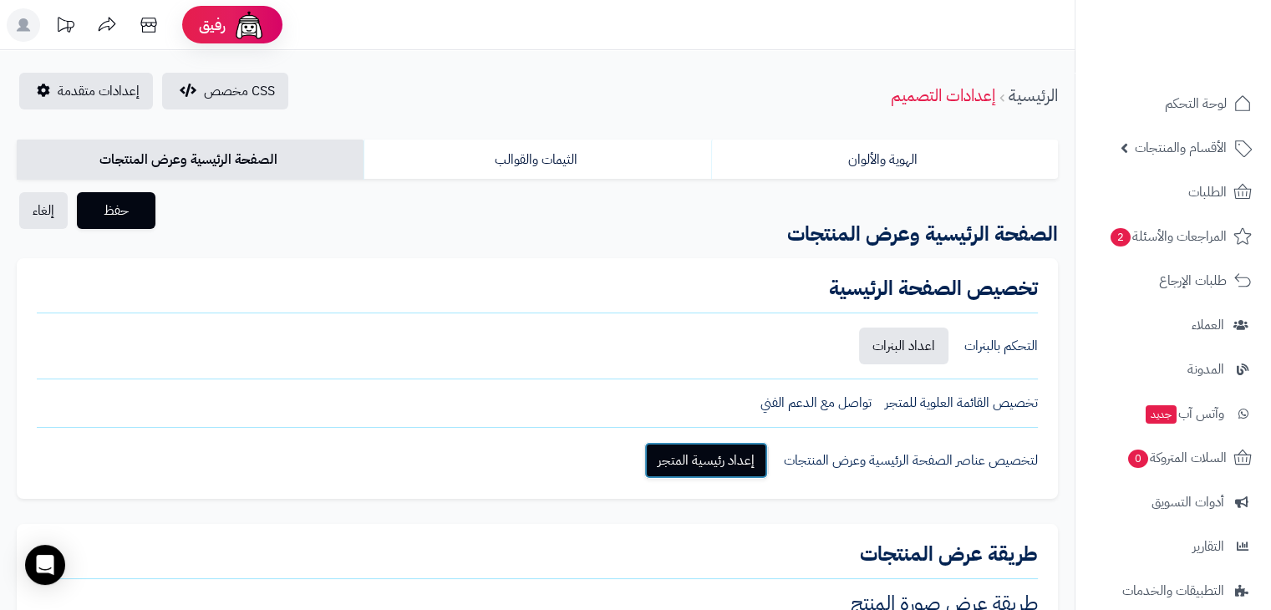
click at [694, 458] on link "إعداد رئيسية المتجر" at bounding box center [706, 460] width 124 height 37
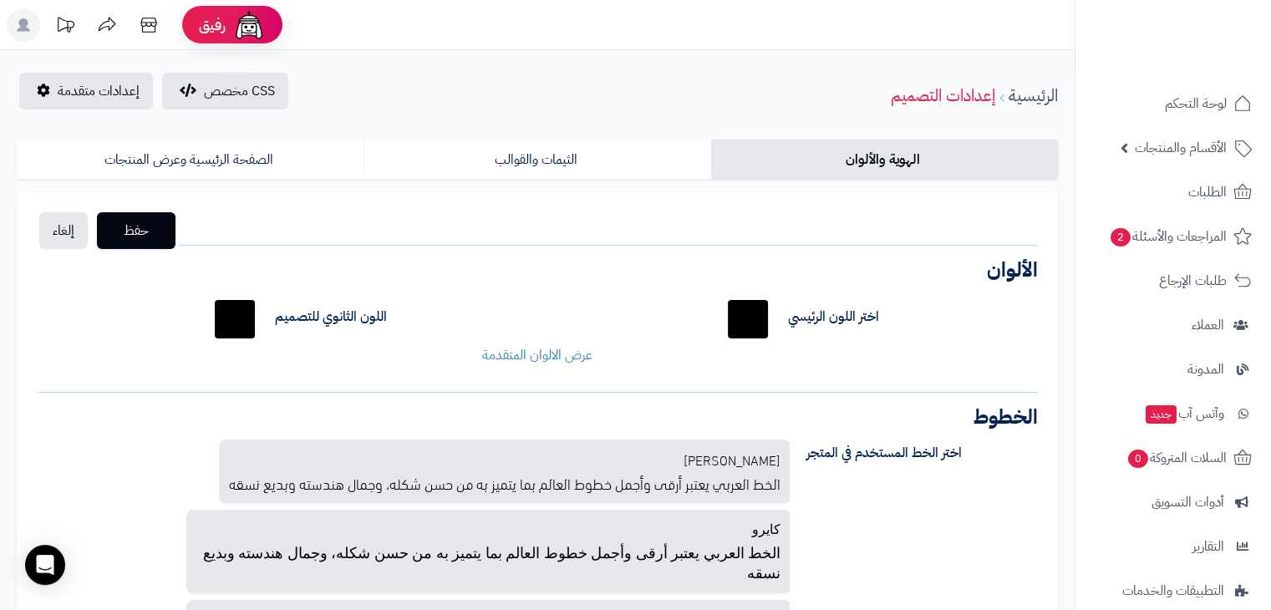
click at [800, 170] on link "الهوية والألوان" at bounding box center [884, 160] width 347 height 40
click at [568, 137] on div "الهوية والألوان الثيمات والقوالب الصفحة الرئيسية وعرض المنتجات حفظ إلغاء الشعار…" at bounding box center [537, 472] width 1074 height 683
drag, startPoint x: 568, startPoint y: 137, endPoint x: 560, endPoint y: 155, distance: 19.4
click at [560, 155] on div "الهوية والألوان الثيمات والقوالب الصفحة الرئيسية وعرض المنتجات حفظ إلغاء الشعار…" at bounding box center [537, 472] width 1074 height 683
click at [560, 155] on link "الثيمات والقوالب" at bounding box center [536, 160] width 347 height 40
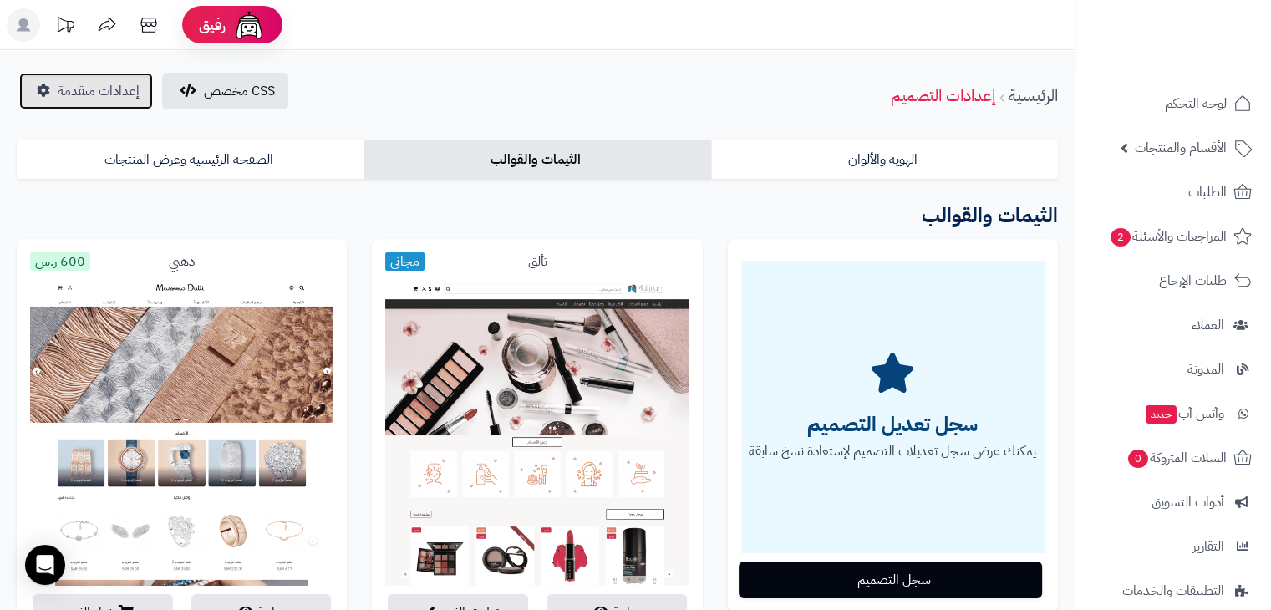
click at [107, 104] on link "إعدادات متقدمة" at bounding box center [86, 91] width 134 height 37
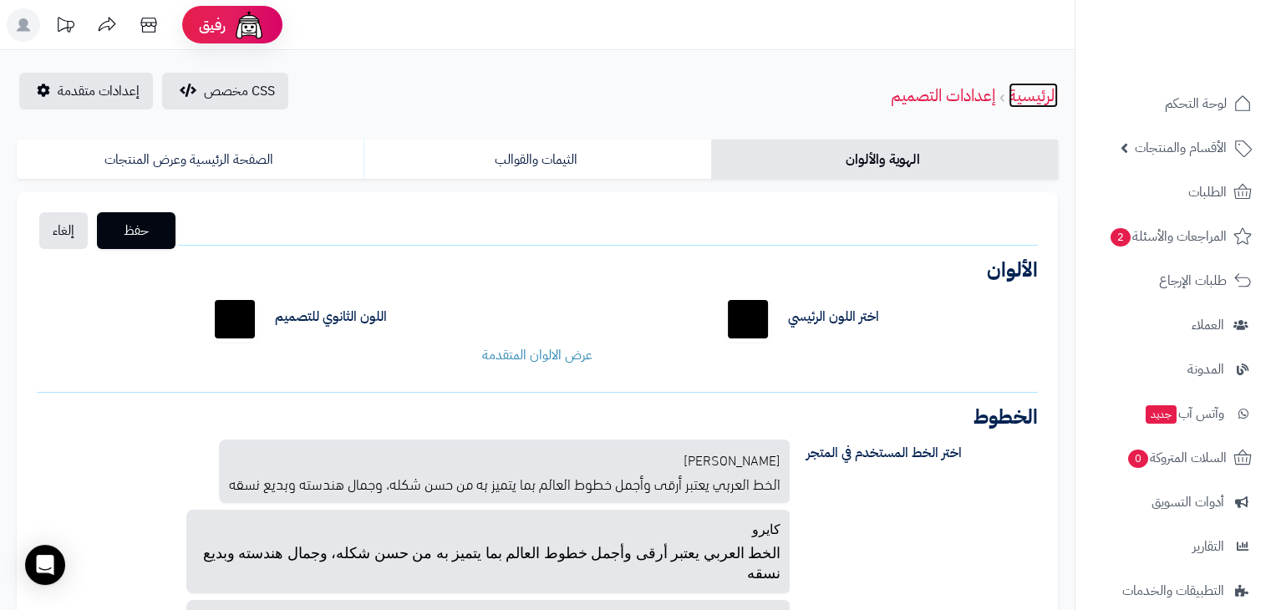
click at [1036, 91] on link "الرئيسية" at bounding box center [1032, 95] width 49 height 25
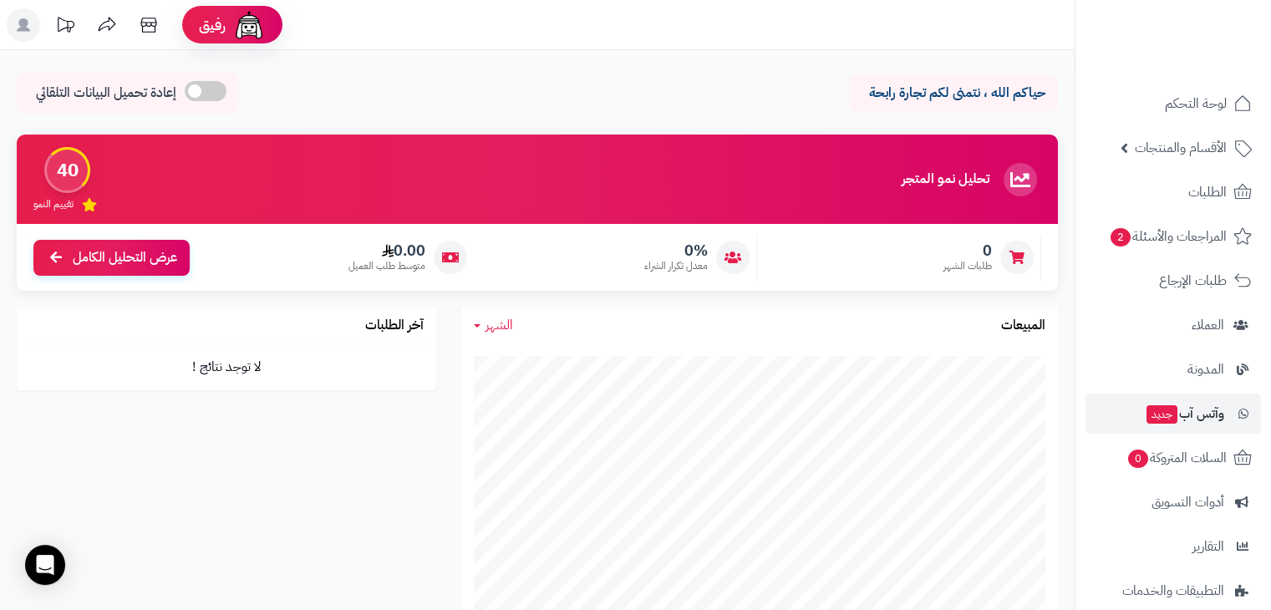
scroll to position [155, 0]
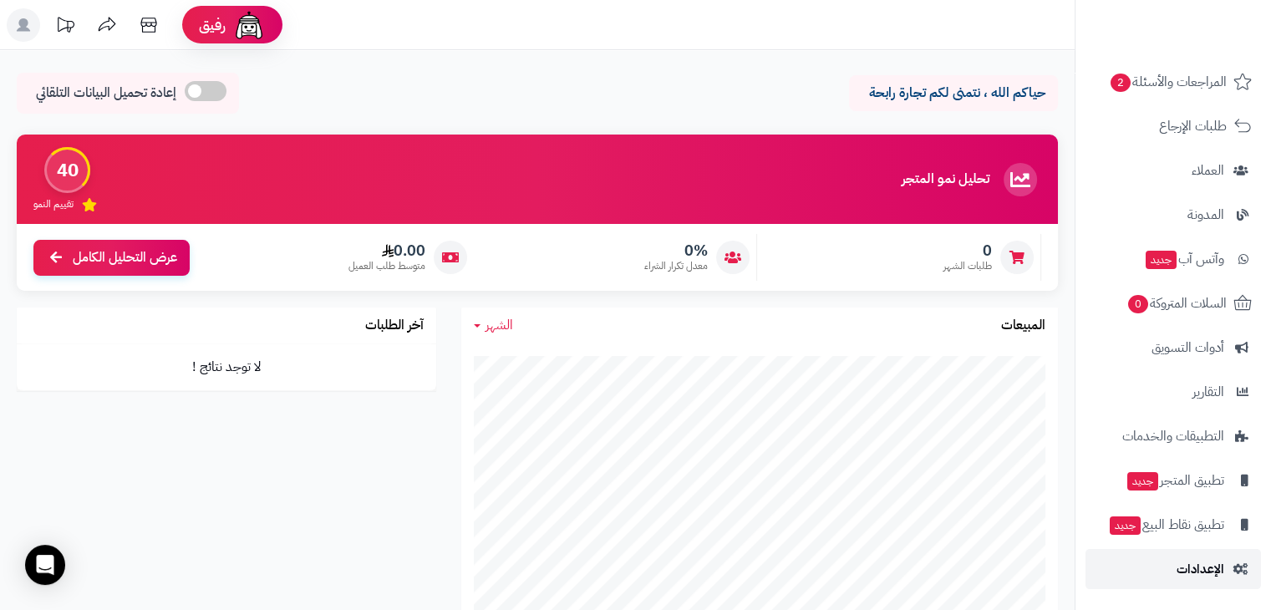
click at [1180, 565] on span "الإعدادات" at bounding box center [1200, 568] width 48 height 23
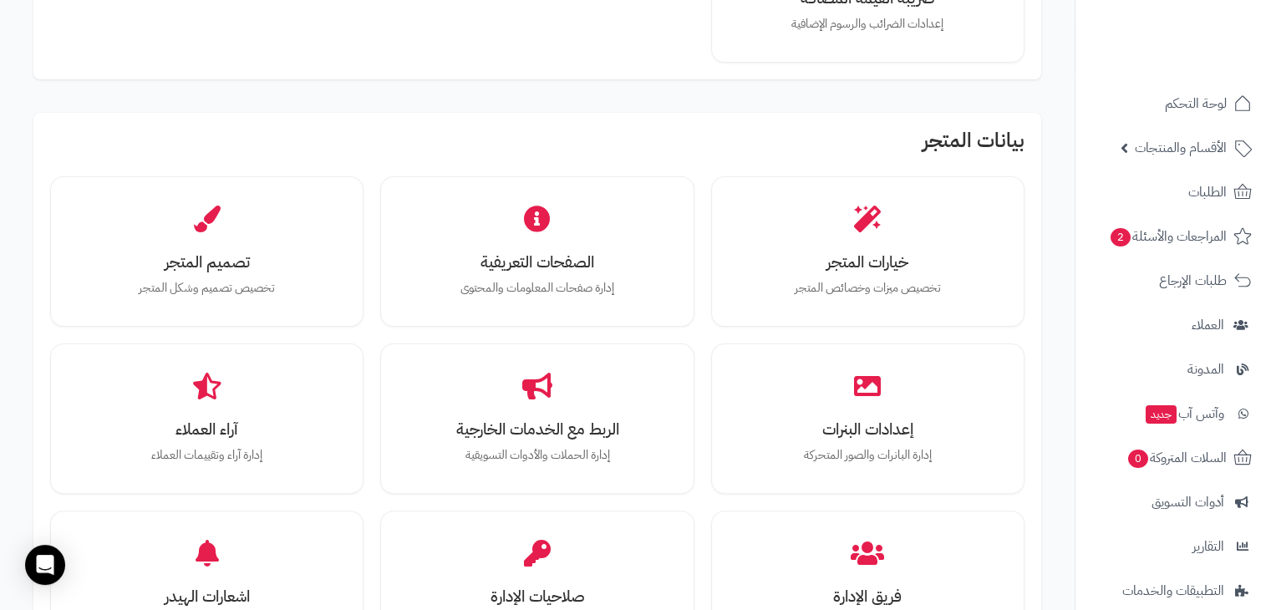
scroll to position [456, 0]
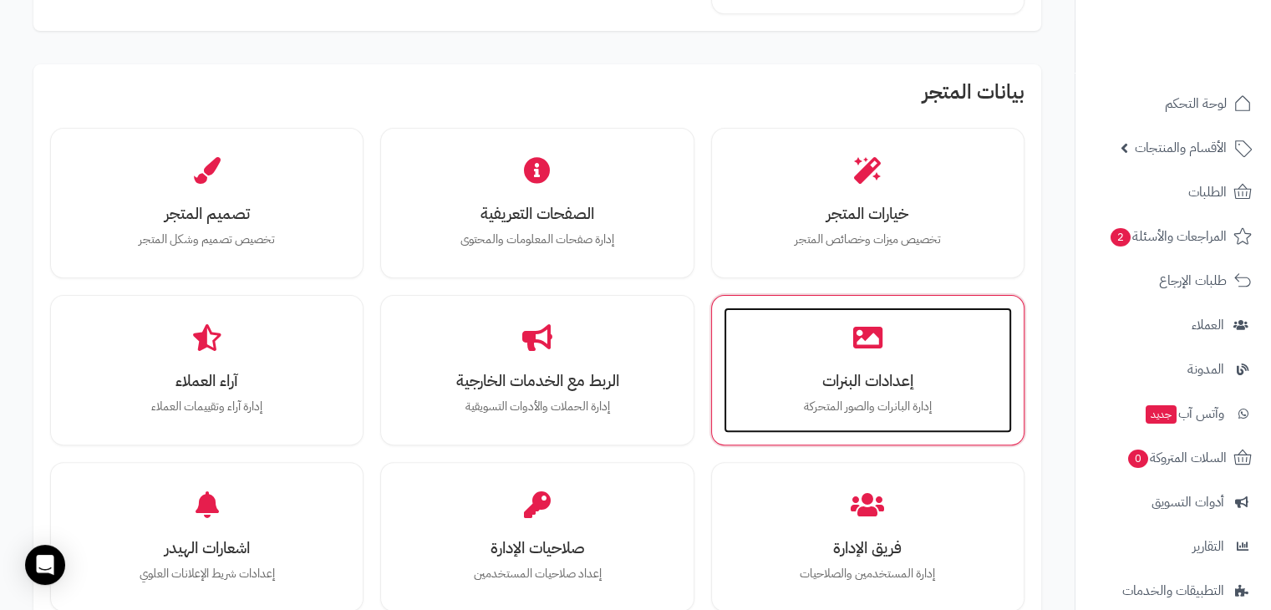
click at [845, 330] on div "إعدادات البنرات إدارة البانرات والصور المتحركة" at bounding box center [868, 369] width 288 height 125
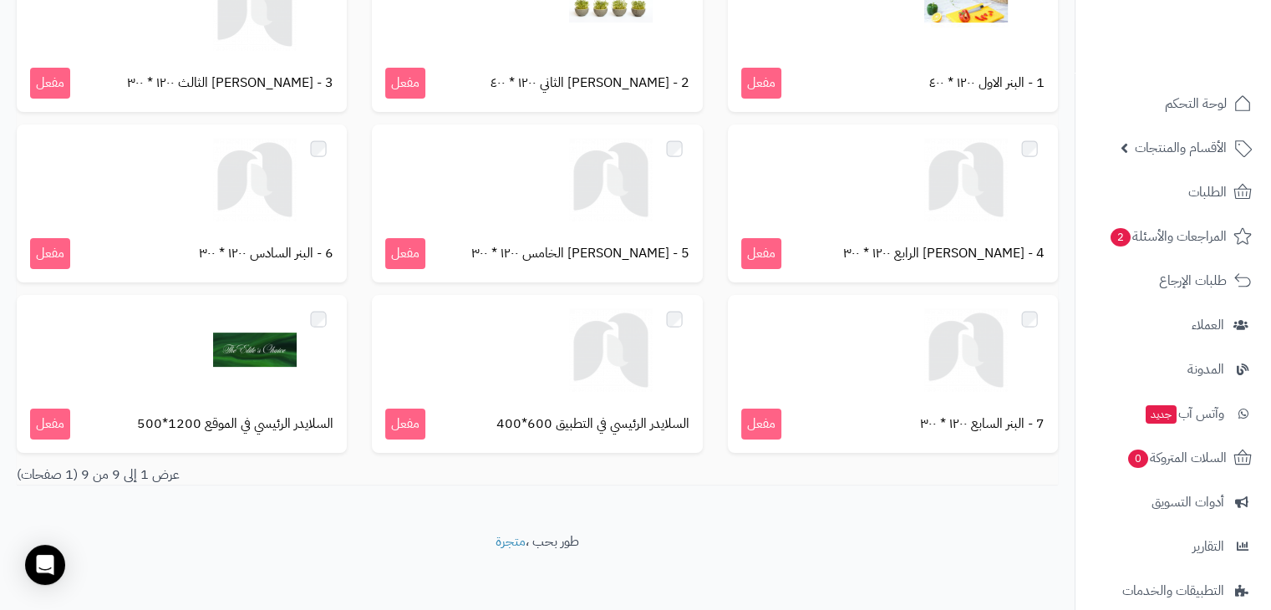
scroll to position [212, 0]
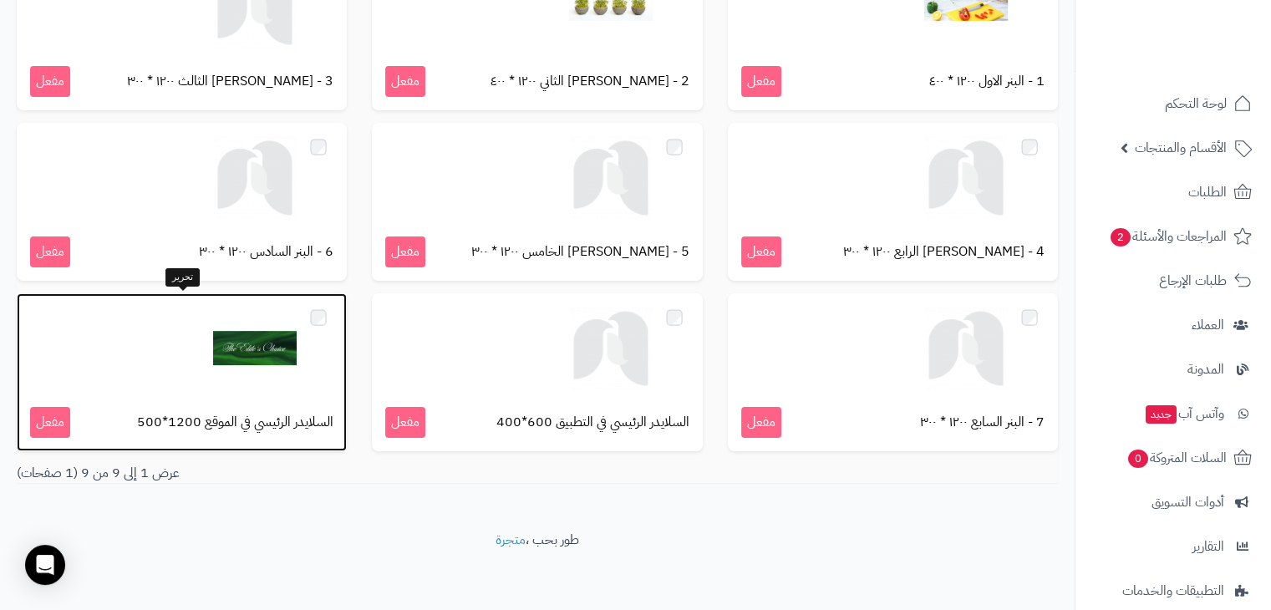
click at [221, 352] on img at bounding box center [255, 349] width 84 height 84
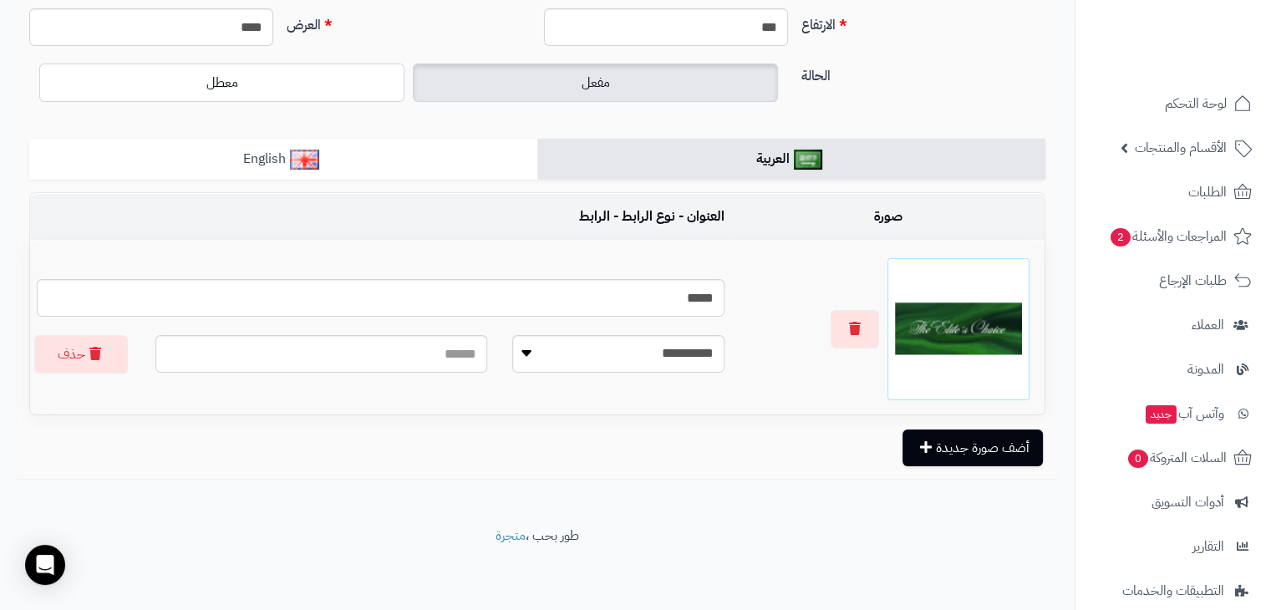
scroll to position [180, 0]
click at [945, 445] on button "أضف صورة جديدة" at bounding box center [972, 447] width 140 height 37
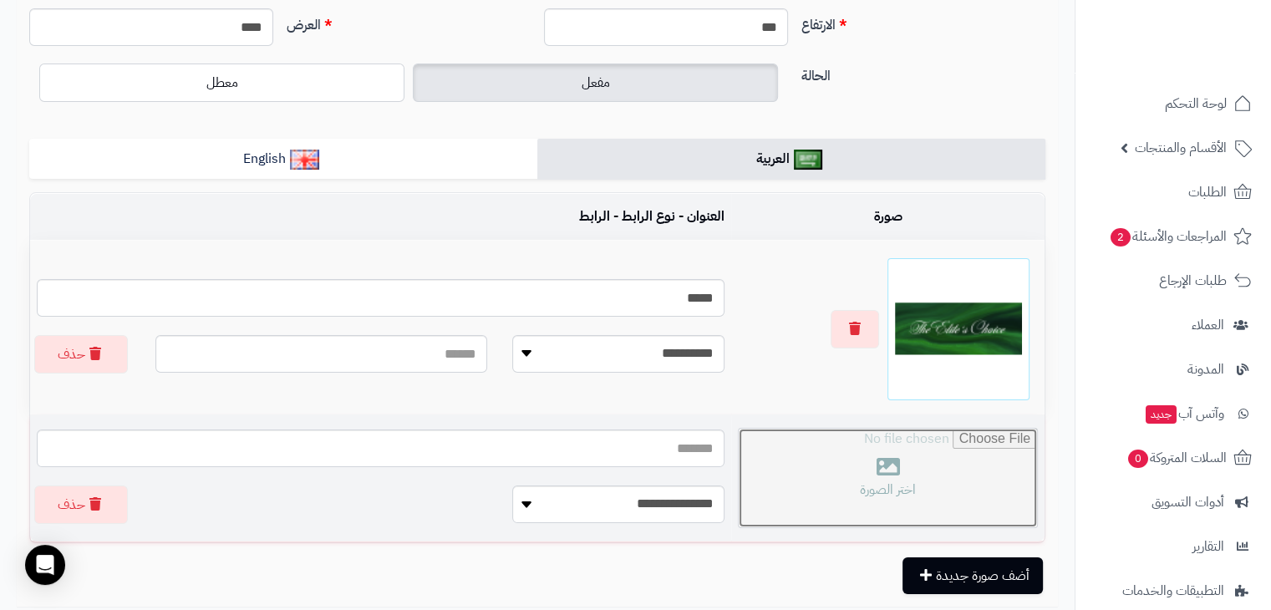
click at [870, 447] on input "file" at bounding box center [888, 478] width 298 height 99
type input "**********"
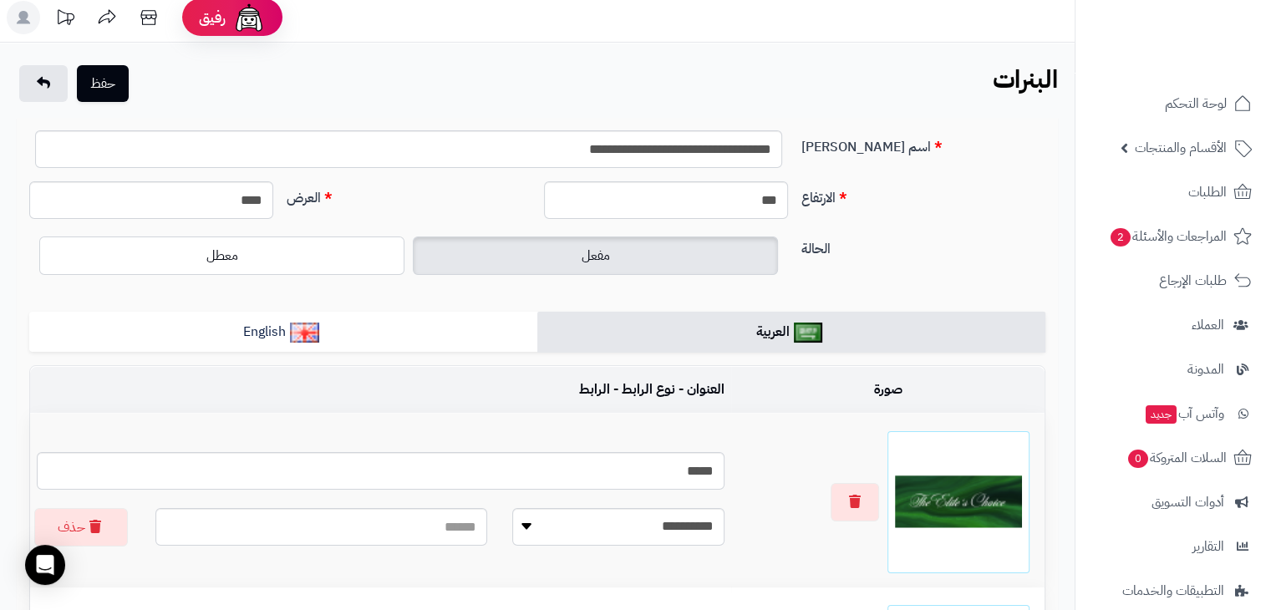
scroll to position [0, 0]
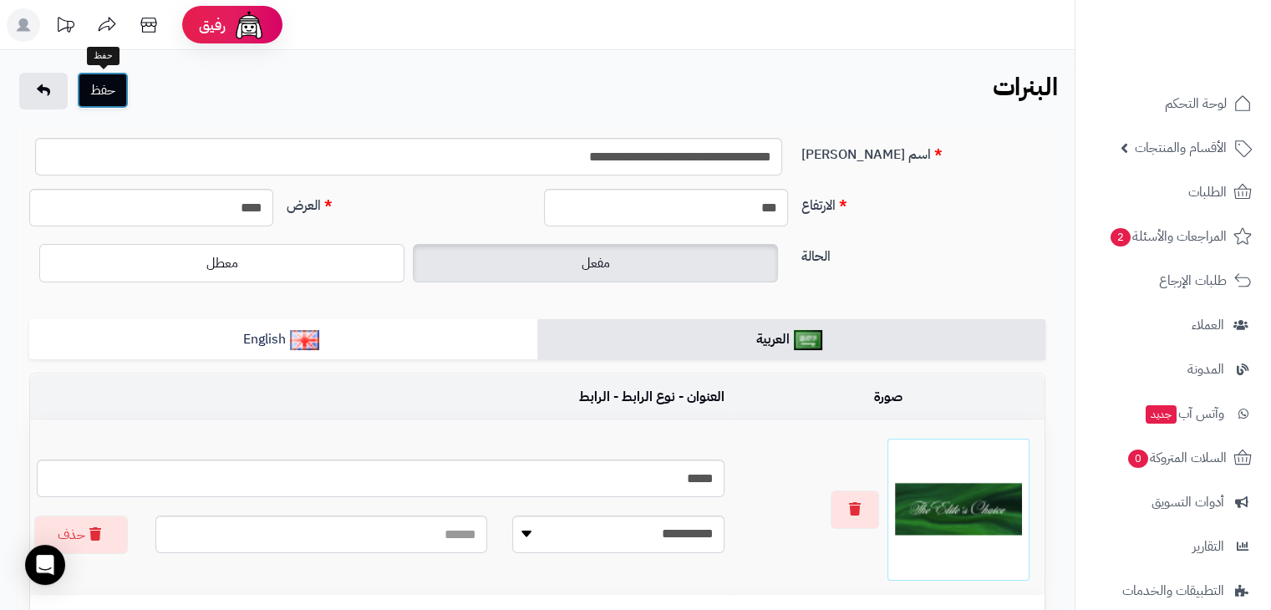
click at [90, 79] on button "حفظ" at bounding box center [103, 90] width 52 height 37
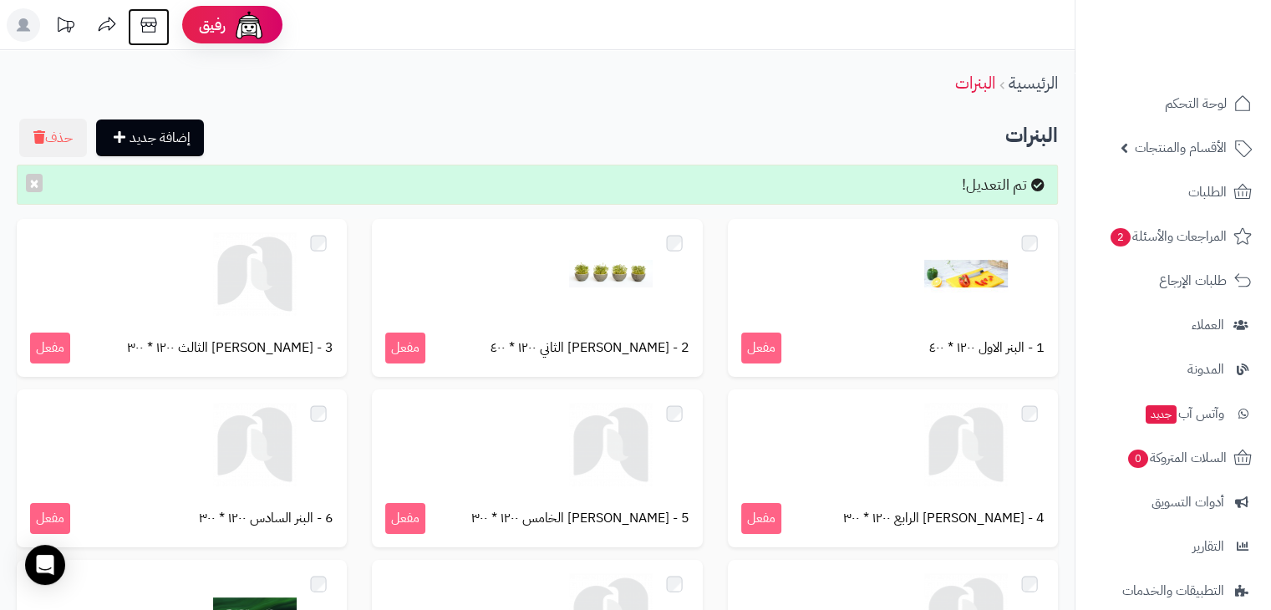
click at [150, 35] on icon at bounding box center [148, 24] width 33 height 33
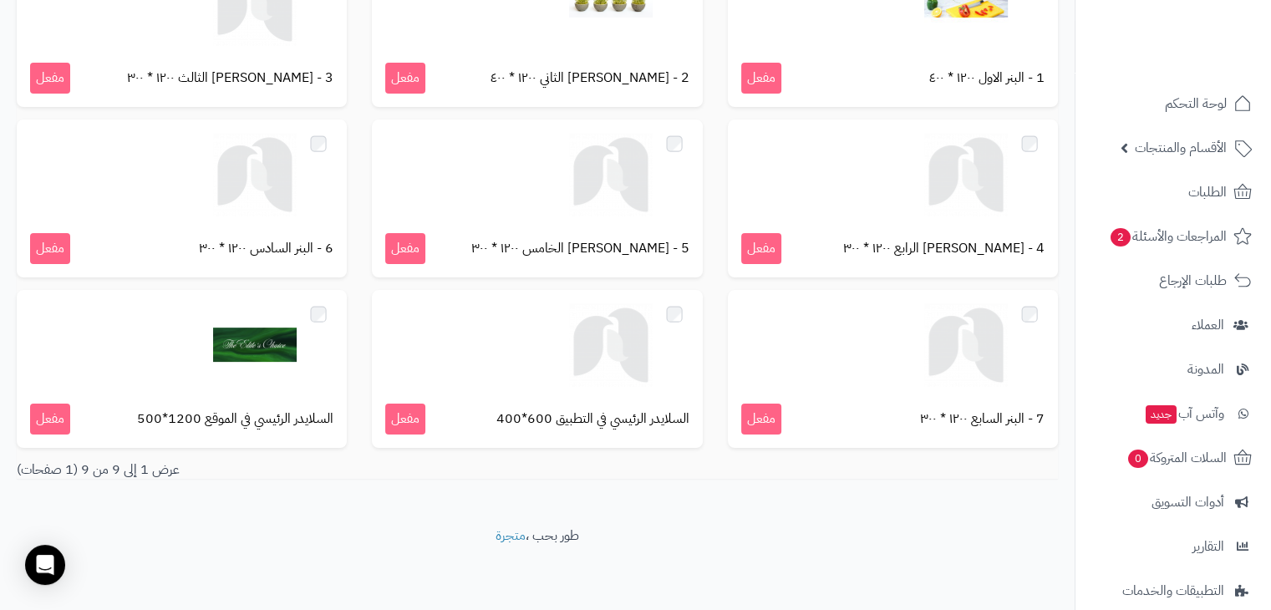
scroll to position [269, 0]
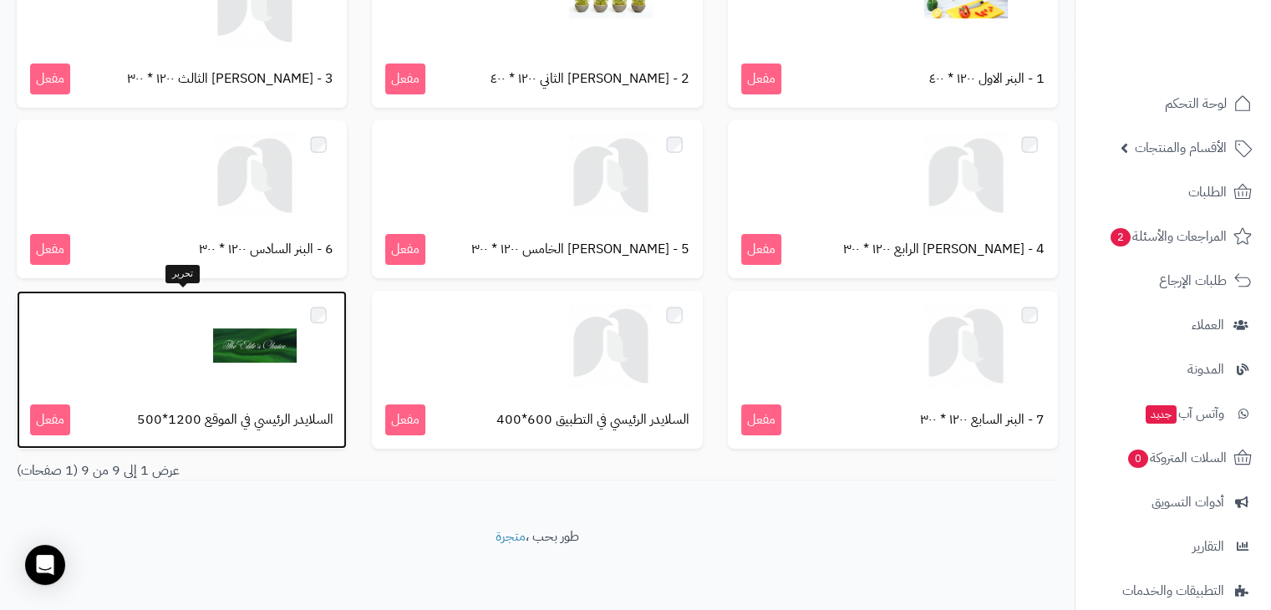
click at [232, 353] on img at bounding box center [255, 346] width 84 height 84
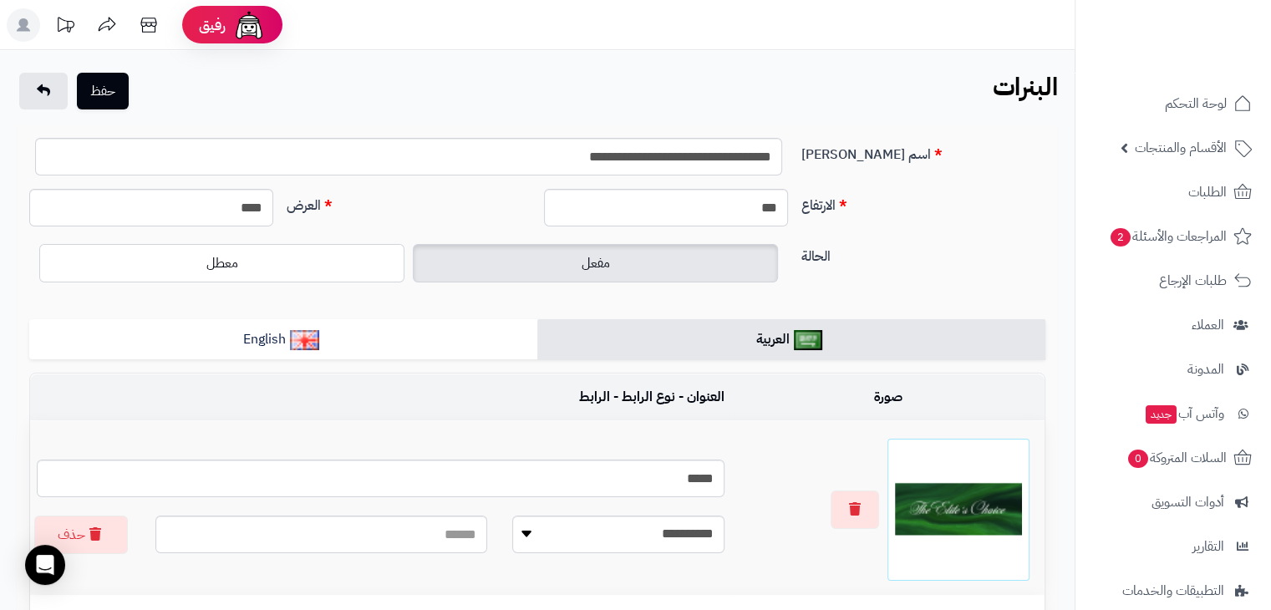
scroll to position [356, 0]
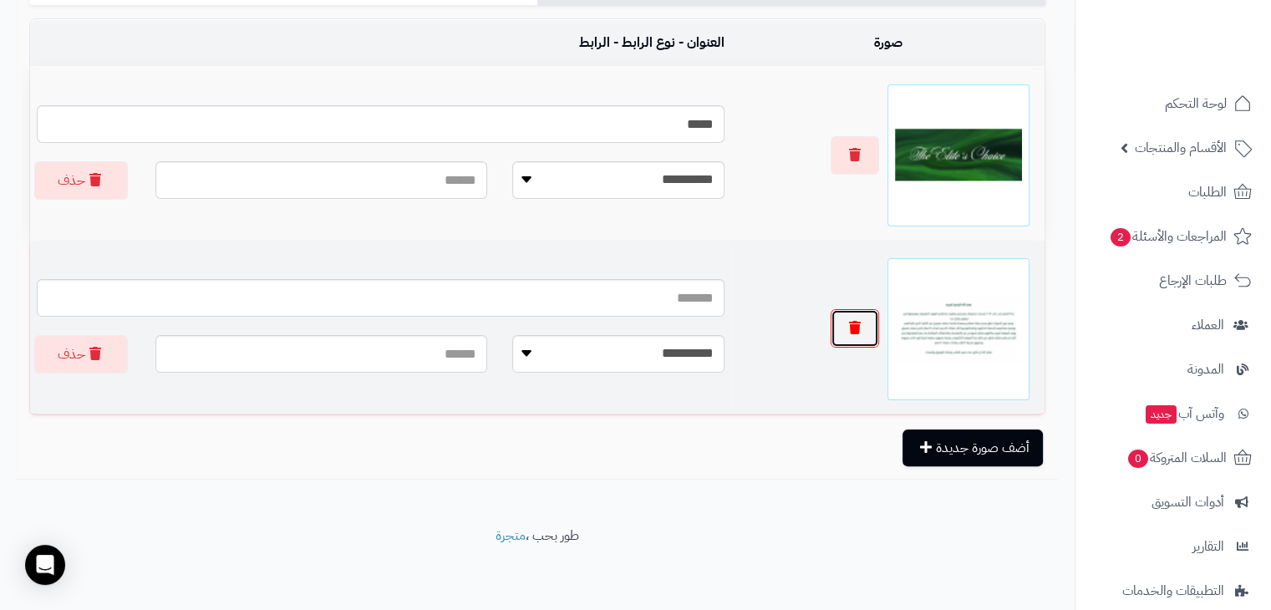
click at [861, 346] on button "button" at bounding box center [854, 328] width 48 height 38
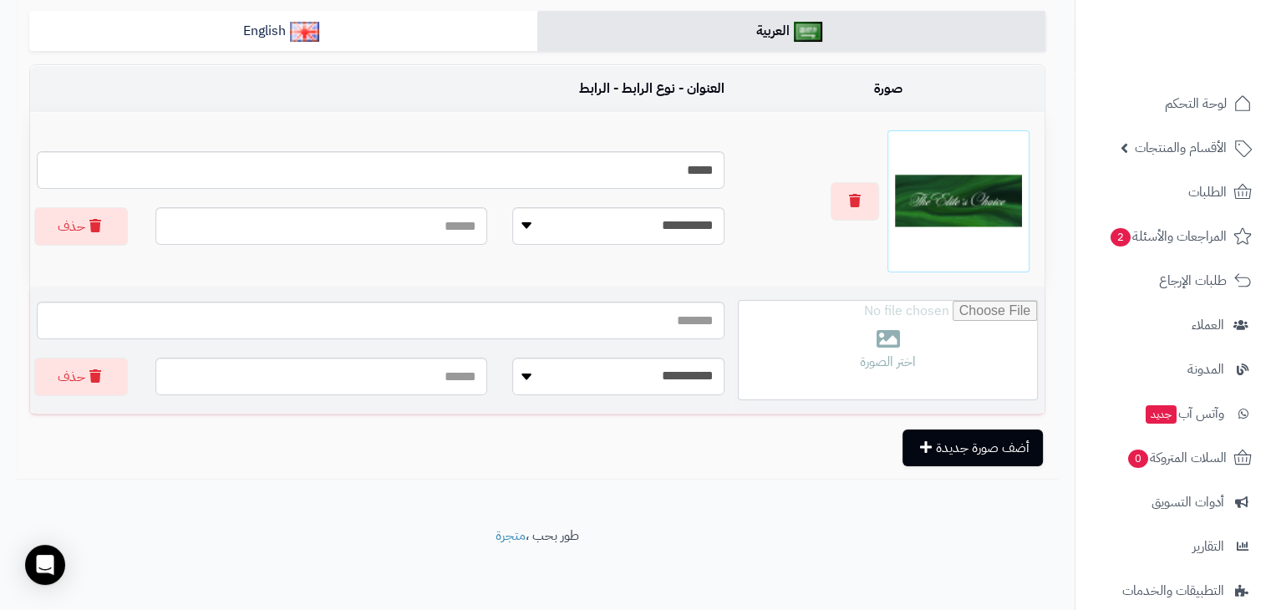
scroll to position [310, 0]
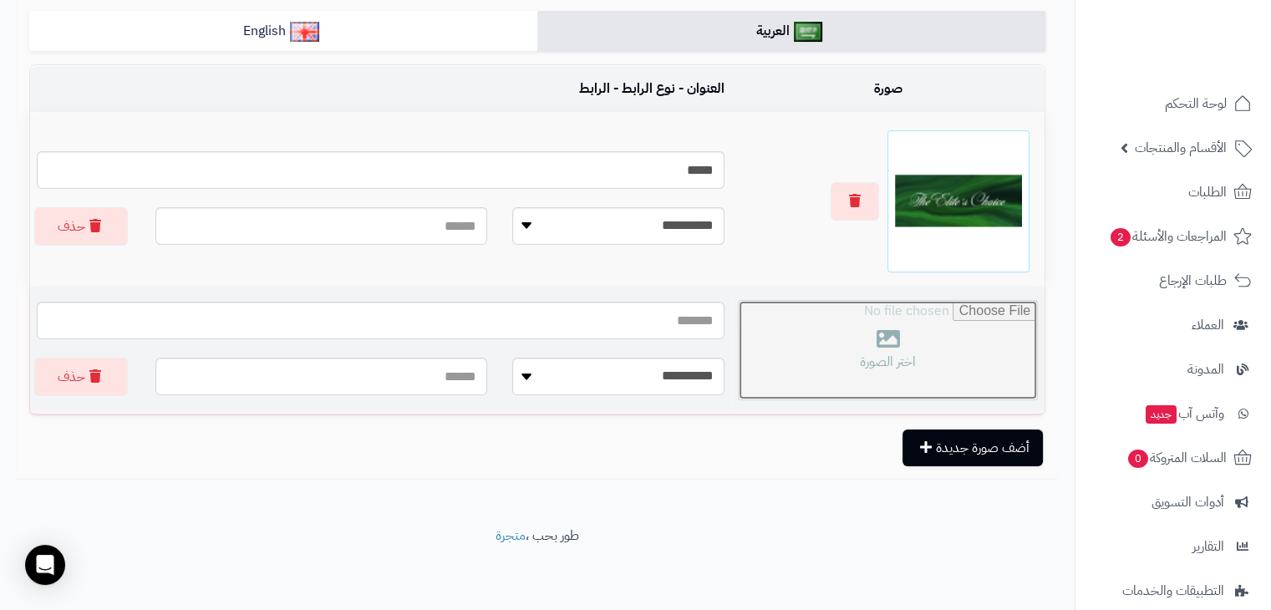
click at [893, 336] on input "file" at bounding box center [888, 350] width 298 height 99
type input "**********"
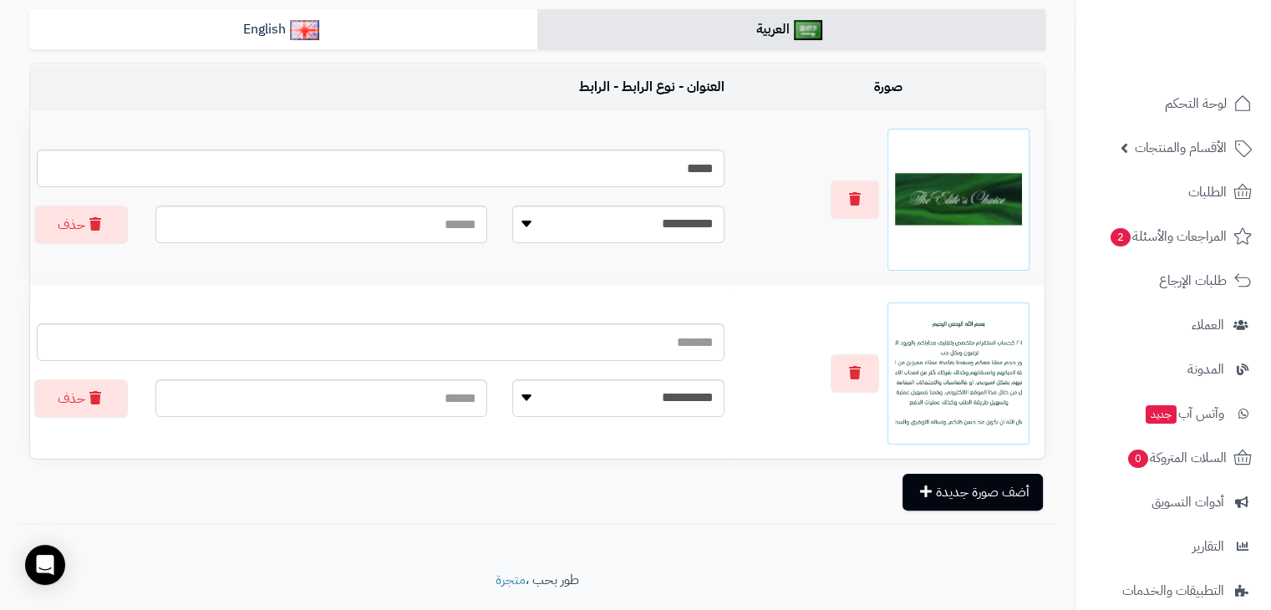
scroll to position [0, 0]
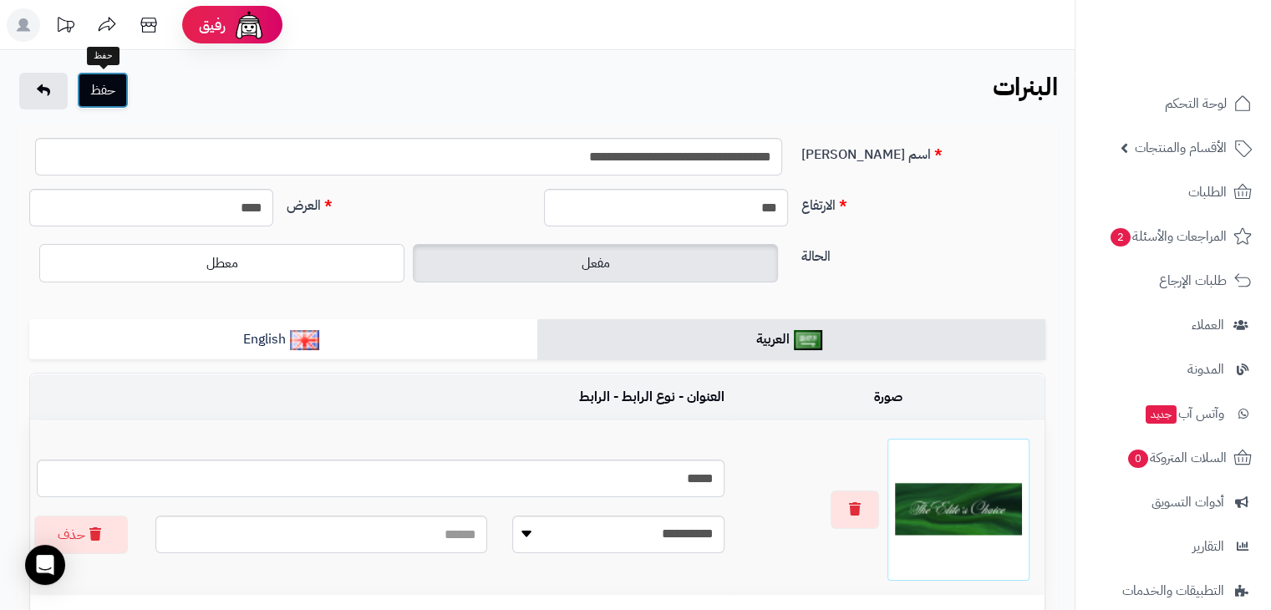
click at [104, 103] on button "حفظ" at bounding box center [103, 90] width 52 height 37
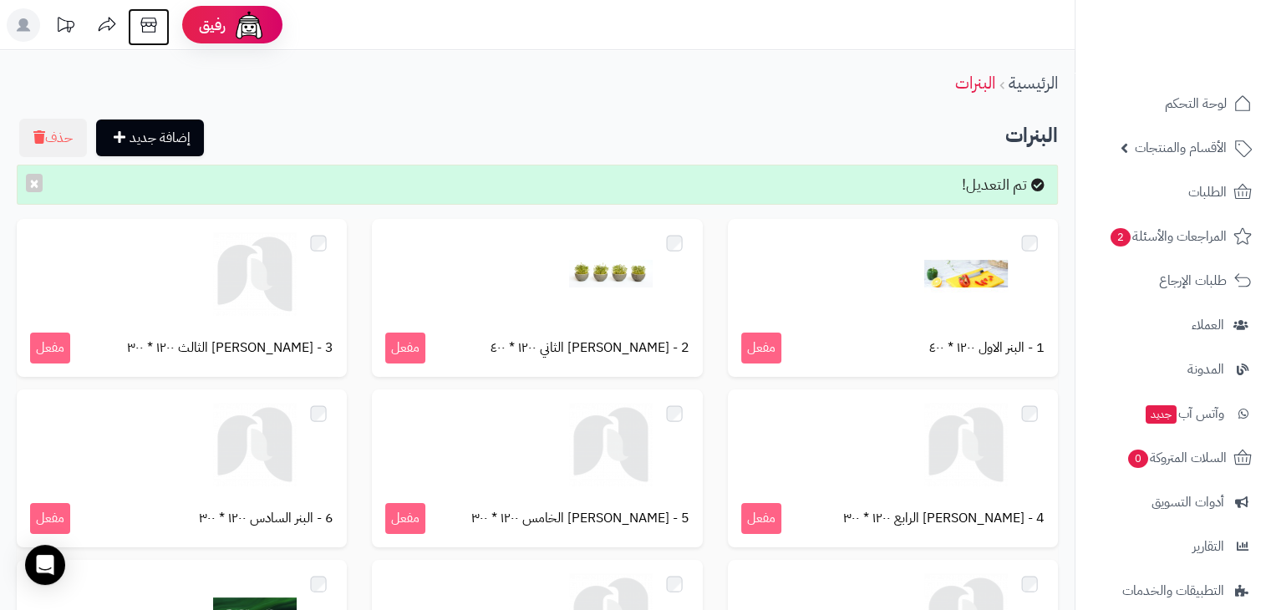
click at [154, 22] on icon at bounding box center [148, 25] width 16 height 15
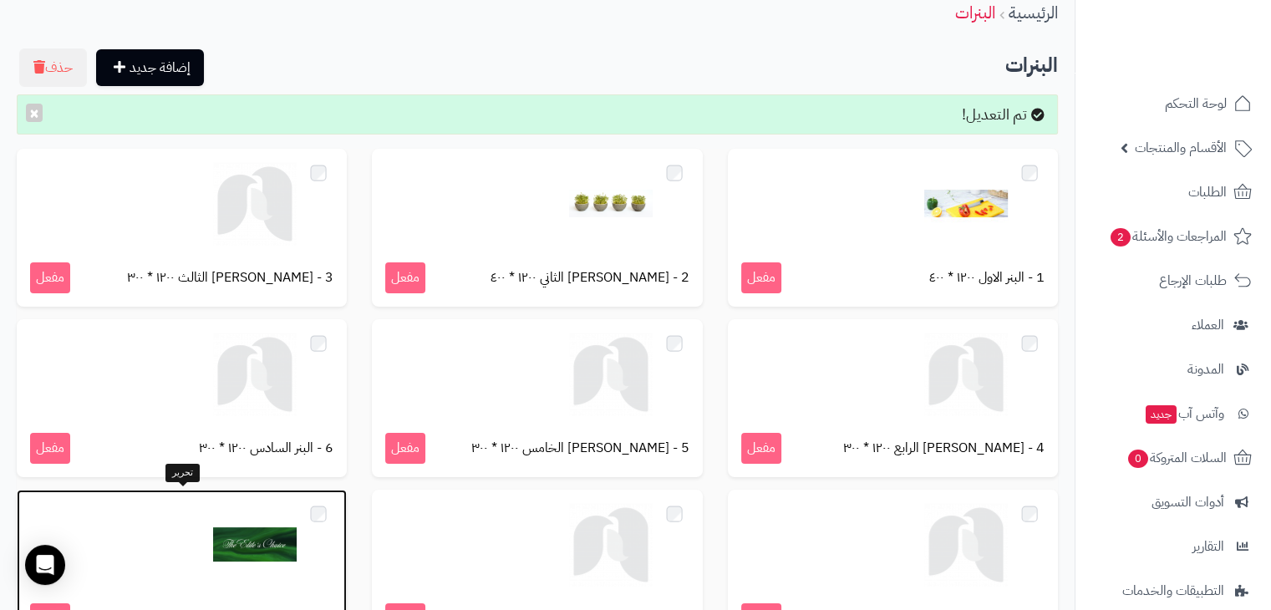
click at [197, 564] on div at bounding box center [181, 545] width 303 height 84
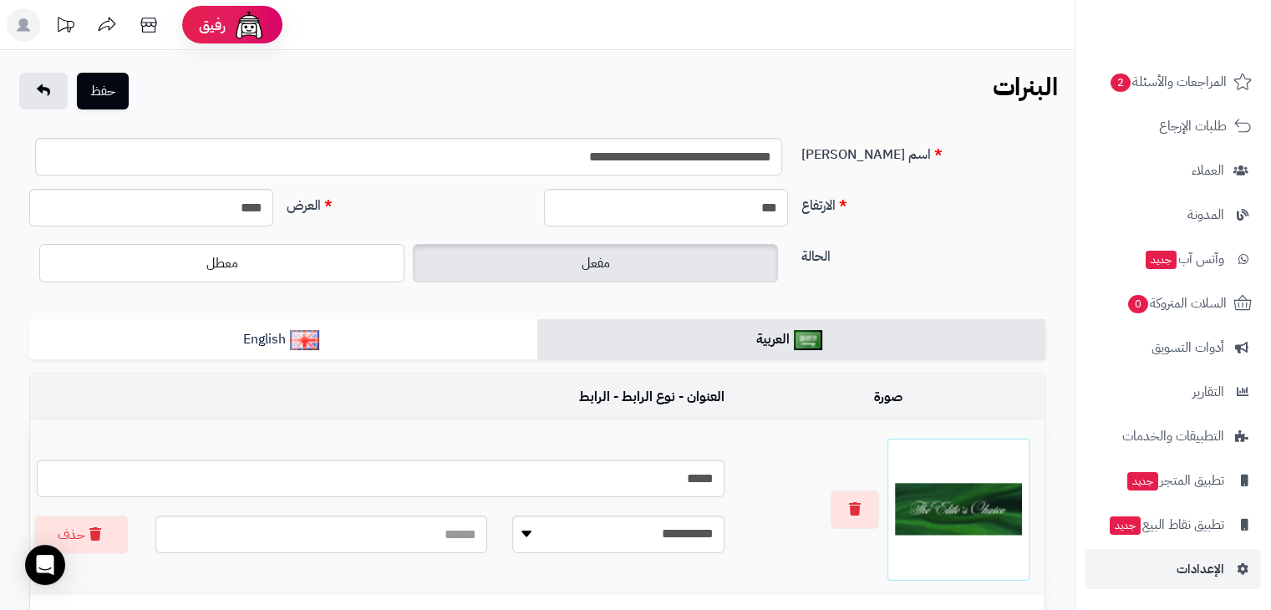
scroll to position [356, 0]
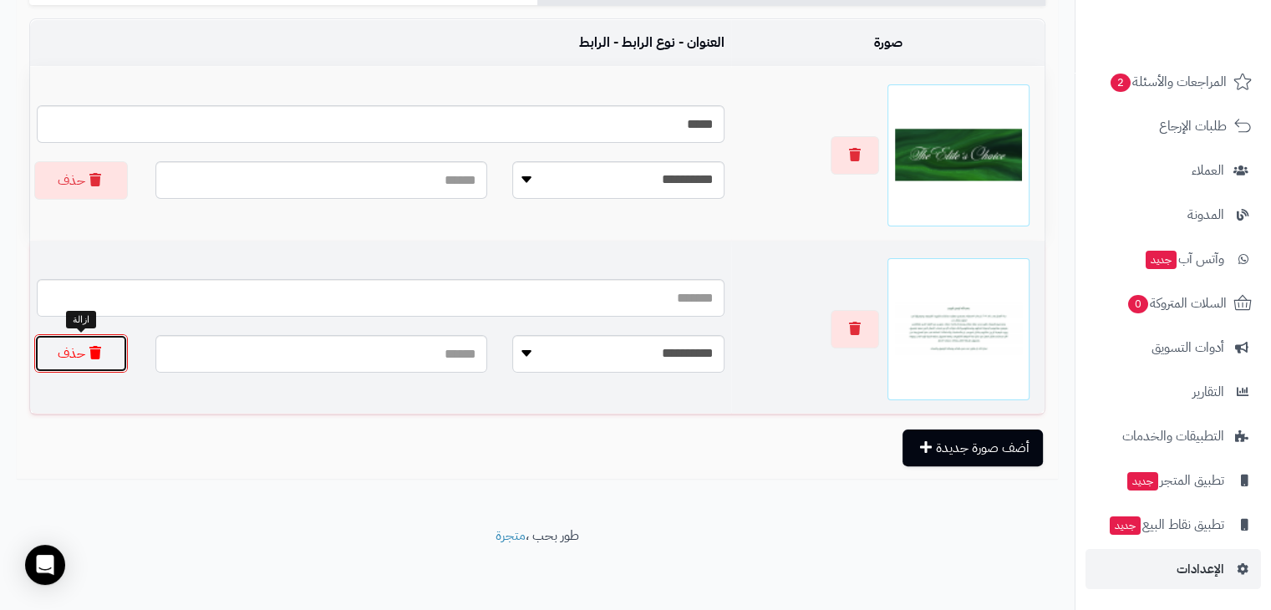
click at [80, 353] on button "حذف" at bounding box center [81, 353] width 94 height 38
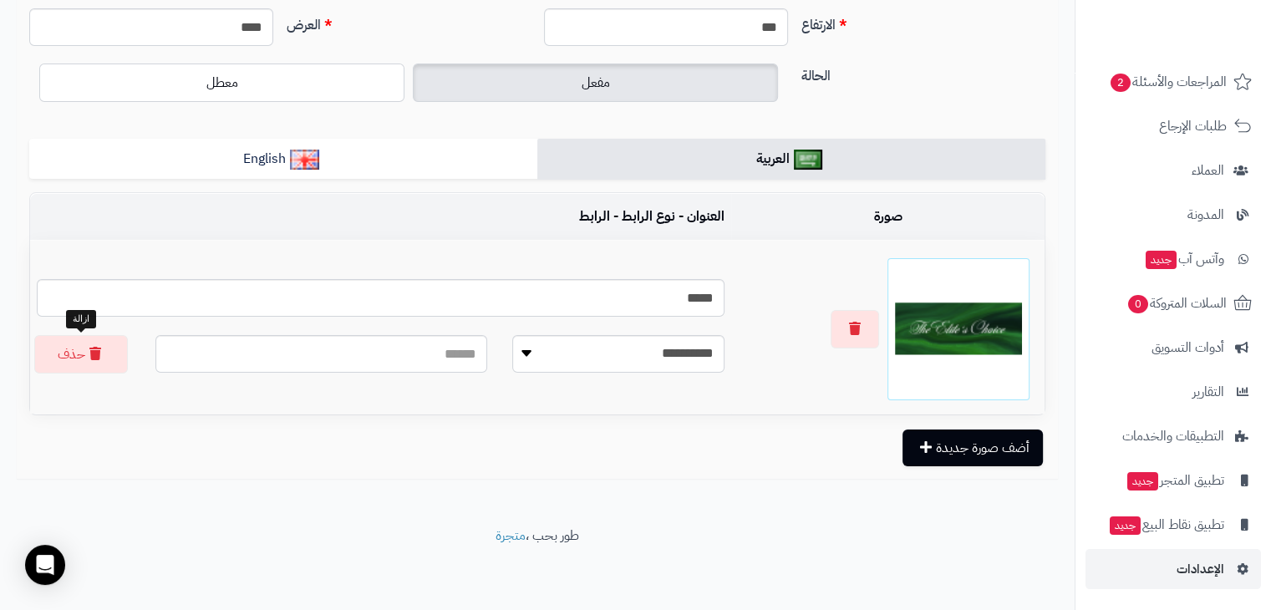
scroll to position [181, 0]
click at [979, 445] on button "أضف صورة جديدة" at bounding box center [972, 447] width 140 height 37
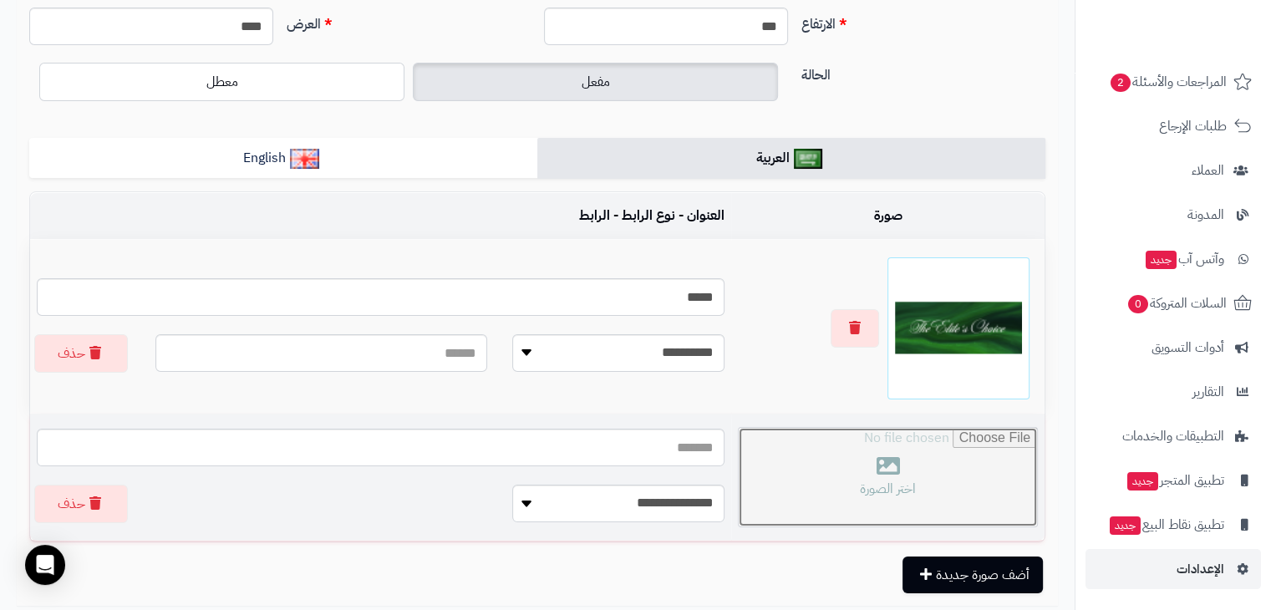
click at [866, 460] on input "file" at bounding box center [888, 477] width 298 height 99
type input "**********"
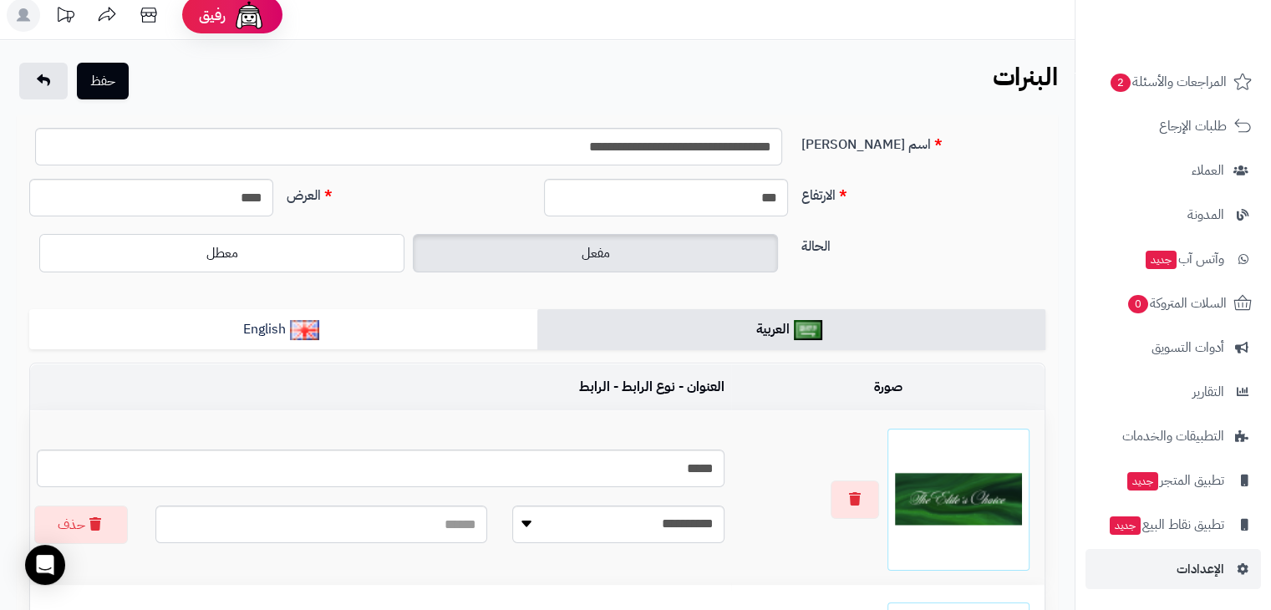
scroll to position [356, 0]
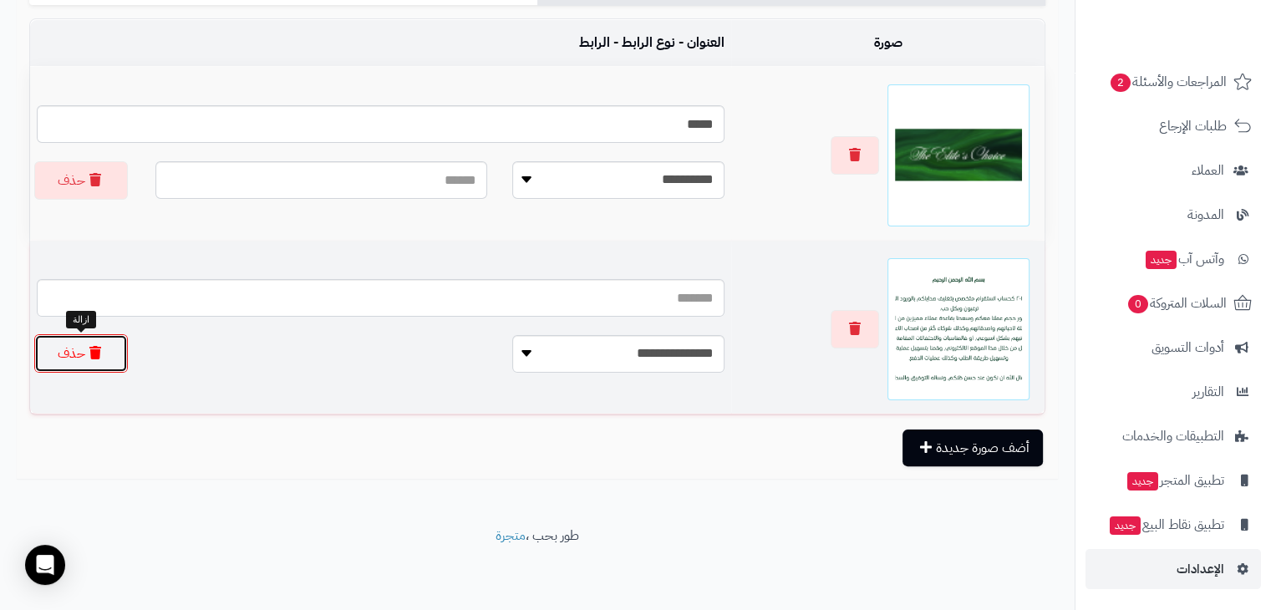
click at [104, 348] on button "حذف" at bounding box center [81, 353] width 94 height 38
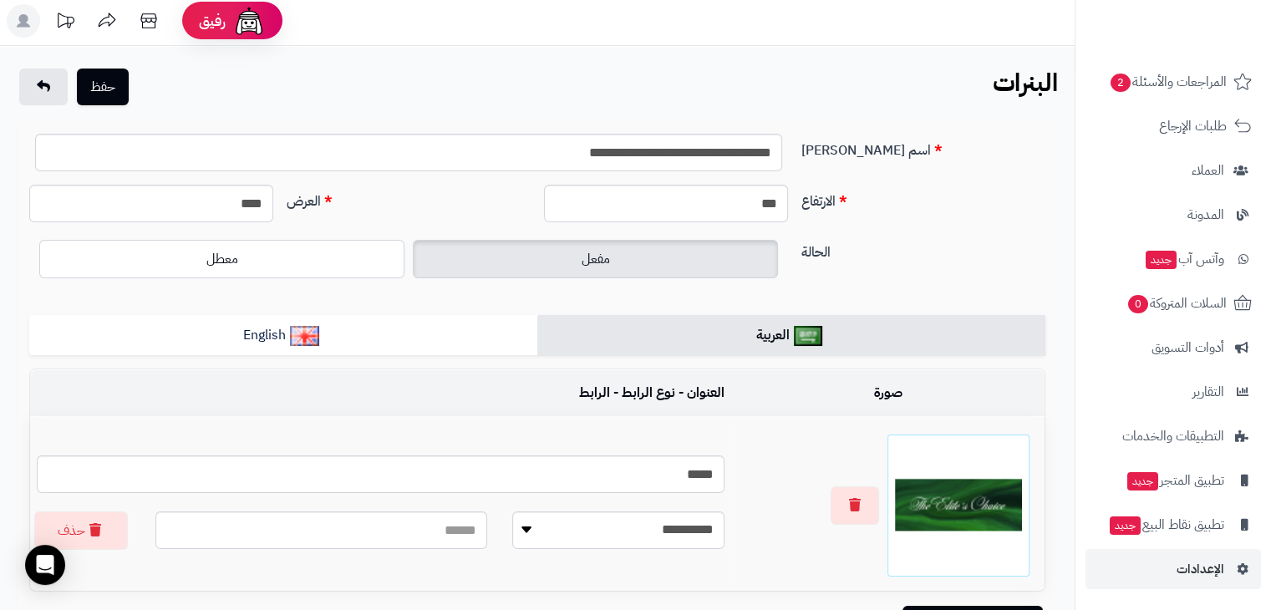
scroll to position [0, 0]
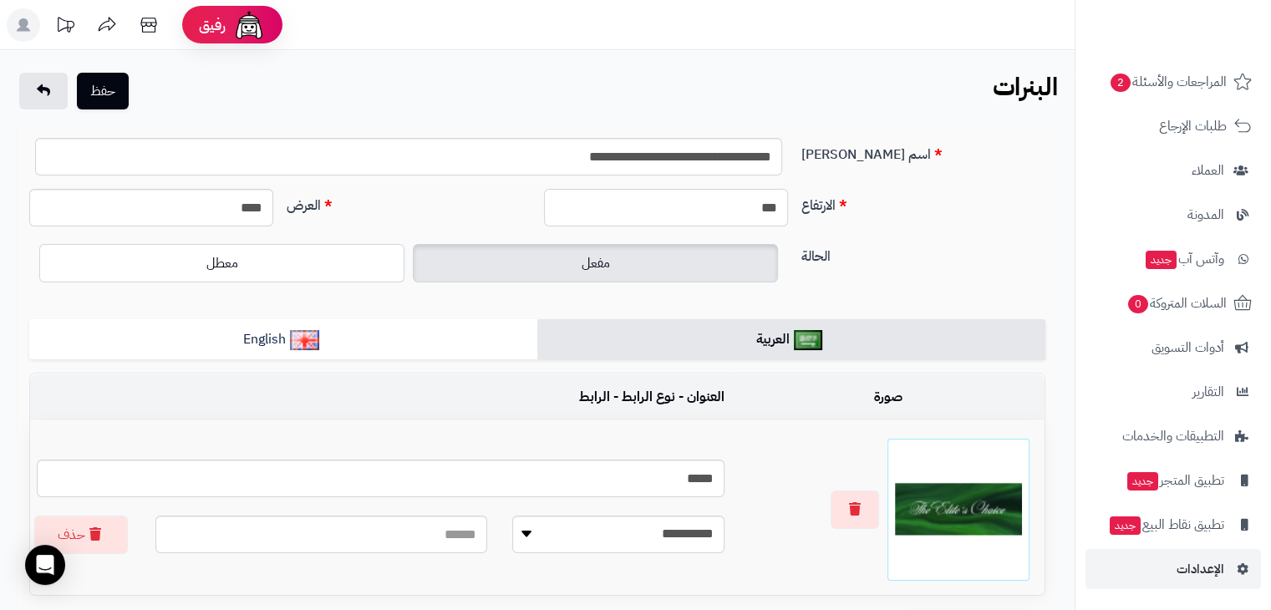
click at [755, 207] on input "***" at bounding box center [666, 208] width 244 height 38
type input "***"
click at [963, 170] on div "**********" at bounding box center [537, 163] width 1029 height 51
click at [86, 93] on button "حفظ" at bounding box center [103, 90] width 52 height 37
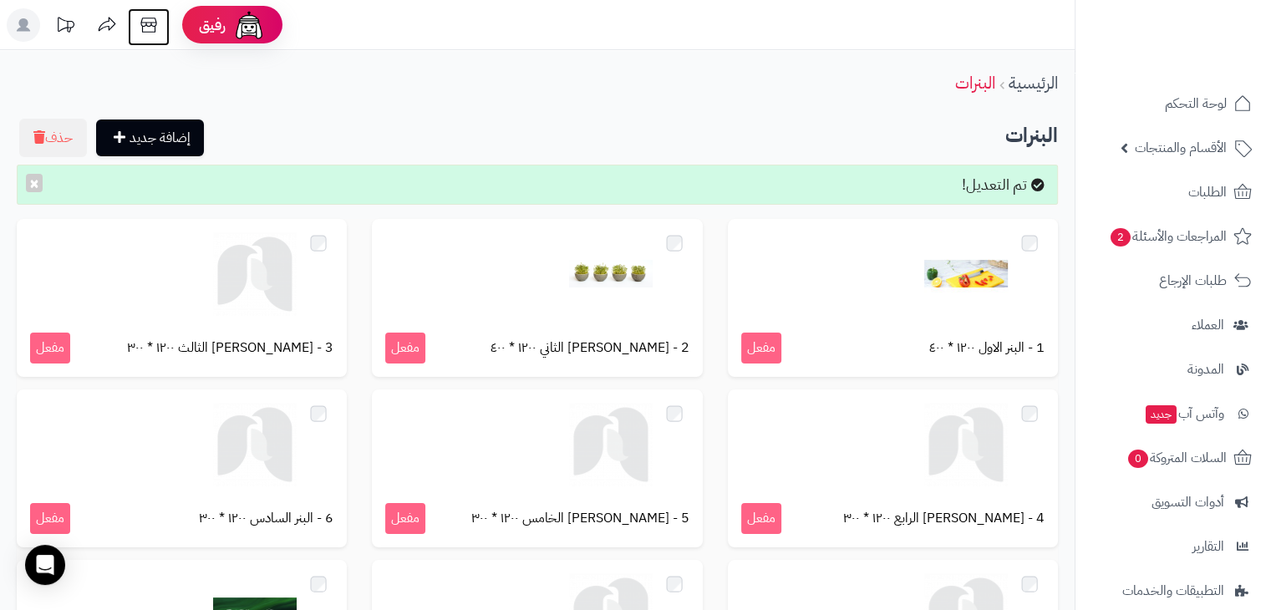
click at [146, 22] on icon at bounding box center [148, 25] width 16 height 15
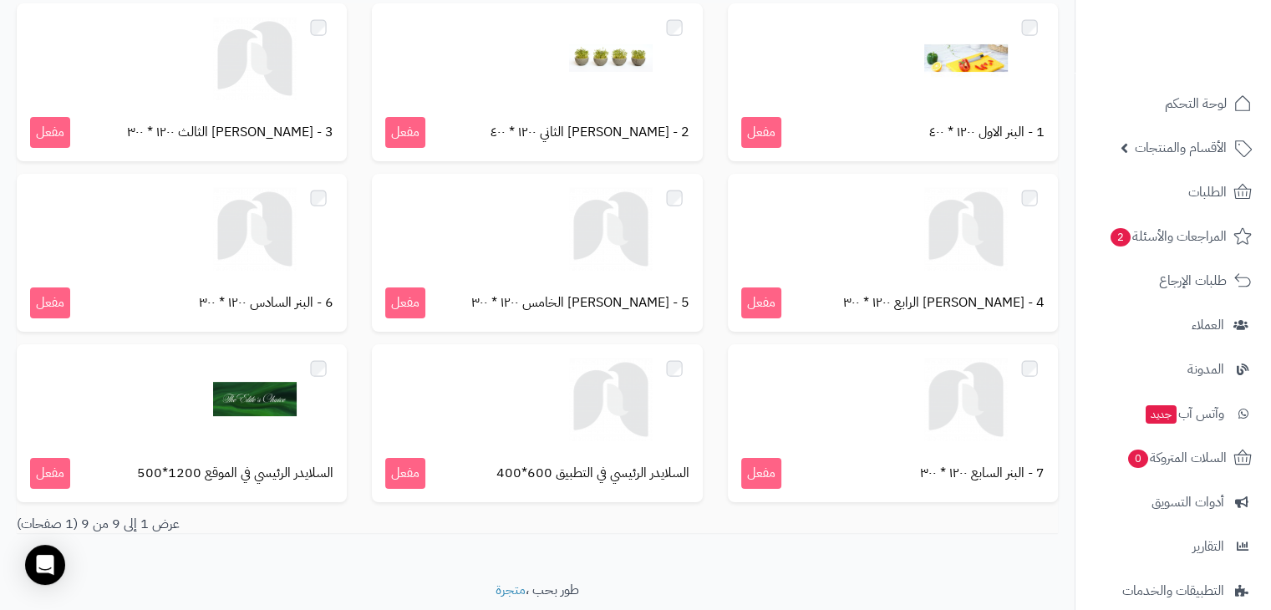
scroll to position [270, 0]
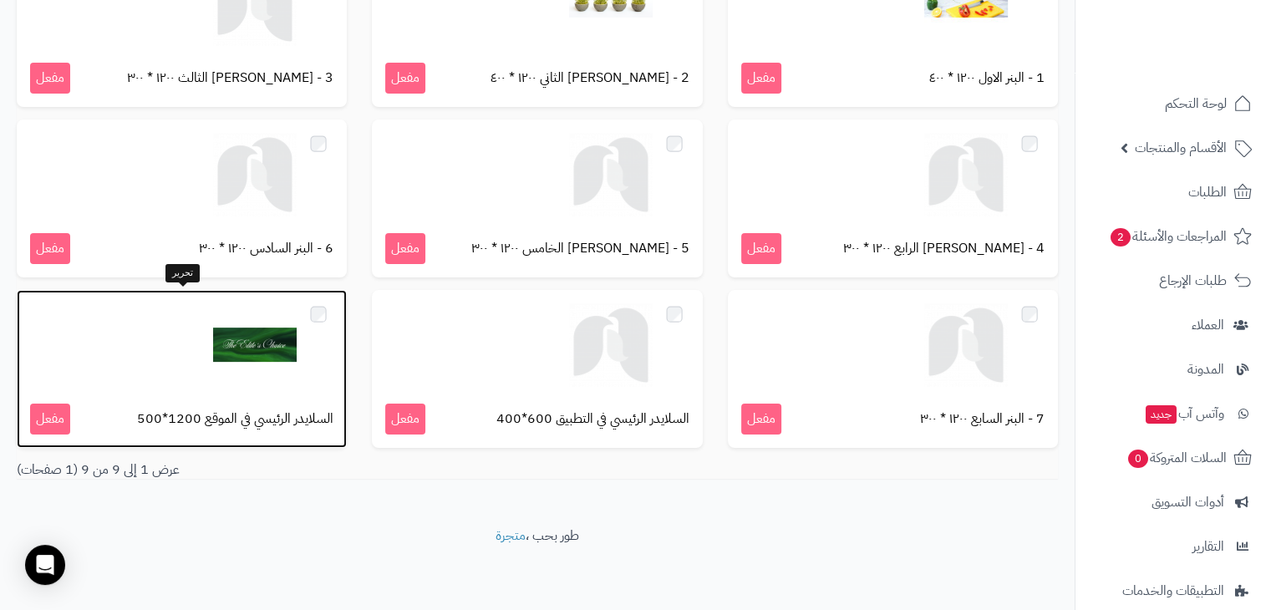
click at [216, 394] on div "السلايدر الرئيسي في الموقع 1200*500 مفعل" at bounding box center [182, 369] width 330 height 158
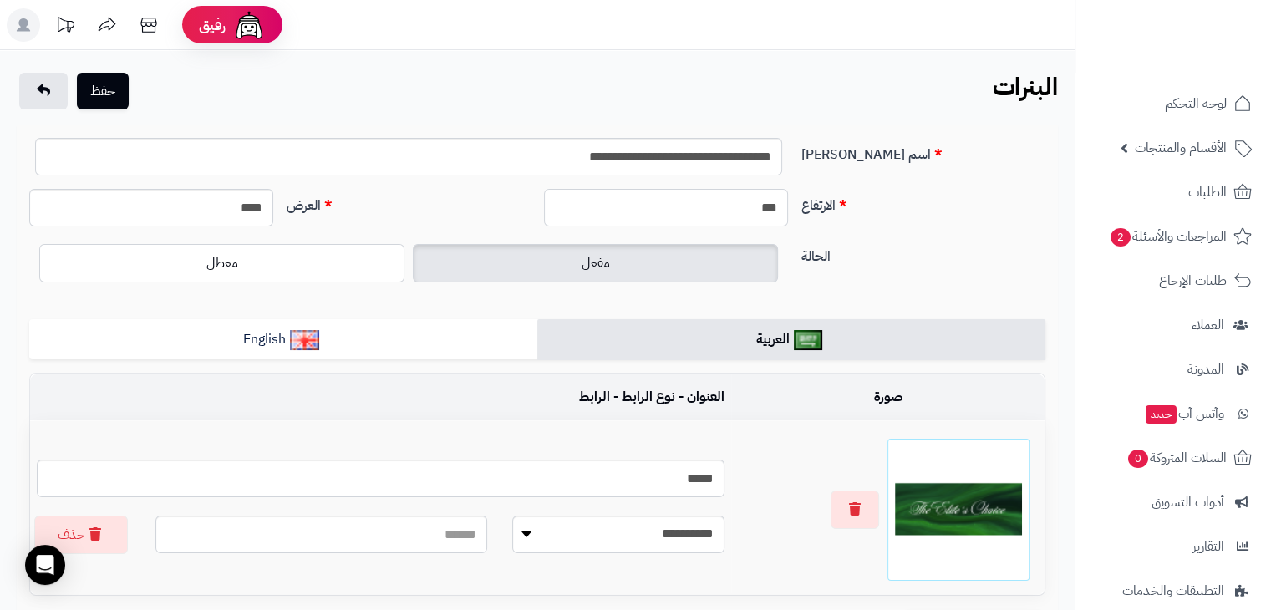
click at [746, 204] on input "***" at bounding box center [666, 208] width 244 height 38
type input "*"
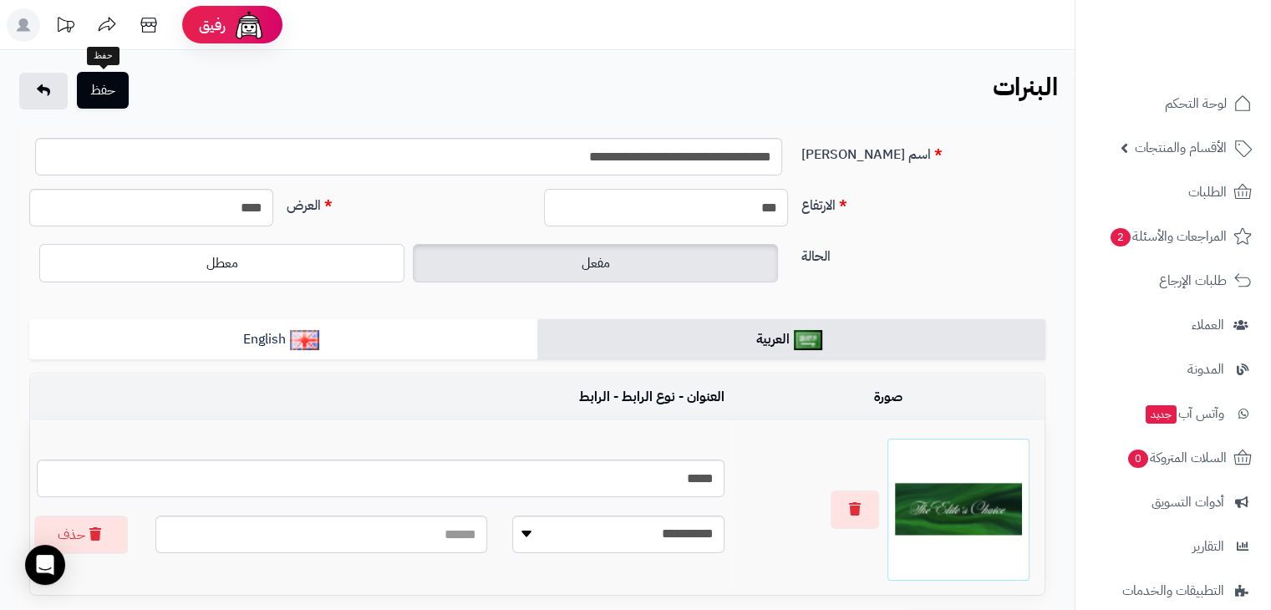
type input "***"
click at [120, 94] on button "حفظ" at bounding box center [103, 90] width 52 height 37
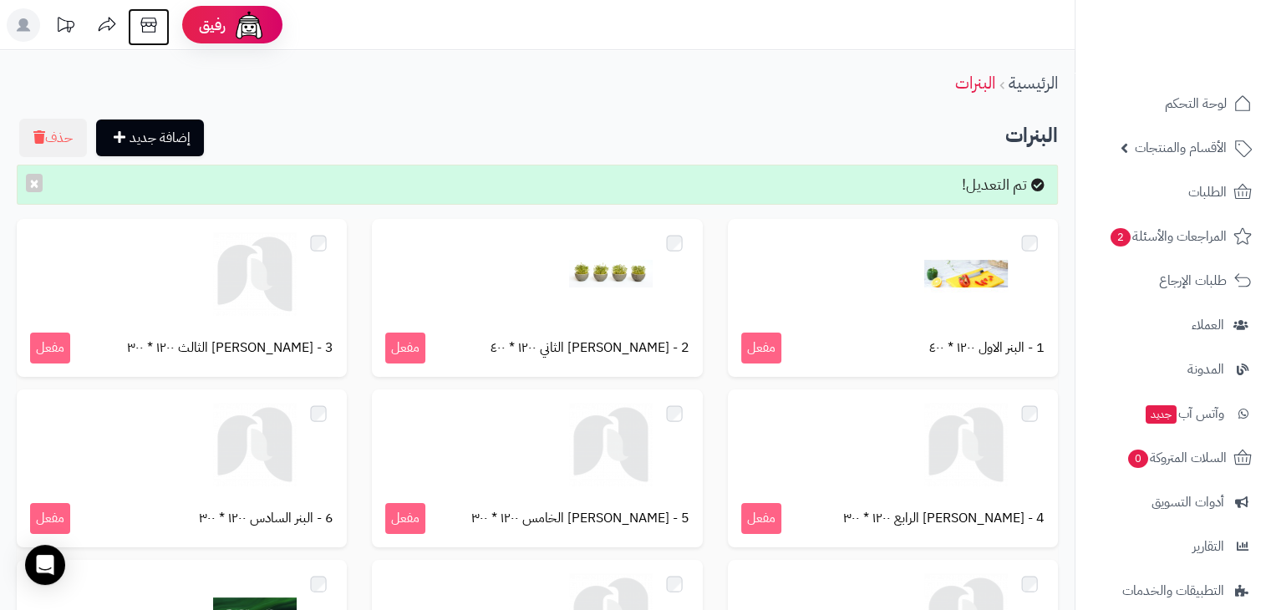
click at [154, 34] on icon at bounding box center [148, 24] width 33 height 33
